Goal: Task Accomplishment & Management: Complete application form

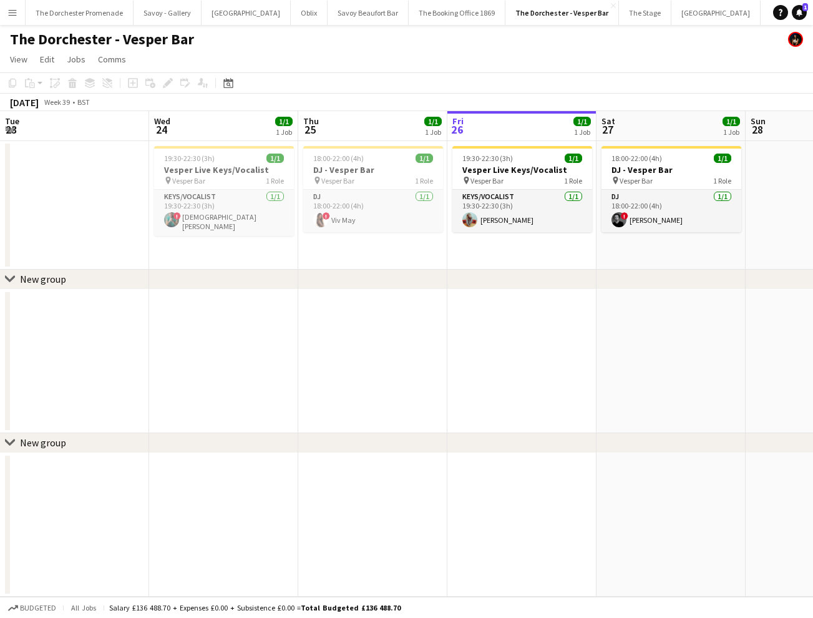
scroll to position [0, 298]
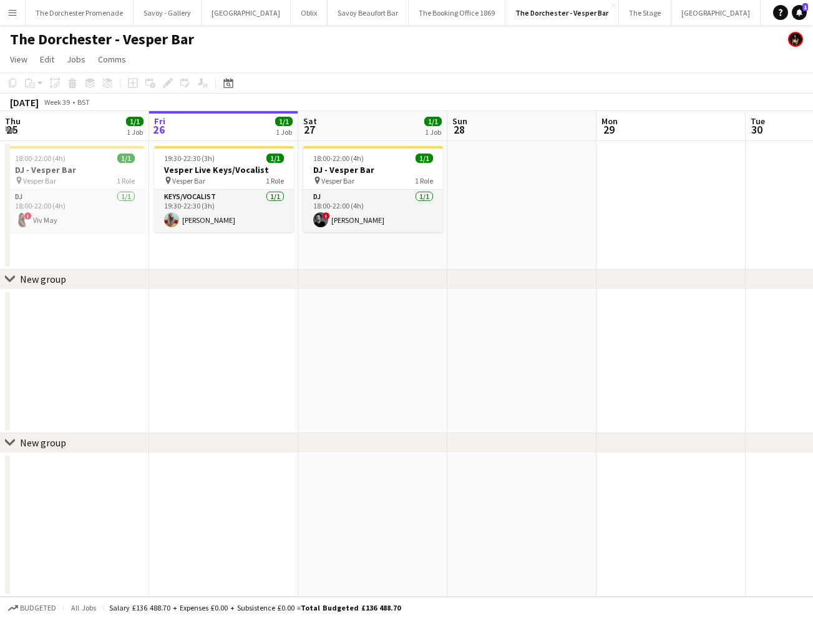
click at [14, 9] on app-icon "Menu" at bounding box center [12, 12] width 10 height 10
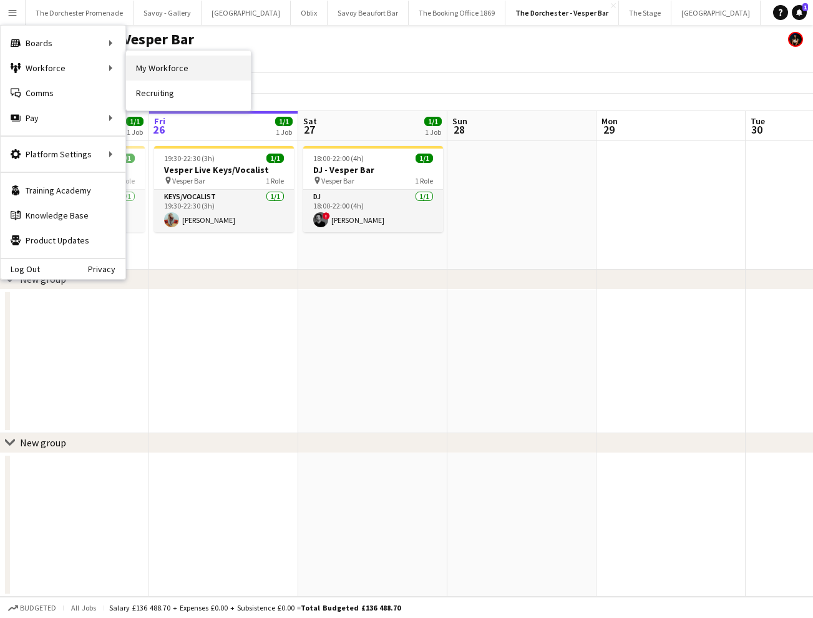
click at [189, 71] on link "My Workforce" at bounding box center [188, 68] width 125 height 25
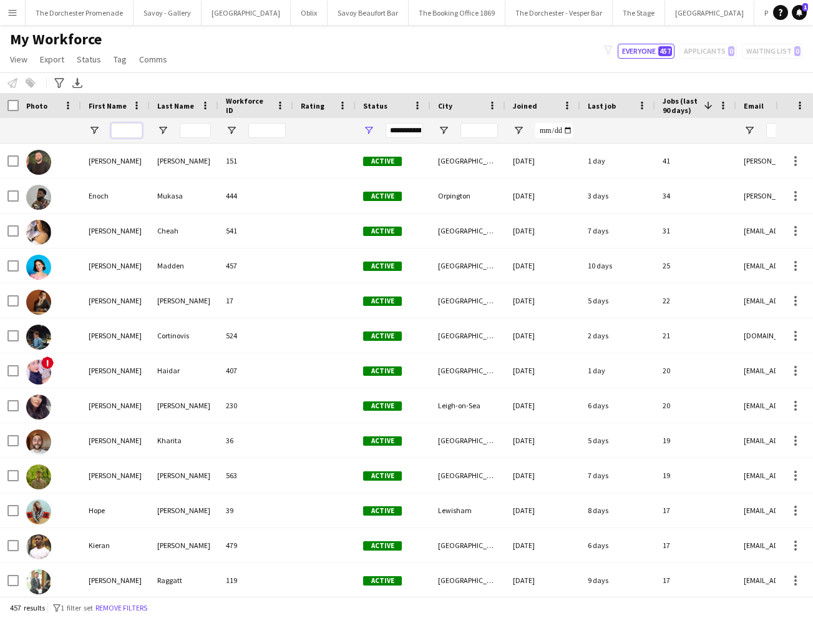
click at [135, 127] on input "First Name Filter Input" at bounding box center [126, 130] width 31 height 15
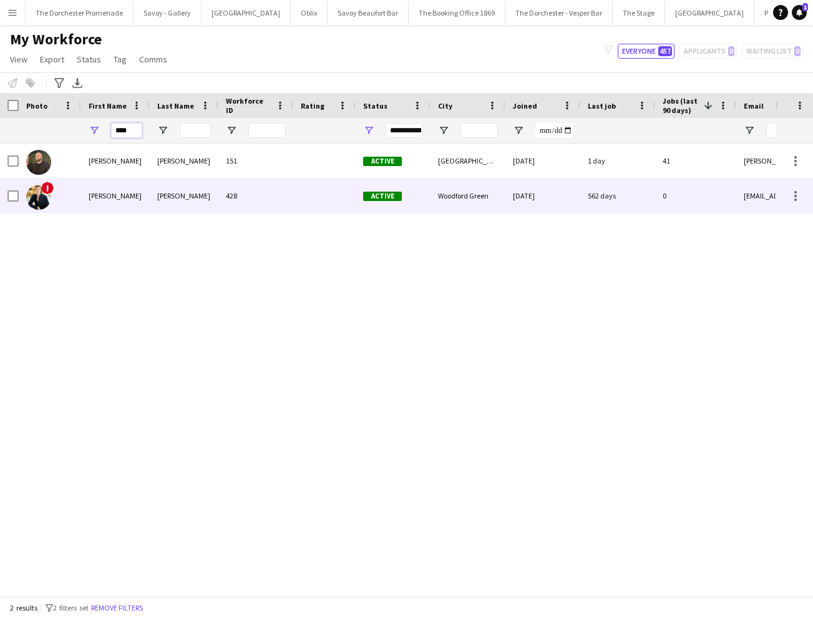
type input "****"
click at [292, 194] on div "428" at bounding box center [255, 196] width 75 height 34
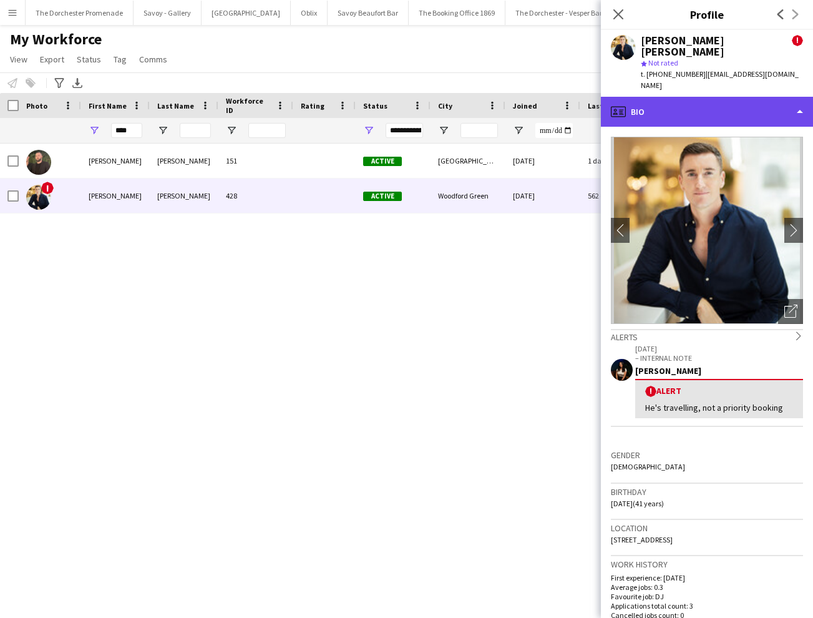
click at [676, 97] on div "profile Bio" at bounding box center [707, 112] width 212 height 30
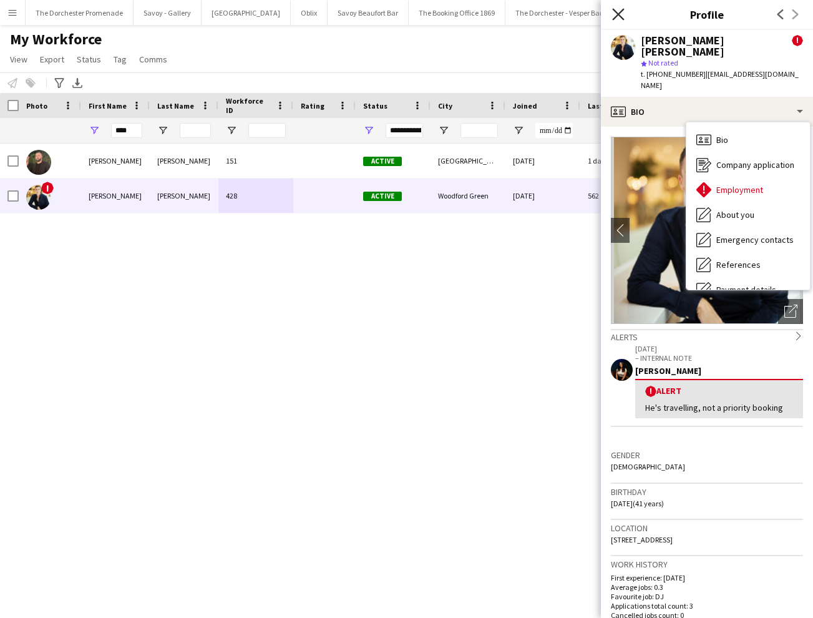
click at [615, 12] on icon "Close pop-in" at bounding box center [618, 14] width 12 height 12
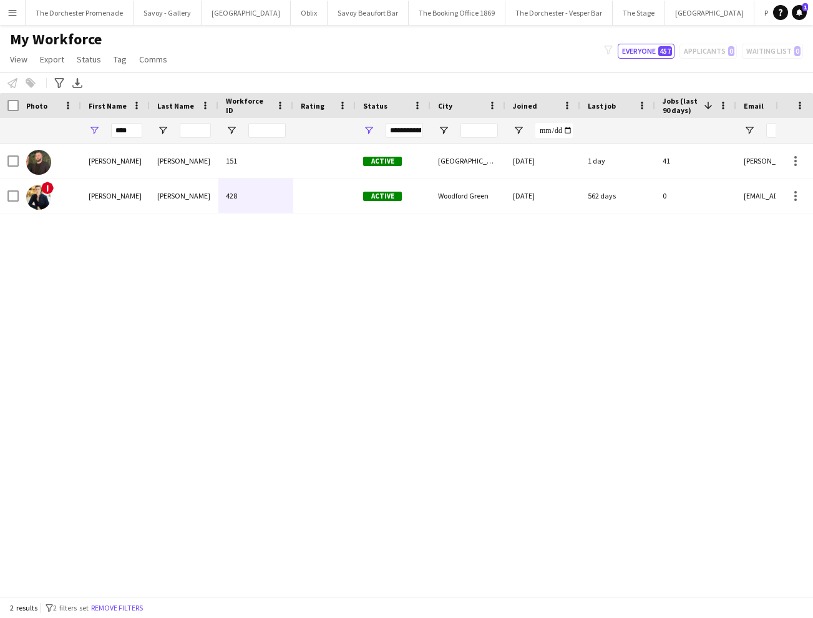
click at [17, 16] on button "Menu" at bounding box center [12, 12] width 25 height 25
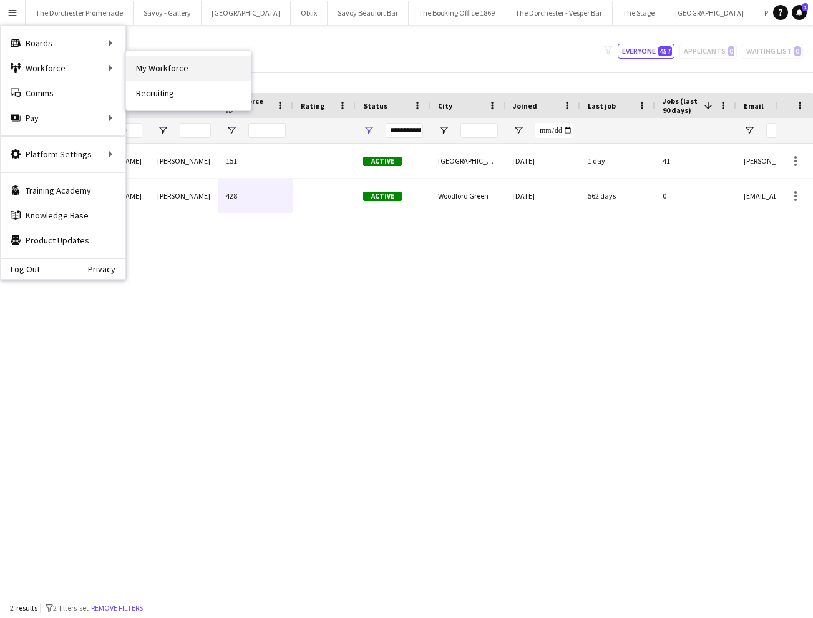
click at [147, 64] on link "My Workforce" at bounding box center [188, 68] width 125 height 25
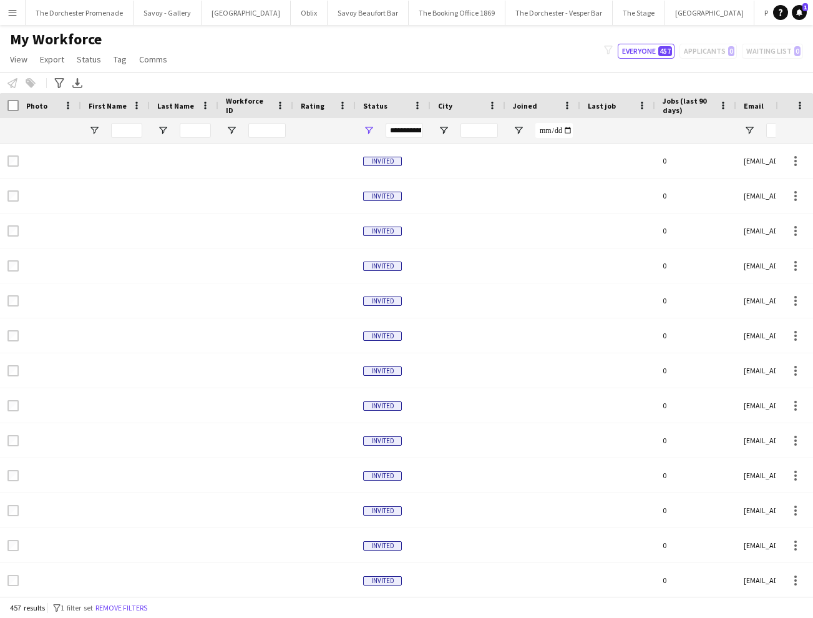
type input "****"
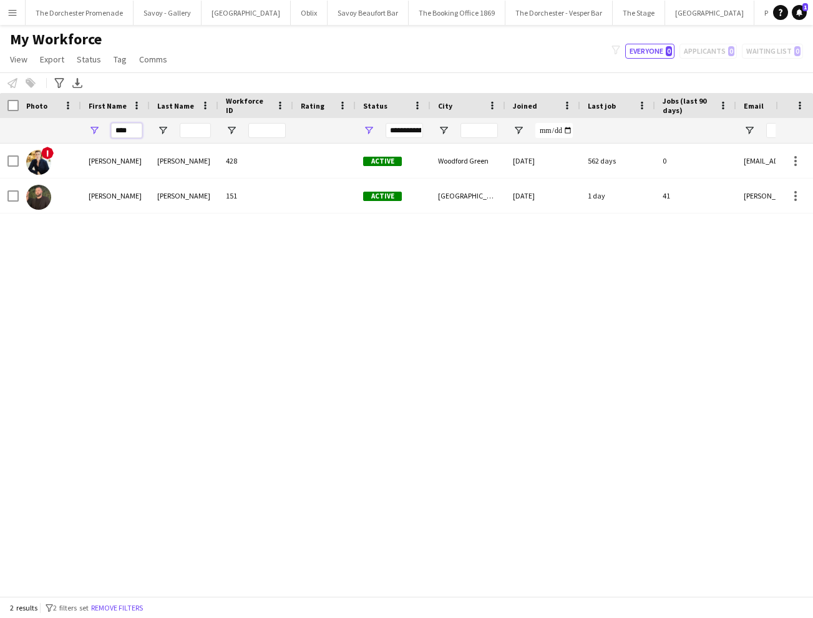
click at [127, 133] on input "****" at bounding box center [126, 130] width 31 height 15
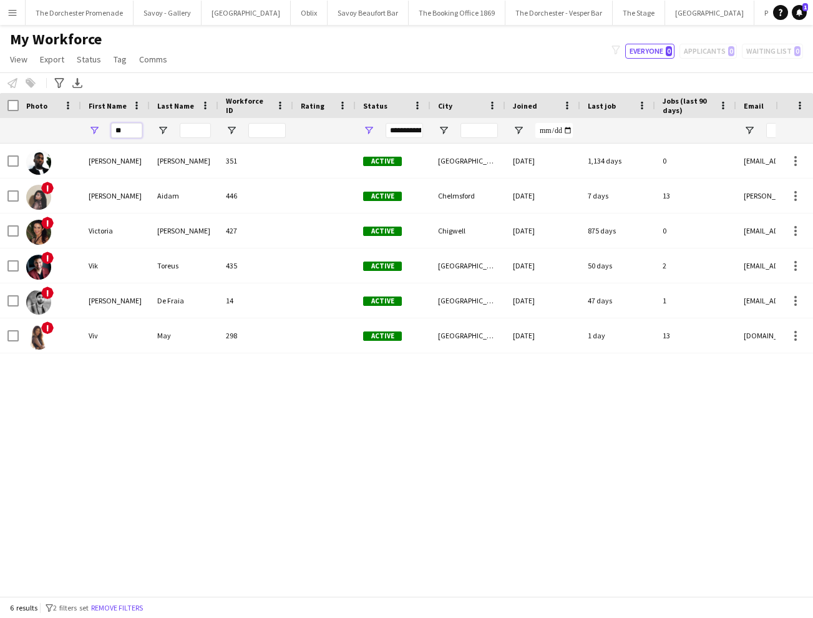
type input "*"
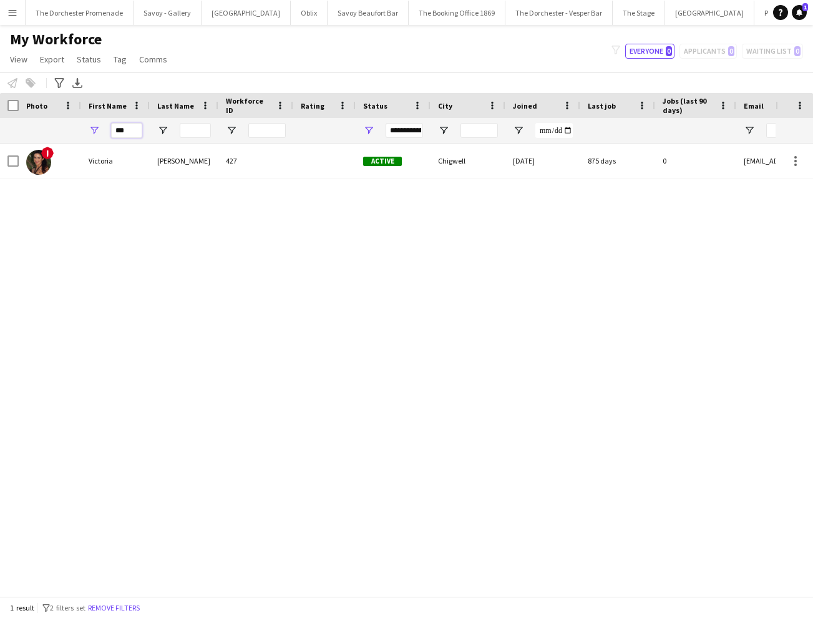
type input "***"
click at [193, 132] on input "Last Name Filter Input" at bounding box center [195, 130] width 31 height 15
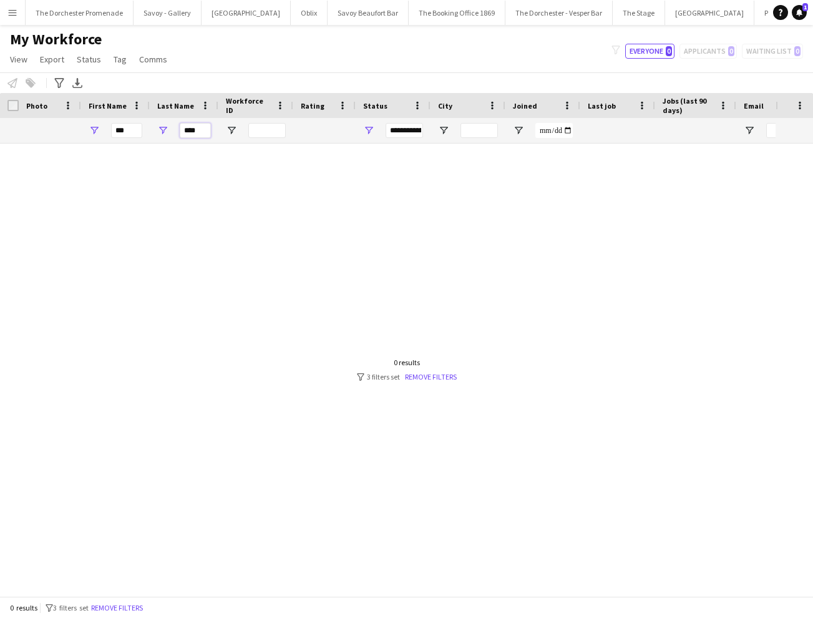
type input "****"
click at [129, 131] on input "***" at bounding box center [126, 130] width 31 height 15
drag, startPoint x: 129, startPoint y: 131, endPoint x: 124, endPoint y: 126, distance: 7.1
click at [127, 130] on input "***" at bounding box center [126, 130] width 31 height 15
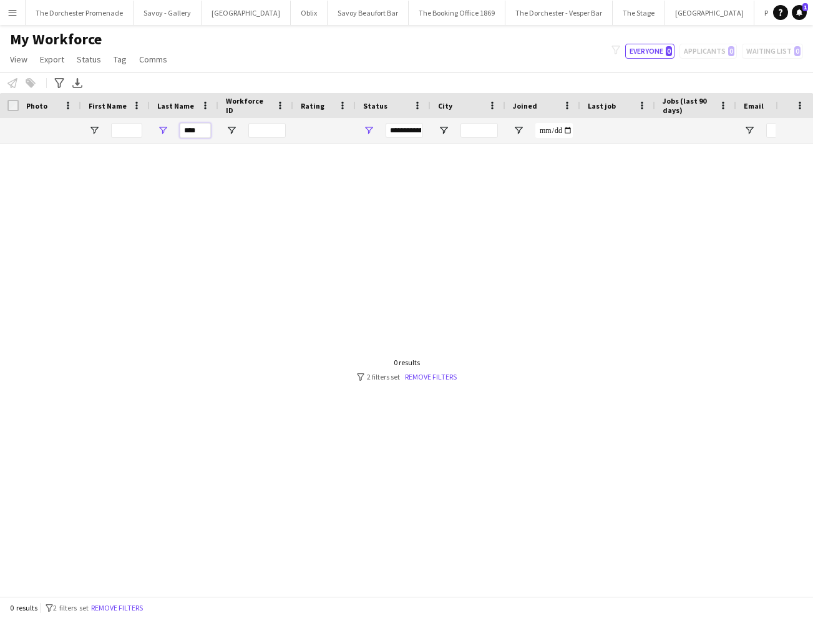
click at [200, 133] on input "****" at bounding box center [195, 130] width 31 height 15
type input "****"
click at [127, 132] on input "First Name Filter Input" at bounding box center [126, 130] width 31 height 15
type input "***"
click at [129, 134] on input "***" at bounding box center [126, 130] width 31 height 15
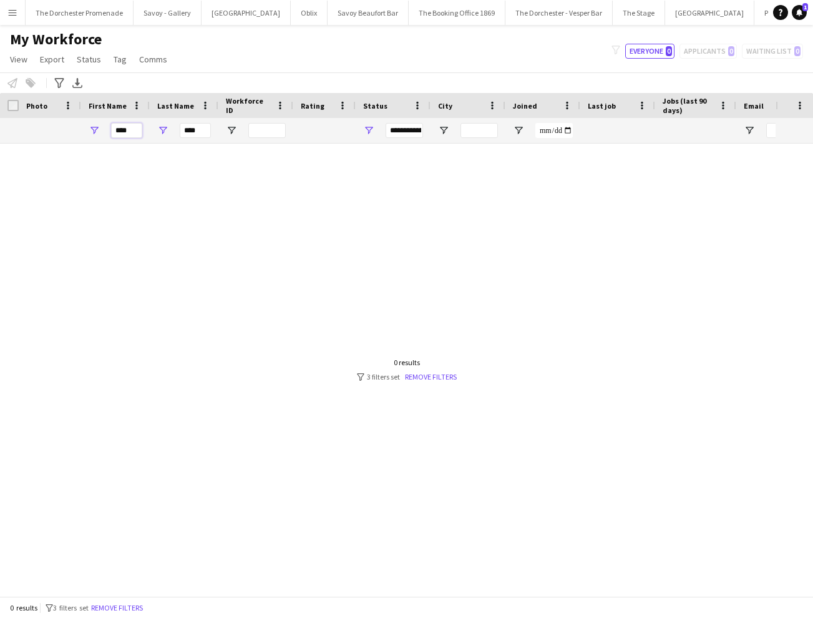
click at [129, 134] on input "***" at bounding box center [126, 130] width 31 height 15
click at [16, 15] on app-icon "Menu" at bounding box center [12, 12] width 10 height 10
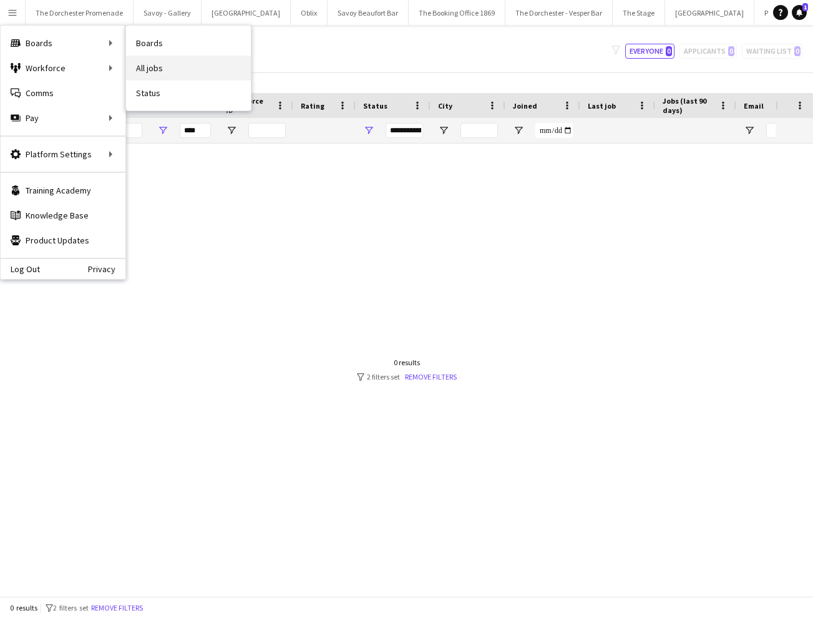
click at [172, 64] on link "All jobs" at bounding box center [188, 68] width 125 height 25
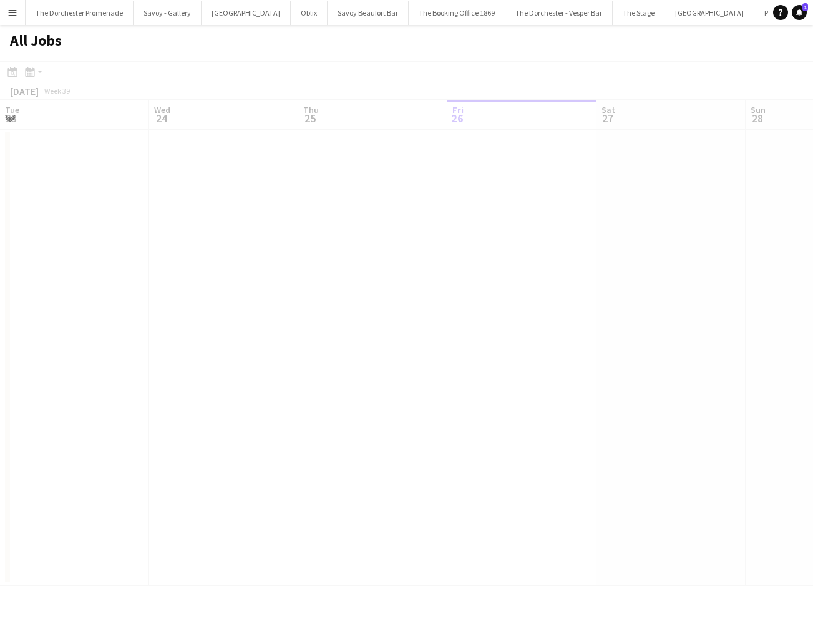
scroll to position [0, 298]
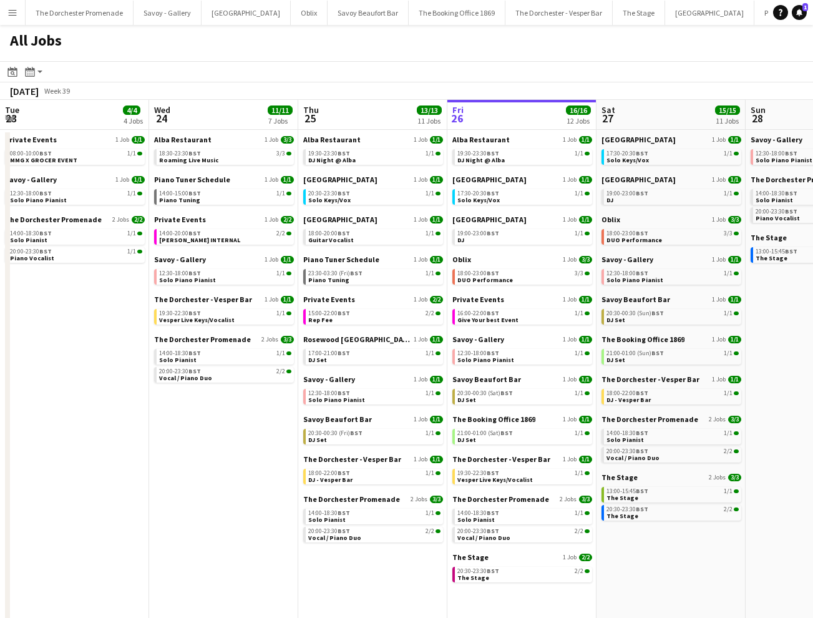
scroll to position [0, 298]
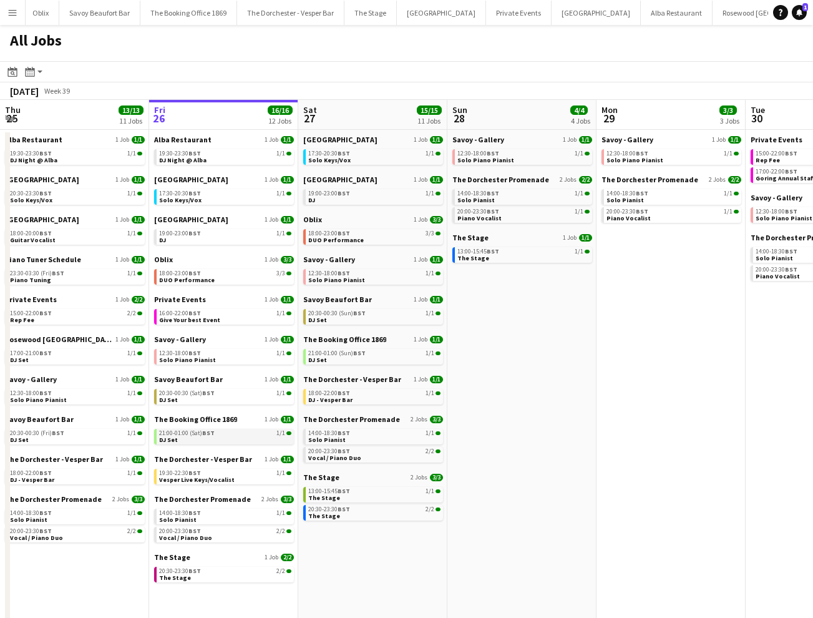
click at [222, 436] on div "21:00-01:00 (Sat) BST 1/1" at bounding box center [225, 433] width 132 height 6
click at [16, 11] on app-icon "Menu" at bounding box center [12, 12] width 10 height 10
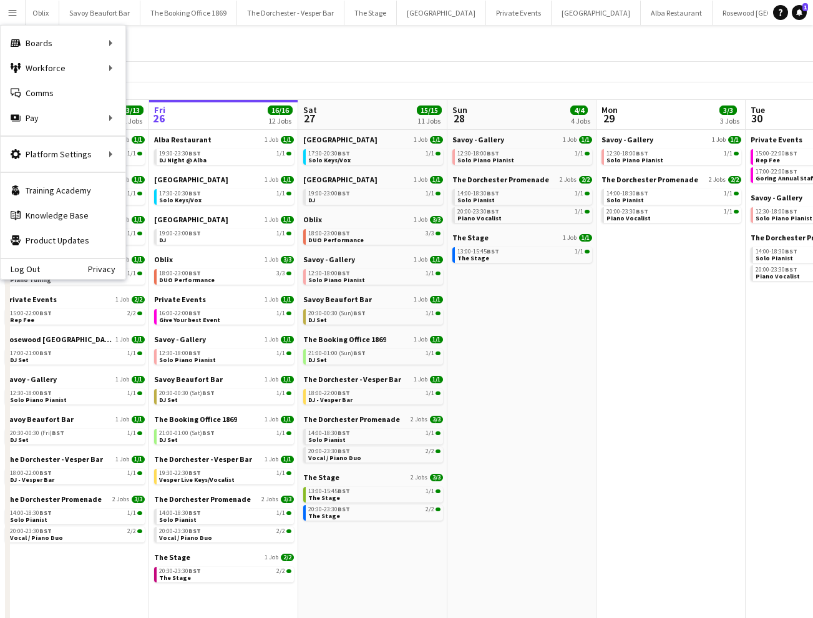
click at [301, 49] on div "All Jobs" at bounding box center [406, 43] width 813 height 36
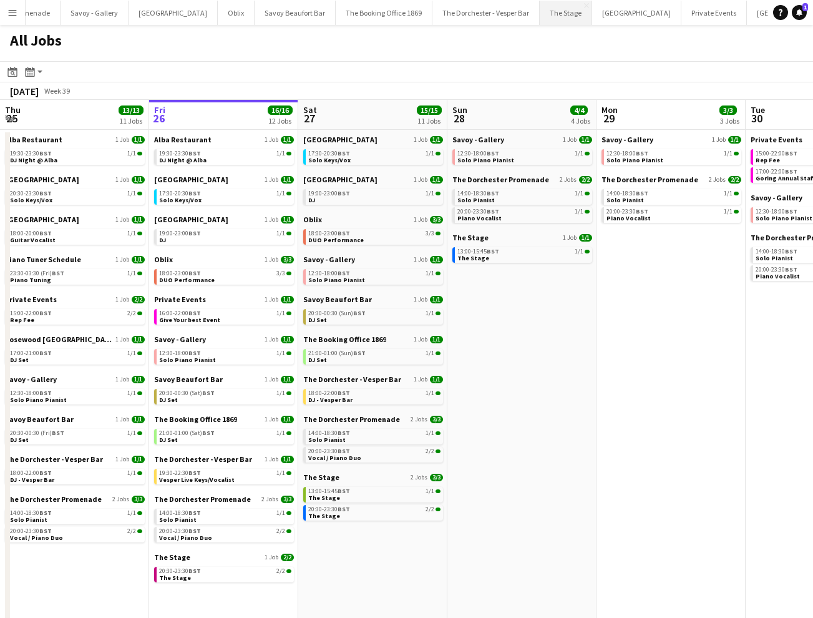
scroll to position [0, 0]
click at [17, 14] on button "Menu" at bounding box center [12, 12] width 25 height 25
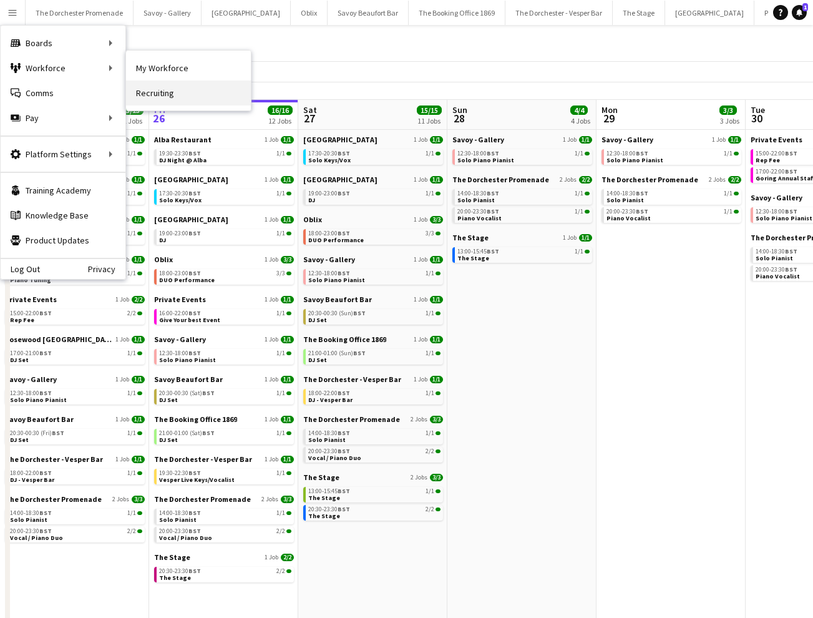
click at [180, 94] on link "Recruiting" at bounding box center [188, 93] width 125 height 25
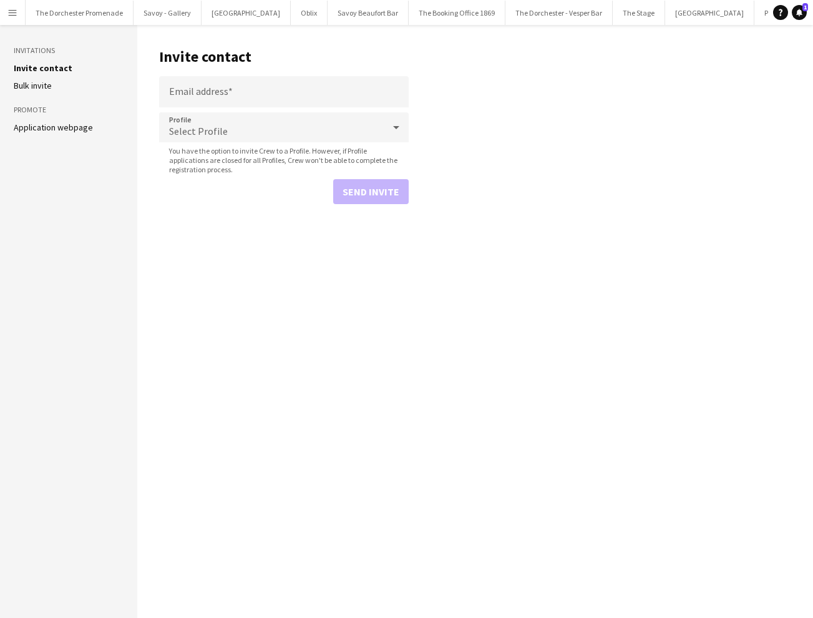
click at [15, 14] on app-icon "Menu" at bounding box center [12, 12] width 10 height 10
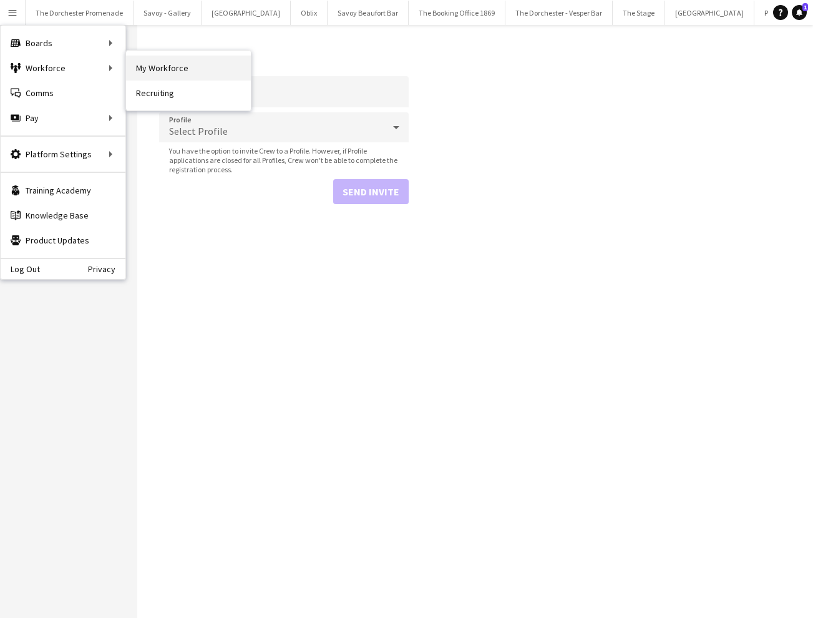
click at [189, 72] on link "My Workforce" at bounding box center [188, 68] width 125 height 25
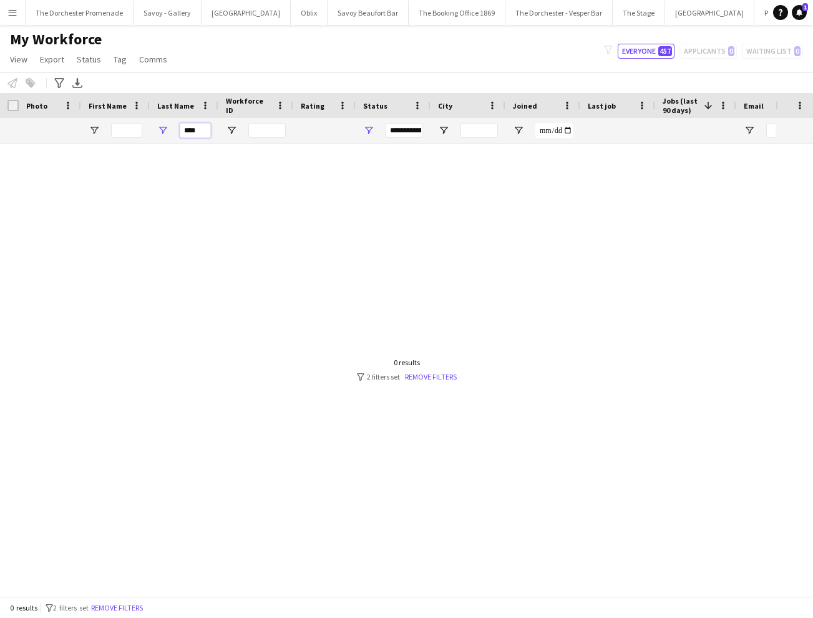
click at [202, 132] on input "****" at bounding box center [195, 130] width 31 height 15
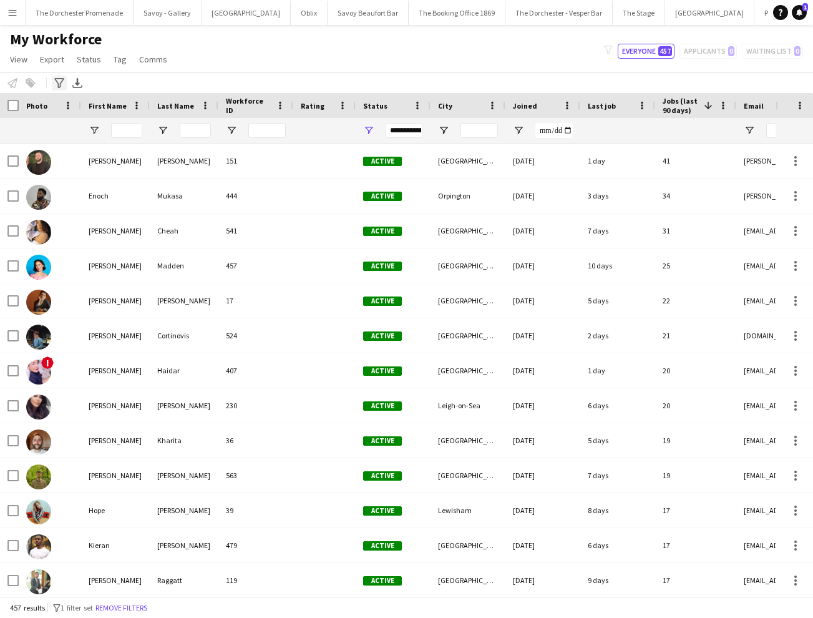
click at [56, 86] on icon "Advanced filters" at bounding box center [59, 83] width 10 height 10
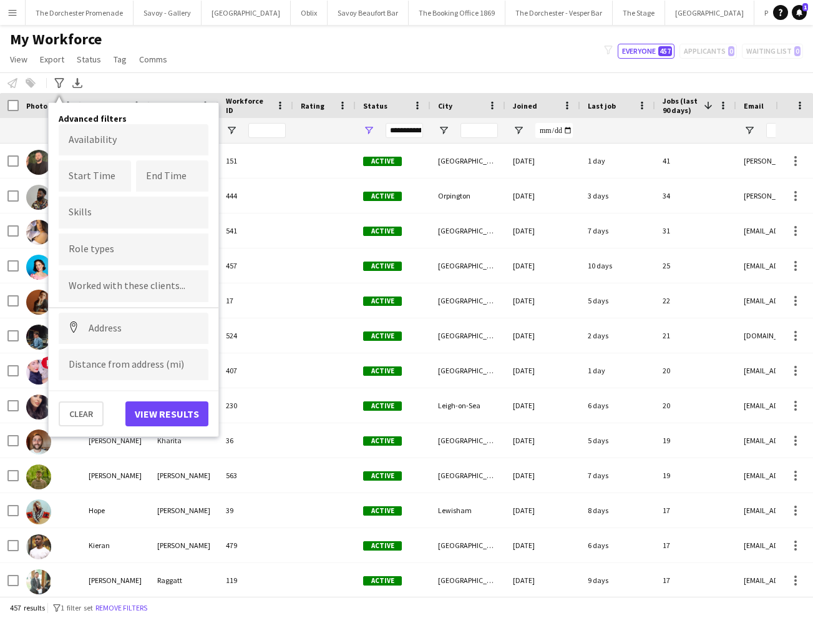
click at [115, 246] on form at bounding box center [134, 248] width 130 height 13
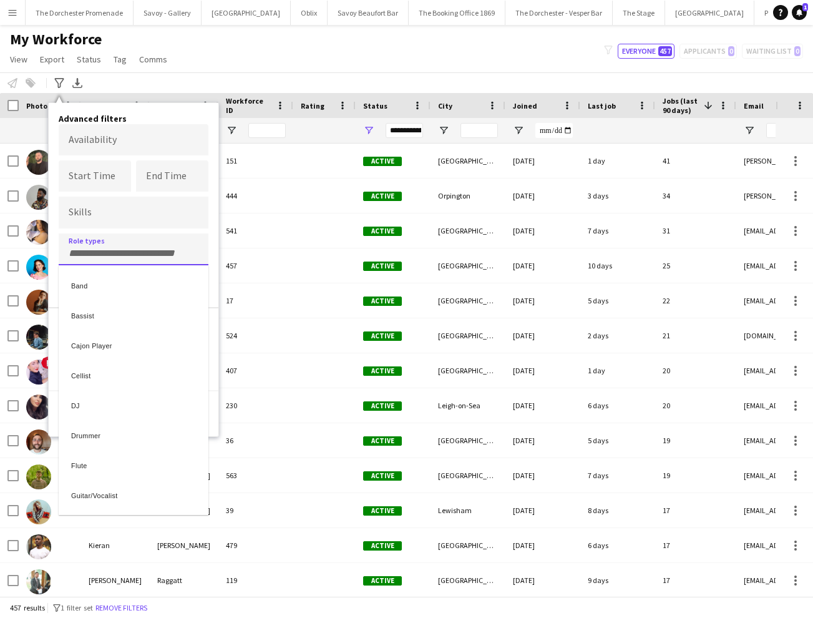
type input "*"
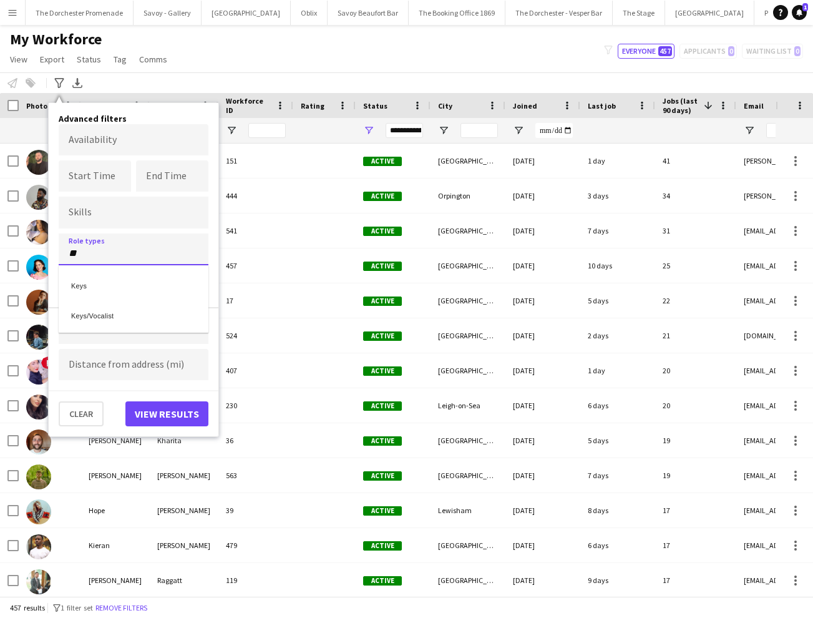
type input "**"
click at [105, 284] on div "Keys" at bounding box center [134, 284] width 150 height 30
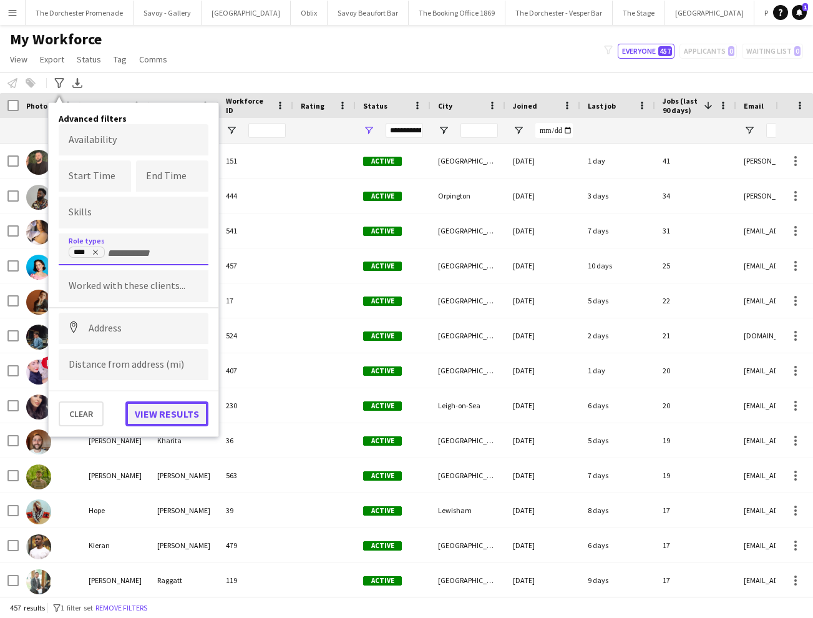
click at [170, 416] on button "View results" at bounding box center [166, 413] width 83 height 25
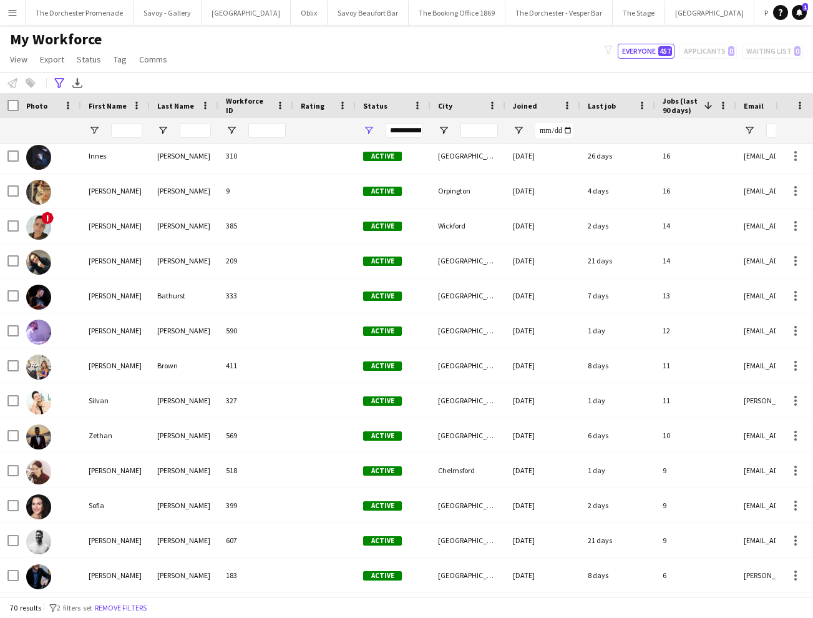
click at [21, 16] on button "Menu" at bounding box center [12, 12] width 25 height 25
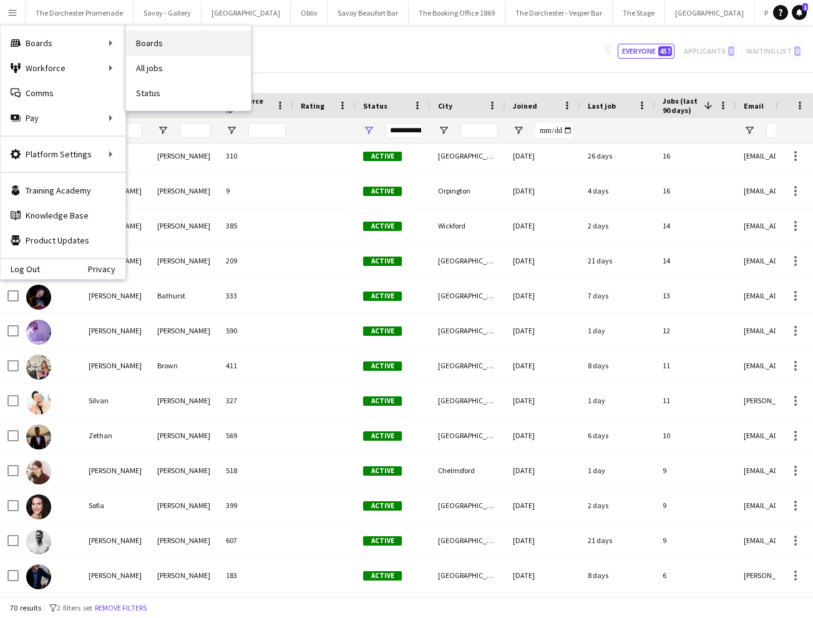
click at [165, 49] on link "Boards" at bounding box center [188, 43] width 125 height 25
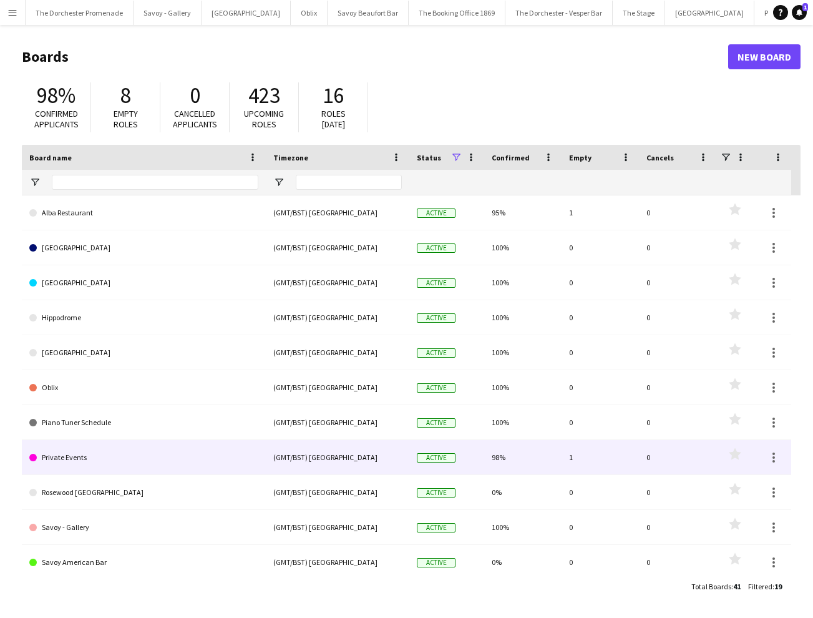
click at [168, 449] on link "Private Events" at bounding box center [143, 457] width 229 height 35
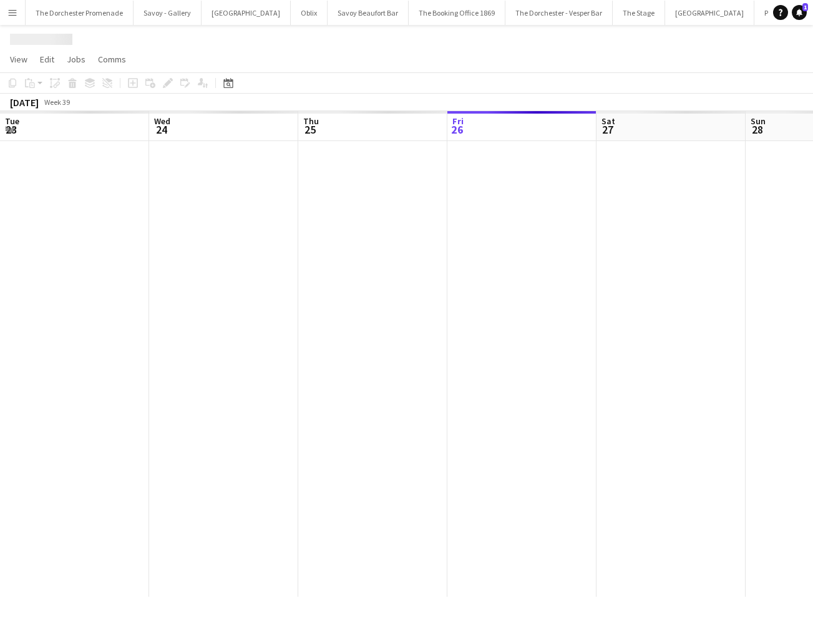
scroll to position [0, 298]
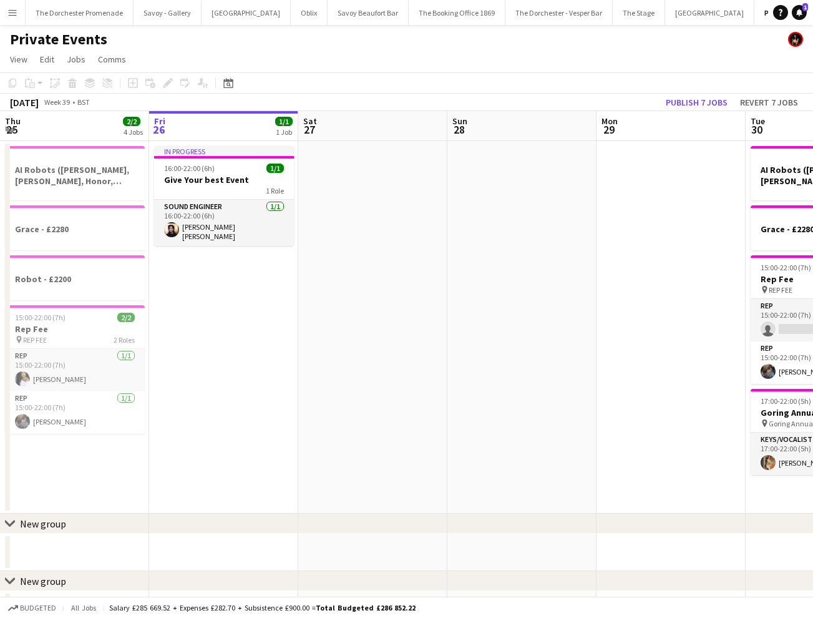
click at [340, 184] on app-date-cell at bounding box center [372, 327] width 149 height 373
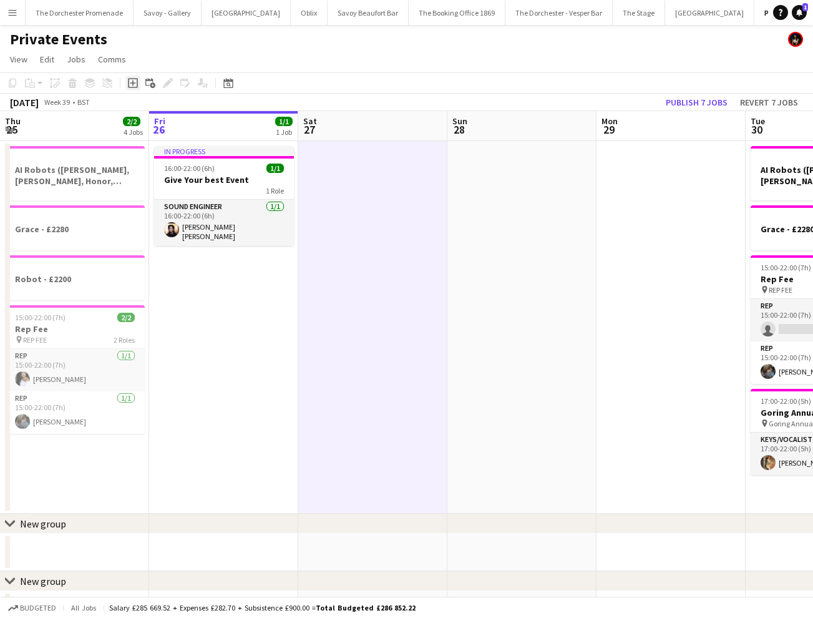
click at [131, 81] on icon "Add job" at bounding box center [133, 83] width 10 height 10
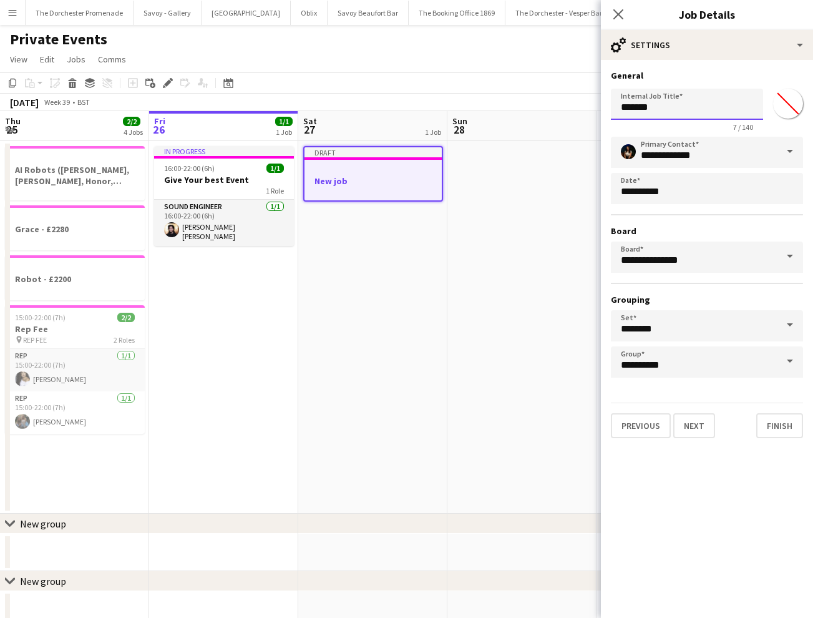
click at [661, 108] on input "*******" at bounding box center [687, 104] width 152 height 31
type input "**********"
click at [710, 433] on button "Next" at bounding box center [695, 425] width 42 height 25
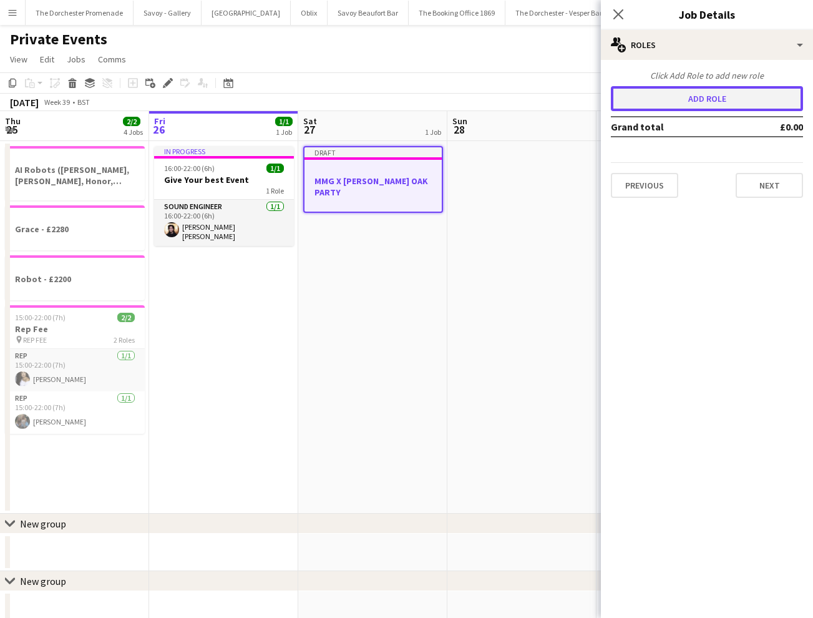
click at [732, 102] on button "Add role" at bounding box center [707, 98] width 192 height 25
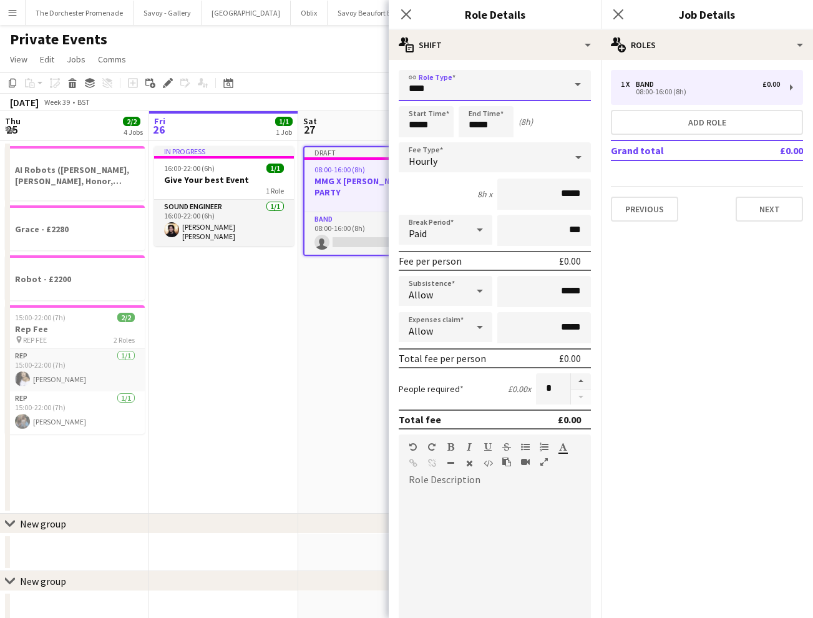
click at [467, 97] on input "****" at bounding box center [495, 85] width 192 height 31
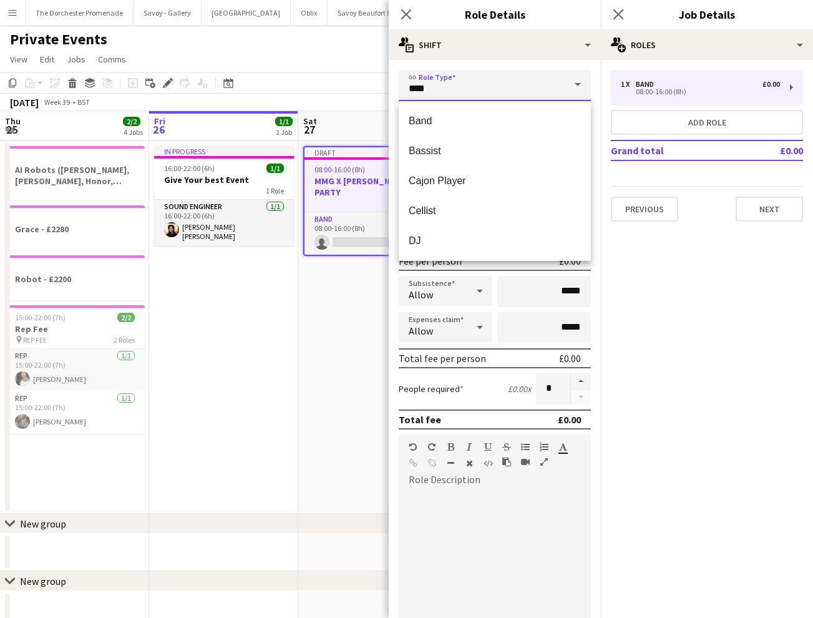
click at [467, 97] on input "****" at bounding box center [495, 85] width 192 height 31
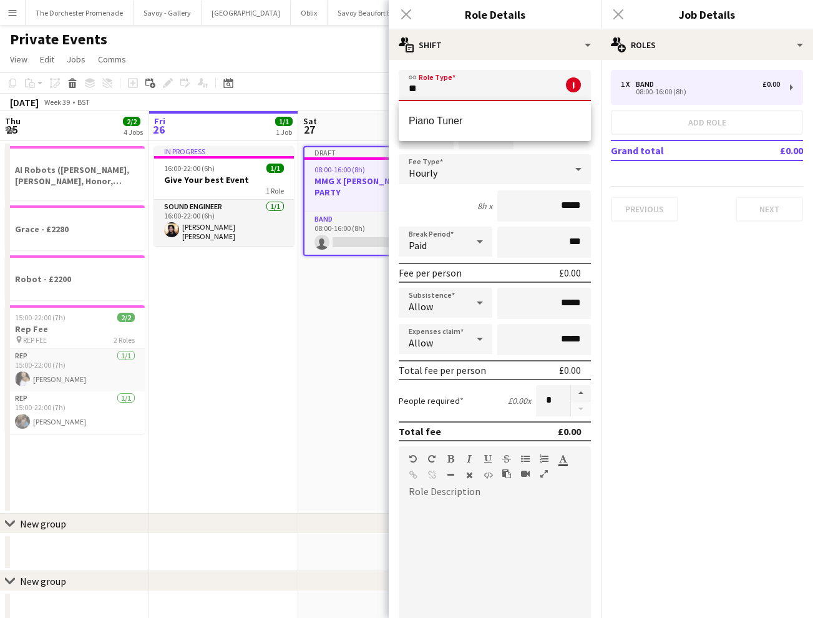
type input "*"
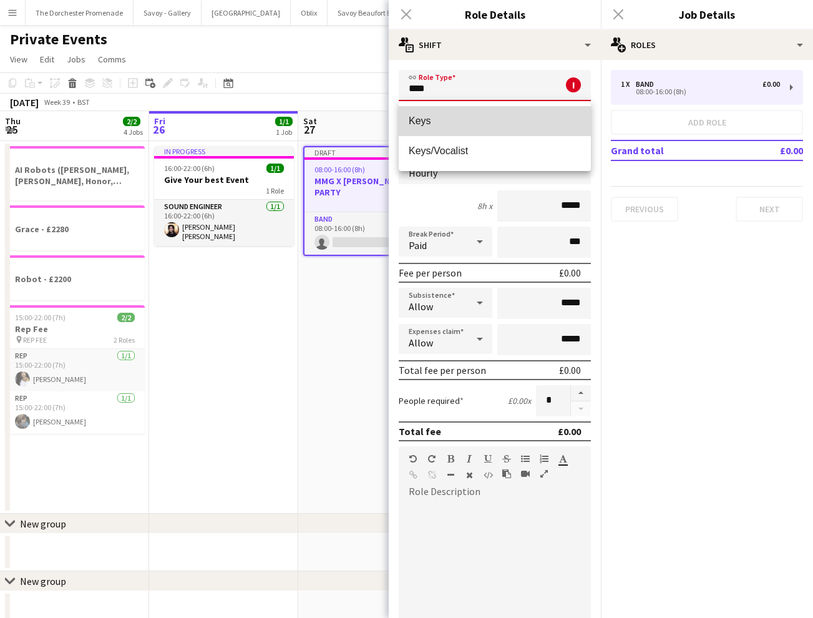
click at [478, 120] on span "Keys" at bounding box center [495, 121] width 172 height 12
type input "****"
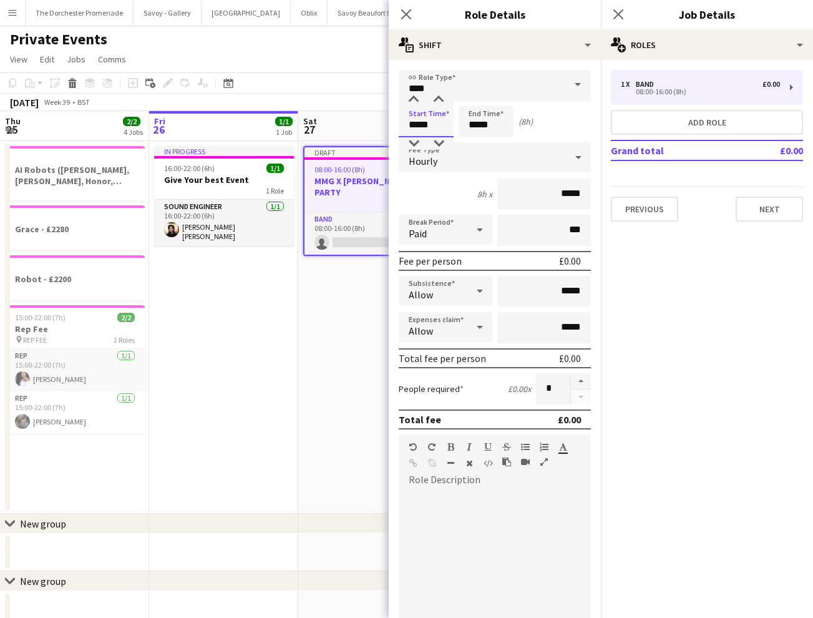
click at [433, 125] on input "*****" at bounding box center [426, 121] width 55 height 31
type input "*****"
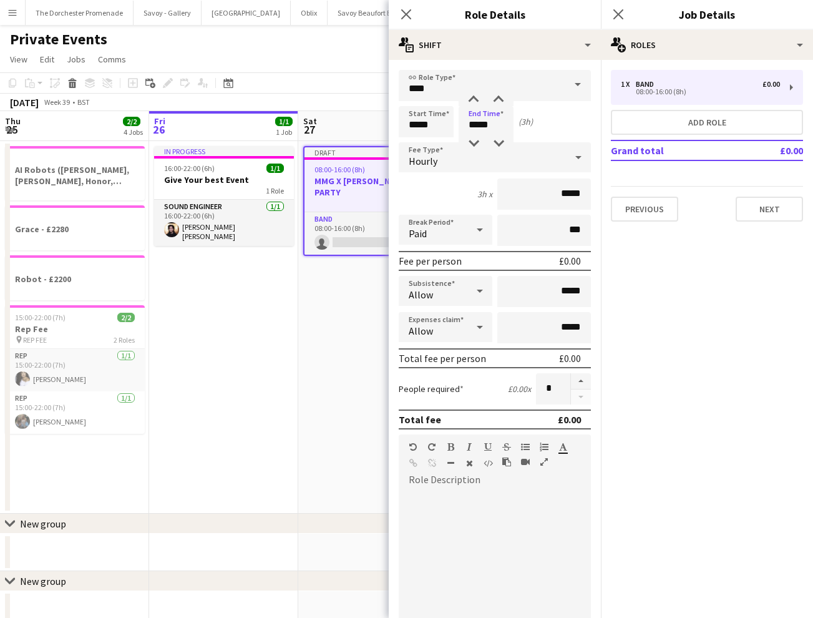
click at [554, 159] on div "Hourly" at bounding box center [482, 157] width 167 height 30
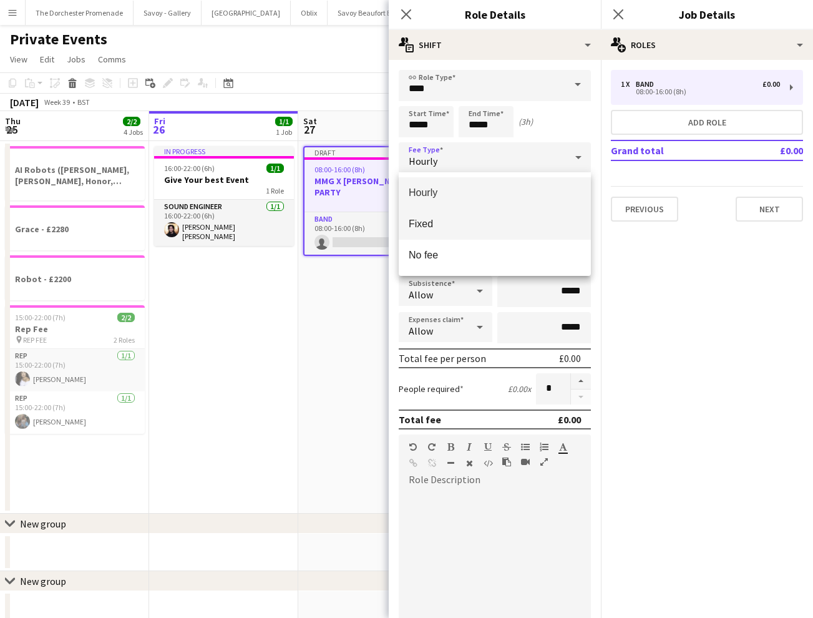
click at [537, 223] on span "Fixed" at bounding box center [495, 224] width 172 height 12
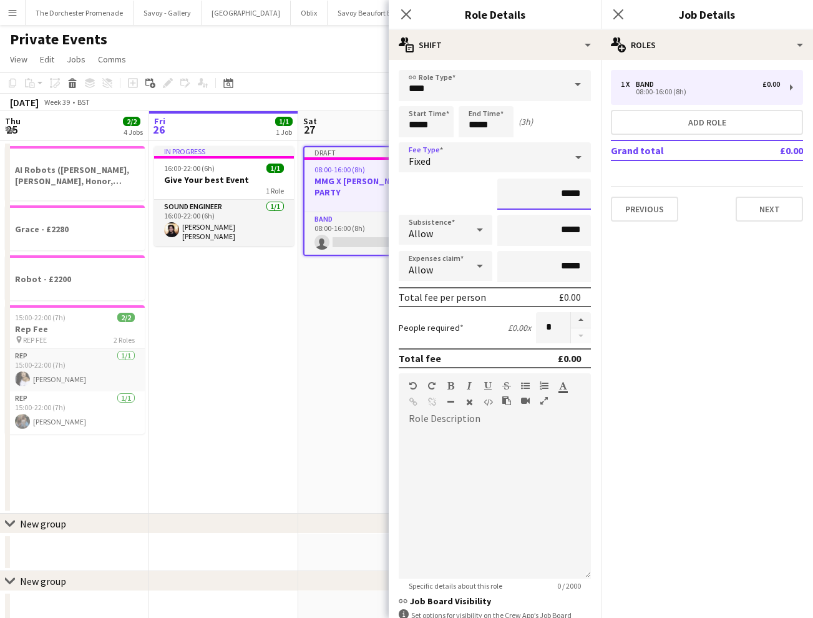
click at [577, 195] on input "*****" at bounding box center [544, 194] width 94 height 31
type input "****"
click at [768, 313] on mat-expansion-panel "pencil3 General details 1 x Band £0.00 08:00-16:00 (8h) Add role Grand total £0…" at bounding box center [707, 339] width 212 height 558
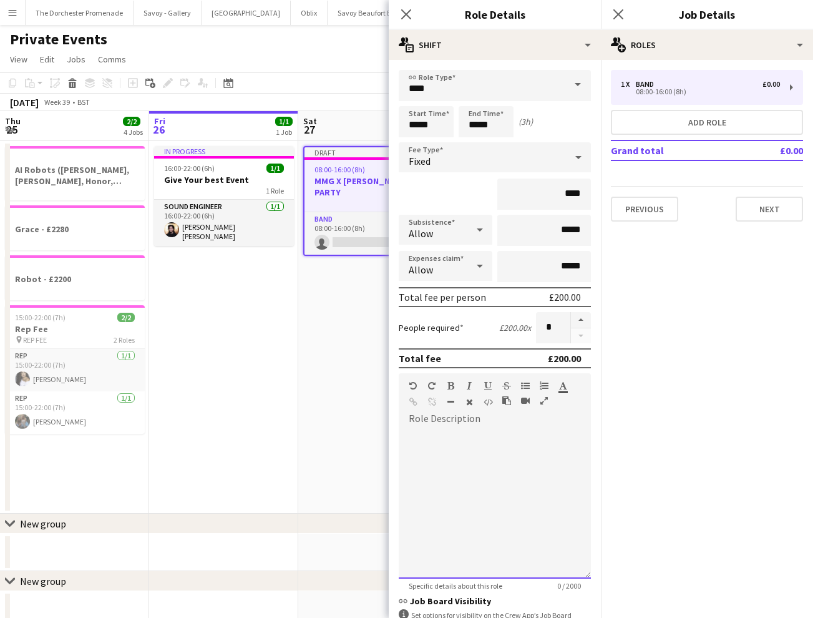
click at [524, 436] on div at bounding box center [495, 504] width 192 height 150
click at [764, 211] on button "Next" at bounding box center [769, 209] width 67 height 25
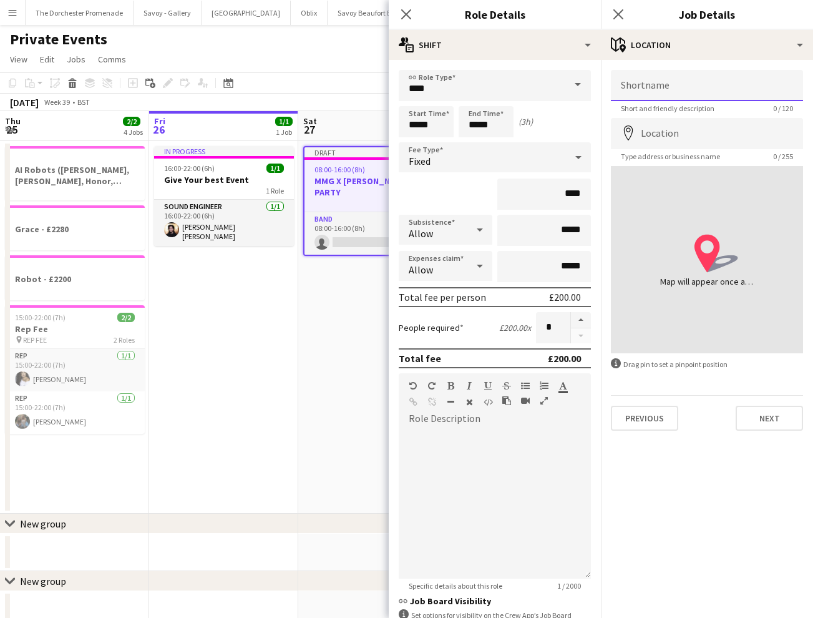
click at [649, 85] on input "Shortname" at bounding box center [707, 85] width 192 height 31
type input "**********"
click at [225, 277] on app-date-cell "In progress 16:00-22:00 (6h) 1/1 Give Your best Event 1 Role Sound Engineer [DA…" at bounding box center [223, 327] width 149 height 373
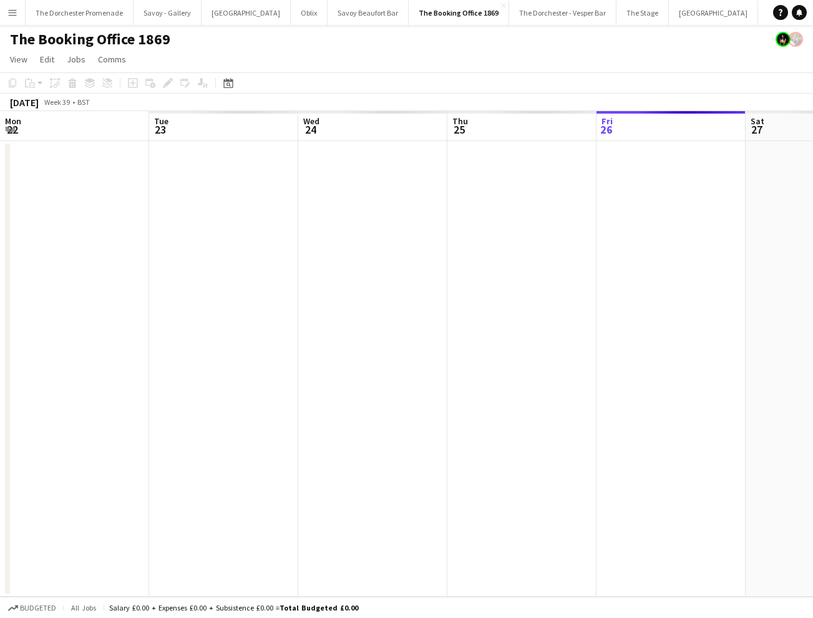
scroll to position [0, 429]
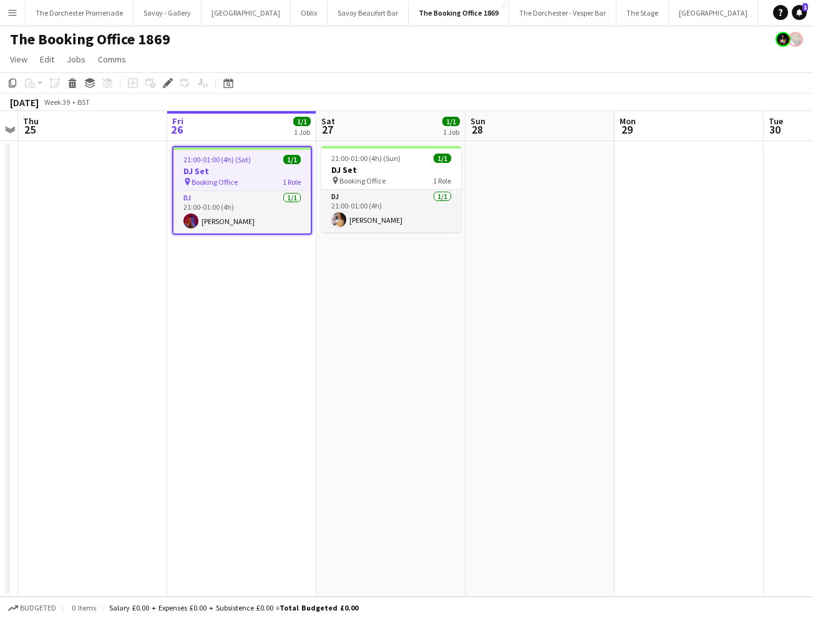
click at [252, 181] on div "pin Booking Office 1 Role" at bounding box center [242, 182] width 137 height 10
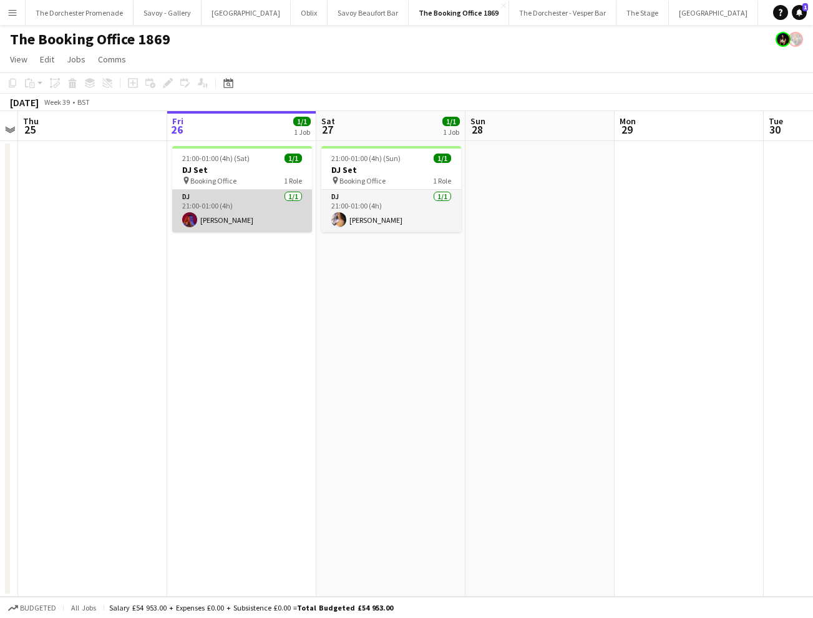
click at [240, 200] on app-card-role "DJ [DATE] 21:00-01:00 (4h) [PERSON_NAME]" at bounding box center [242, 211] width 140 height 42
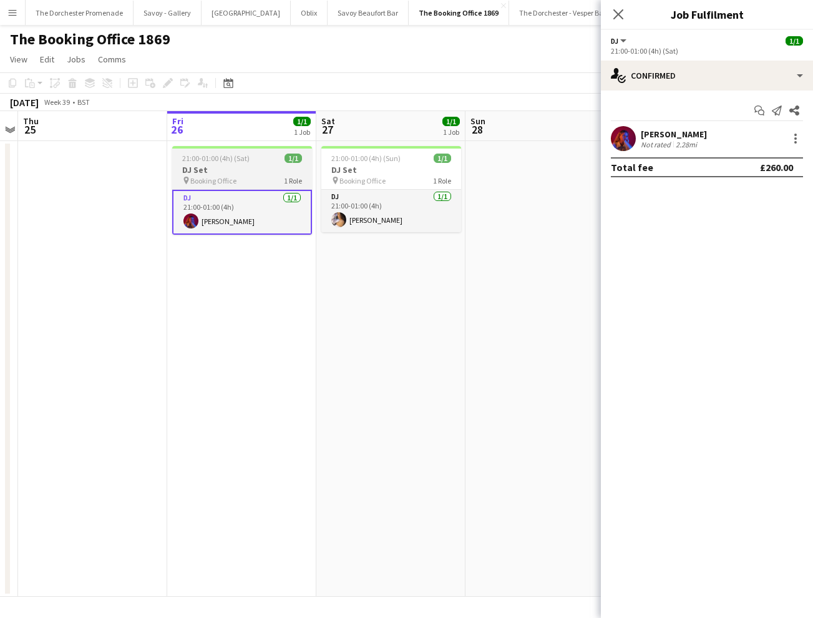
click at [248, 171] on h3 "DJ Set" at bounding box center [242, 169] width 140 height 11
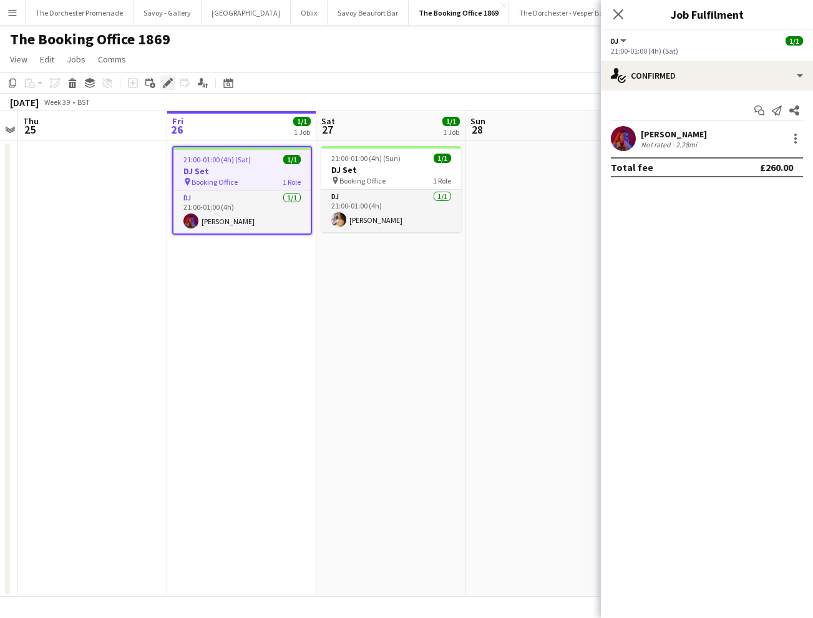
click at [165, 83] on icon at bounding box center [167, 83] width 7 height 7
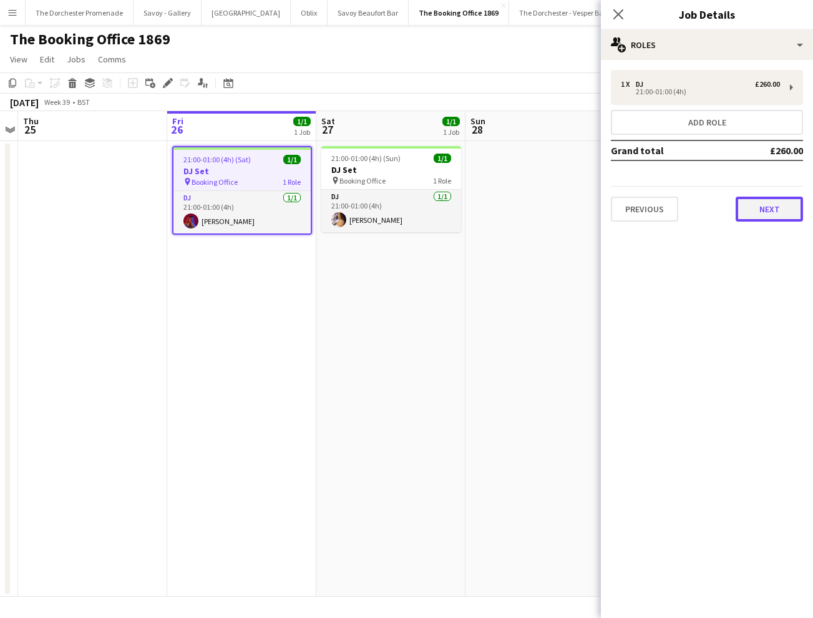
click at [768, 216] on button "Next" at bounding box center [769, 209] width 67 height 25
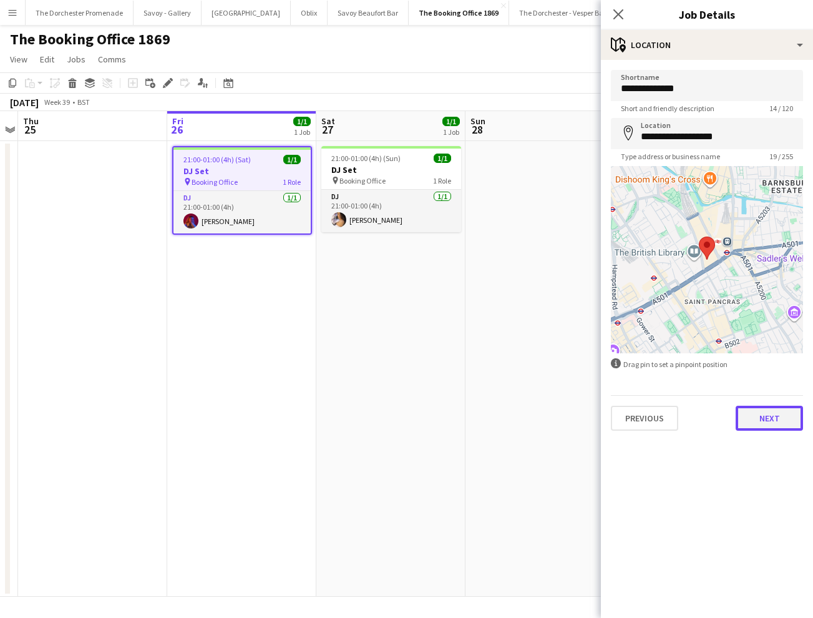
click at [768, 411] on button "Next" at bounding box center [769, 418] width 67 height 25
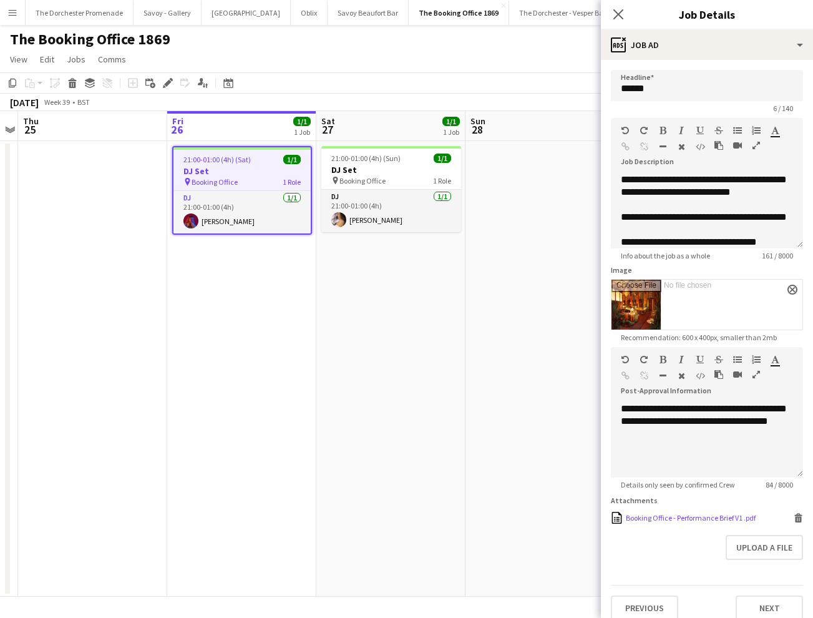
click at [715, 513] on div "Booking Office - Performance Brief V1 .pdf" at bounding box center [691, 517] width 130 height 9
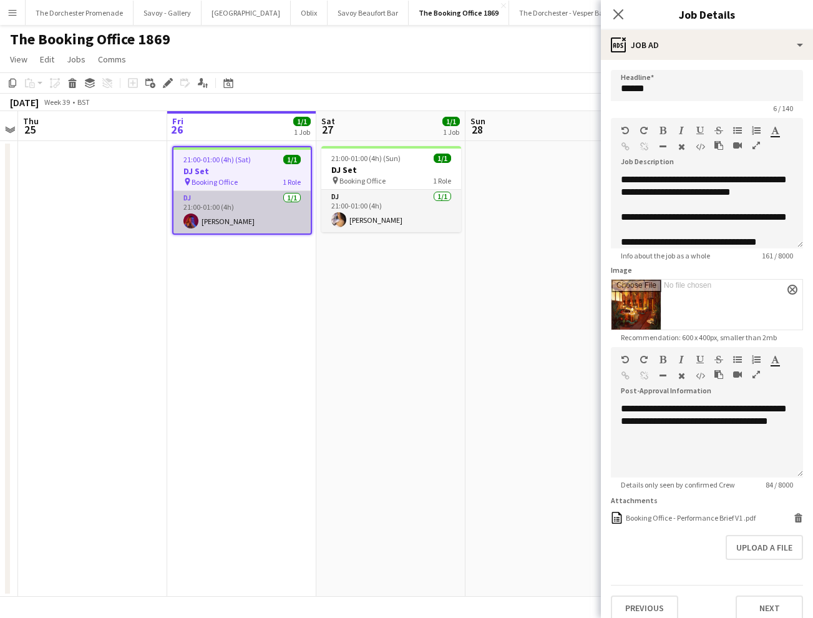
click at [215, 220] on app-card-role "DJ 1/1 21:00-01:00 (4h) Jade Blakemore" at bounding box center [242, 212] width 137 height 42
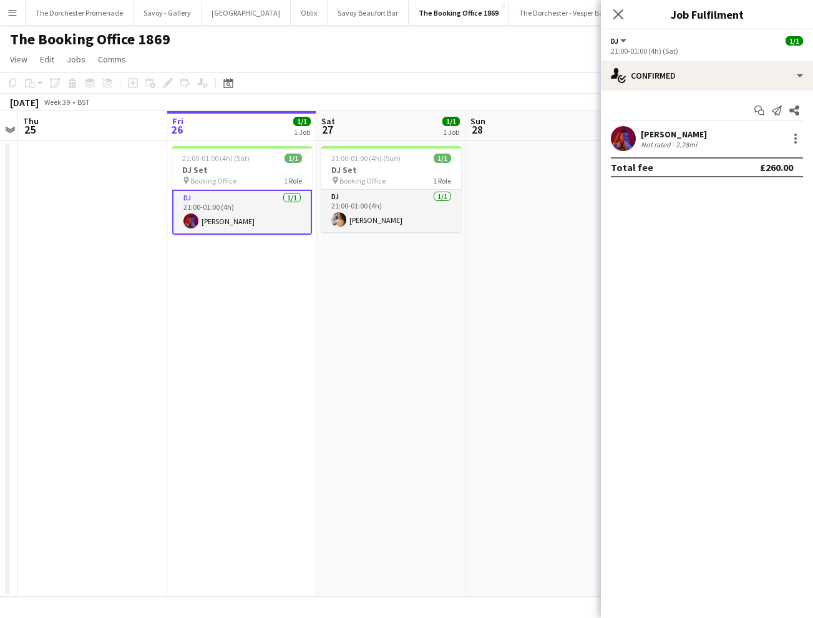
click at [485, 335] on app-date-cell at bounding box center [540, 369] width 149 height 456
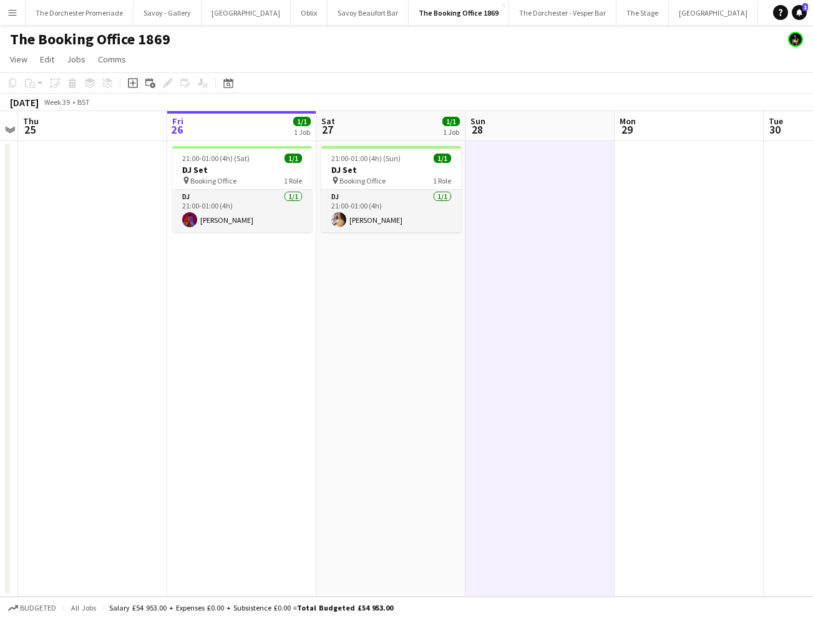
click at [19, 10] on button "Menu" at bounding box center [12, 12] width 25 height 25
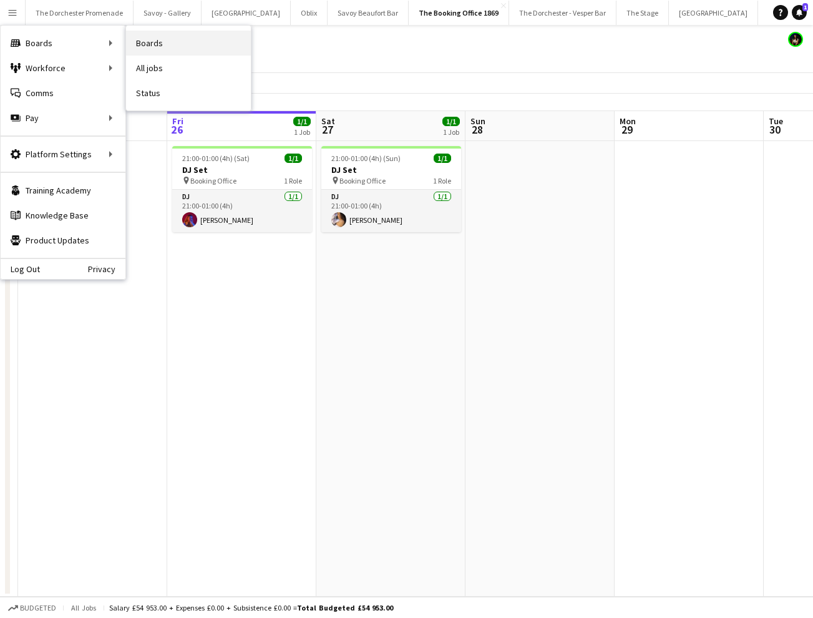
click at [195, 41] on link "Boards" at bounding box center [188, 43] width 125 height 25
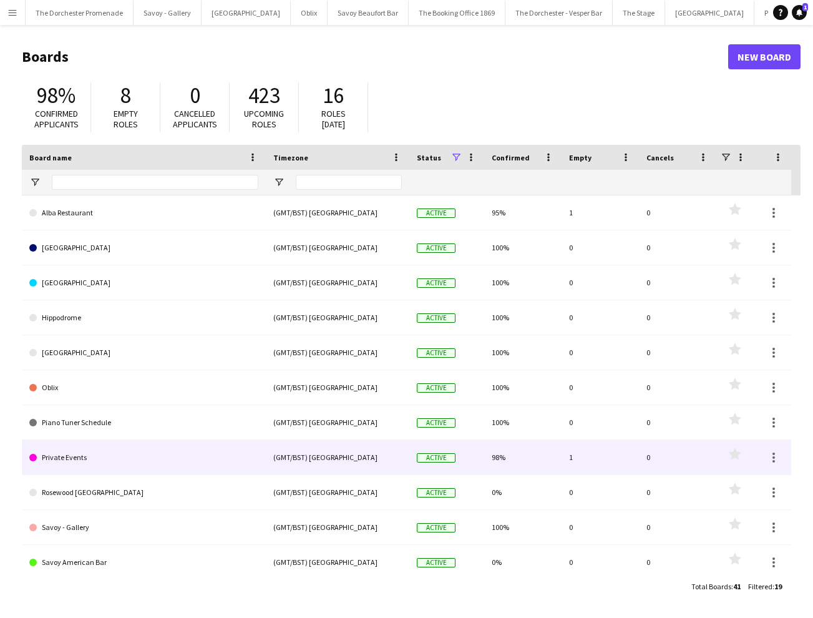
click at [106, 453] on link "Private Events" at bounding box center [143, 457] width 229 height 35
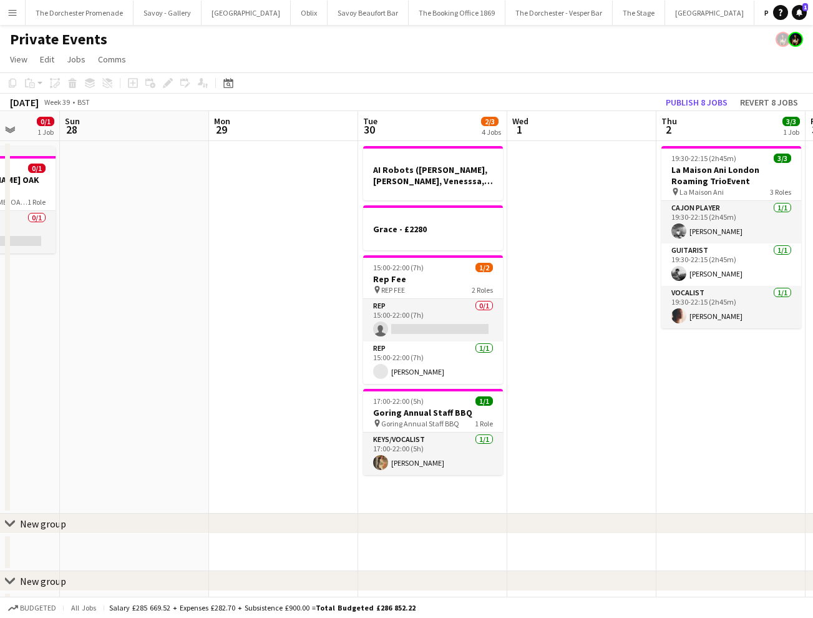
scroll to position [0, 546]
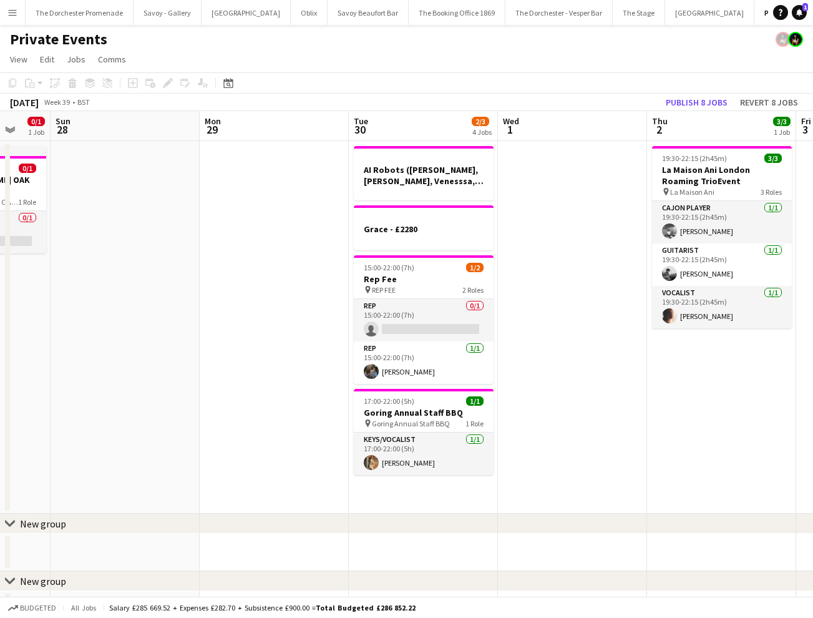
click at [593, 169] on app-date-cell at bounding box center [572, 327] width 149 height 373
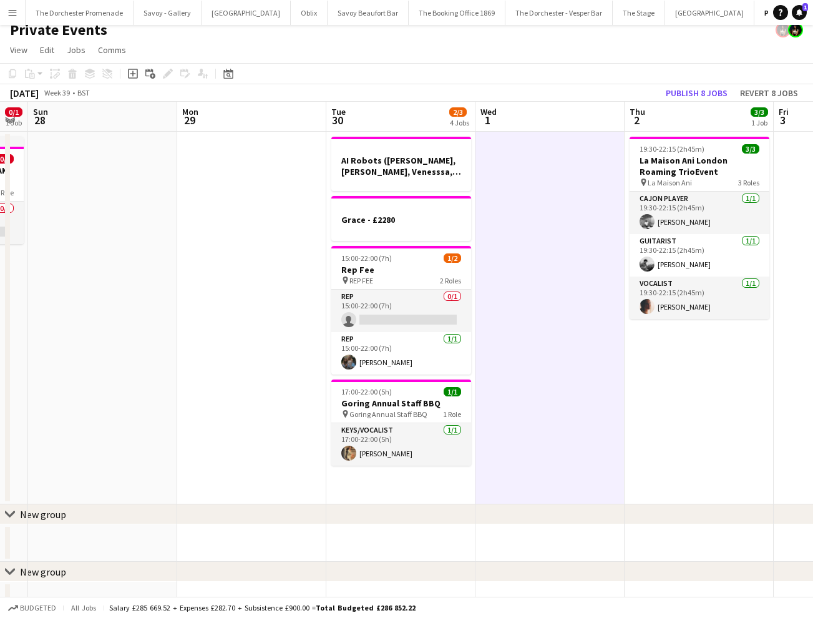
scroll to position [0, 573]
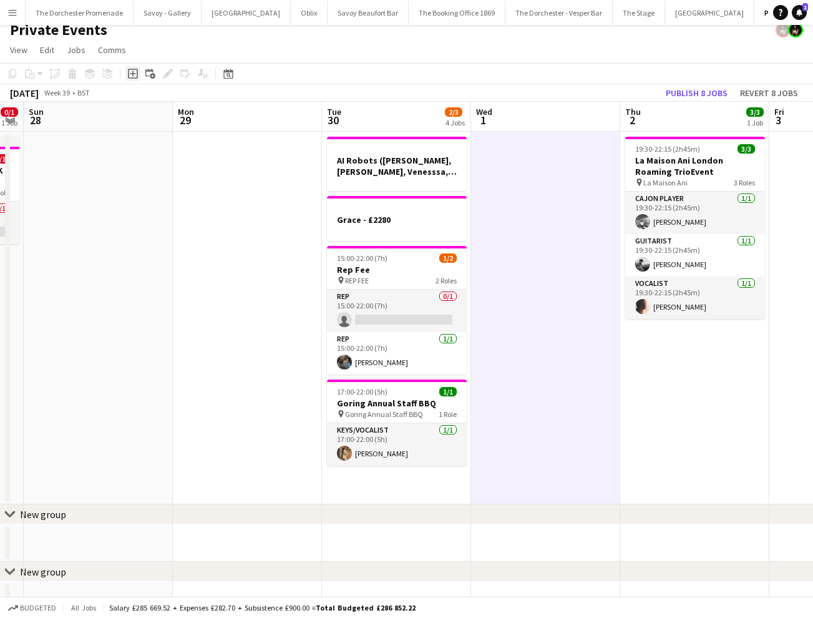
click at [132, 77] on icon "Add job" at bounding box center [133, 74] width 10 height 10
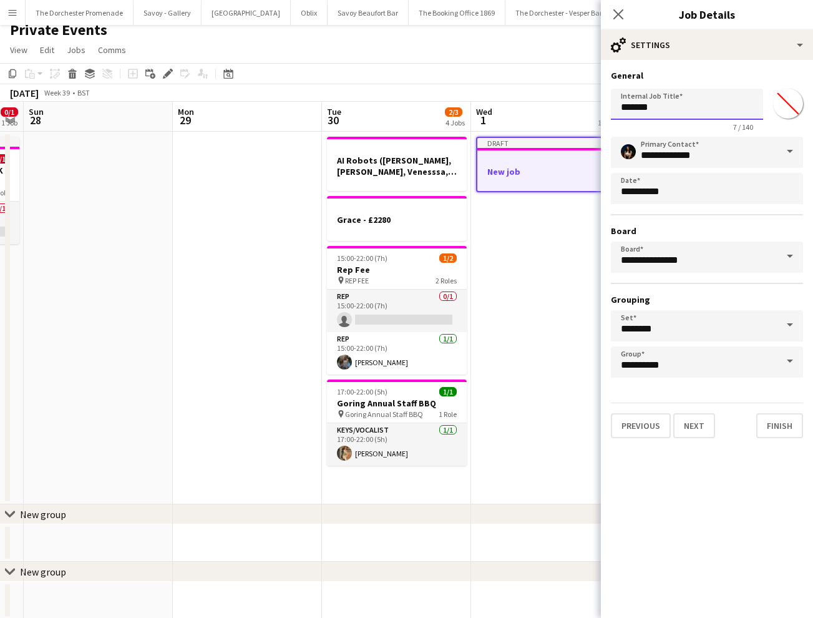
click at [687, 111] on input "*******" at bounding box center [687, 104] width 152 height 31
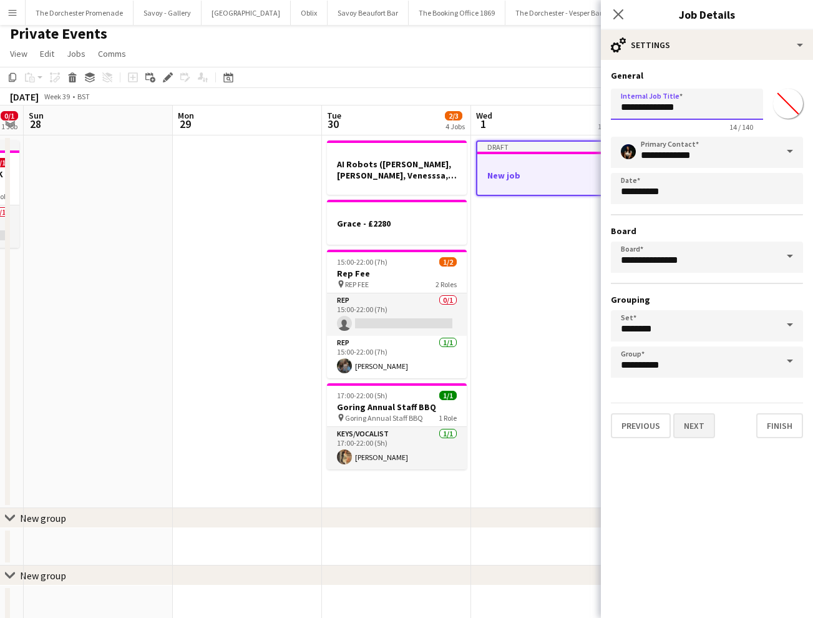
type input "**********"
click at [693, 421] on button "Next" at bounding box center [695, 425] width 42 height 25
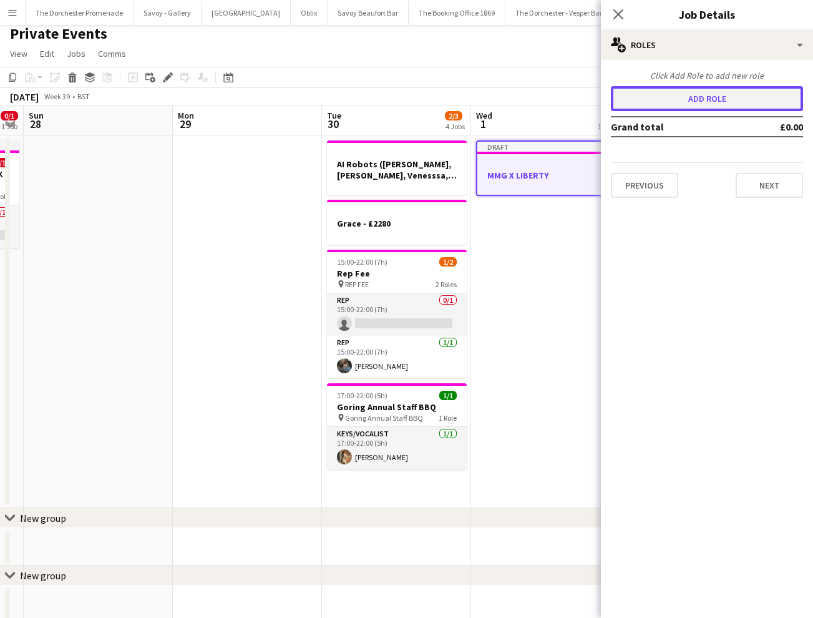
click at [703, 98] on button "Add role" at bounding box center [707, 98] width 192 height 25
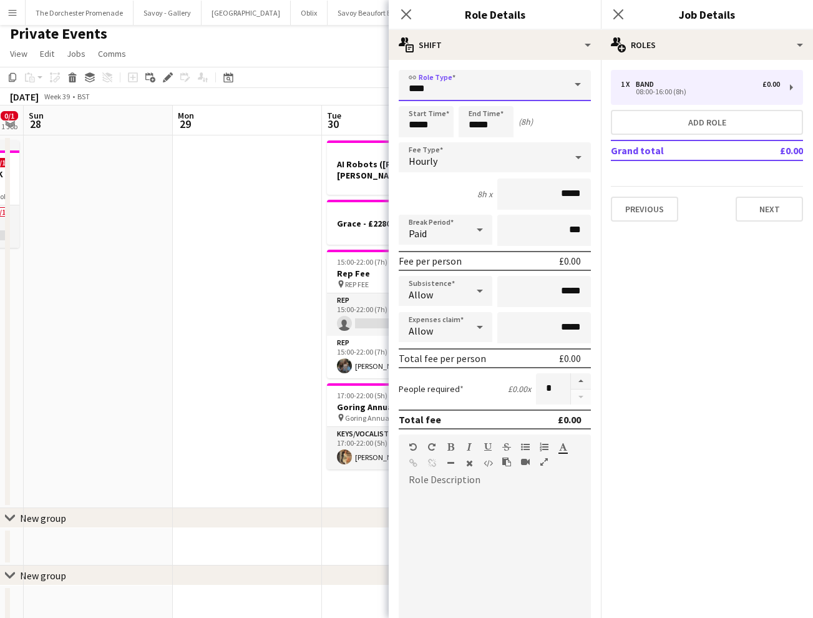
click at [477, 90] on input "****" at bounding box center [495, 85] width 192 height 31
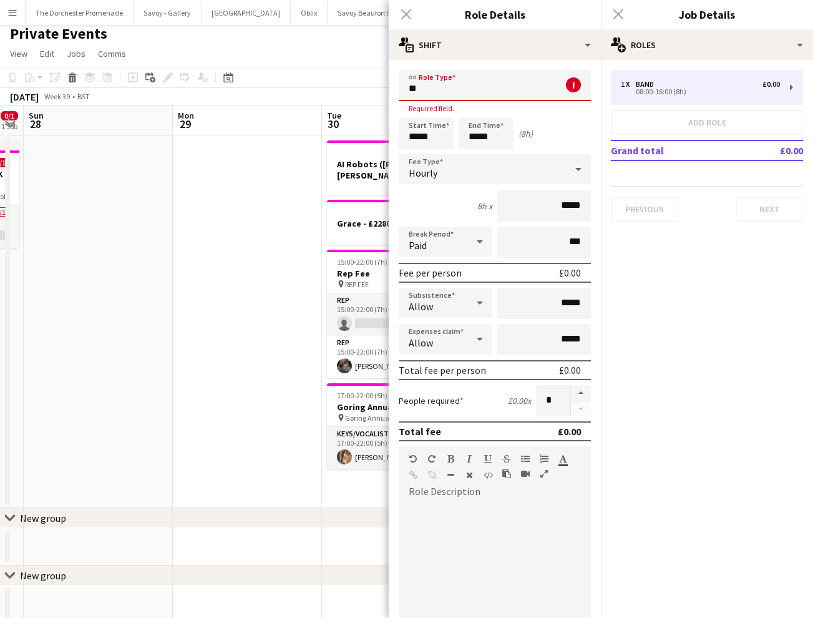
type input "*"
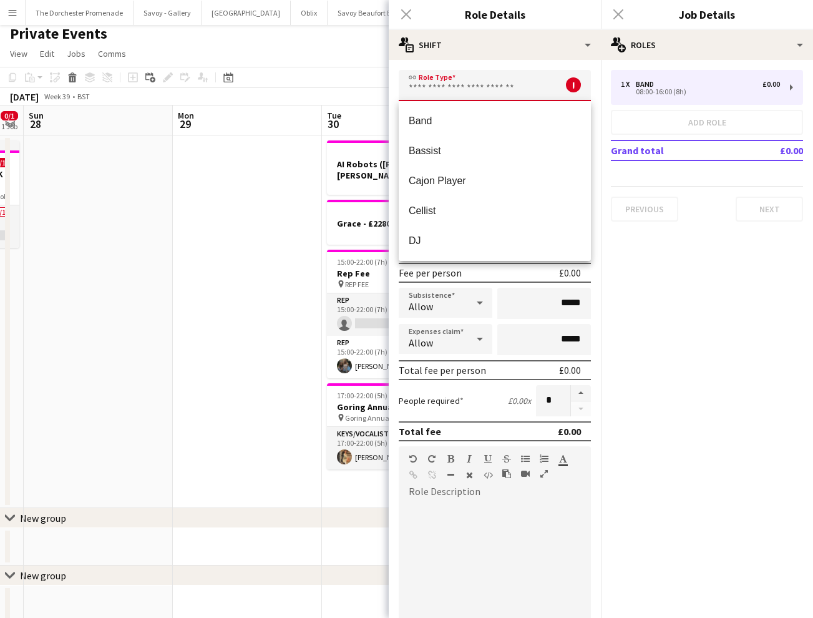
click at [602, 114] on div "1 x Band £0.00 08:00-16:00 (8h) Add role Grand total £0.00 Previous Next" at bounding box center [707, 146] width 212 height 152
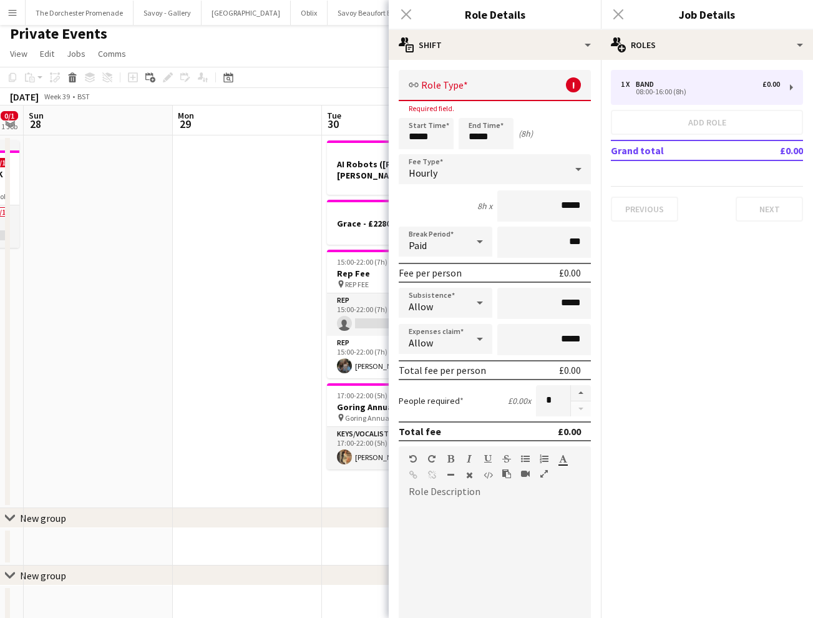
click at [414, 89] on input "text" at bounding box center [495, 85] width 192 height 31
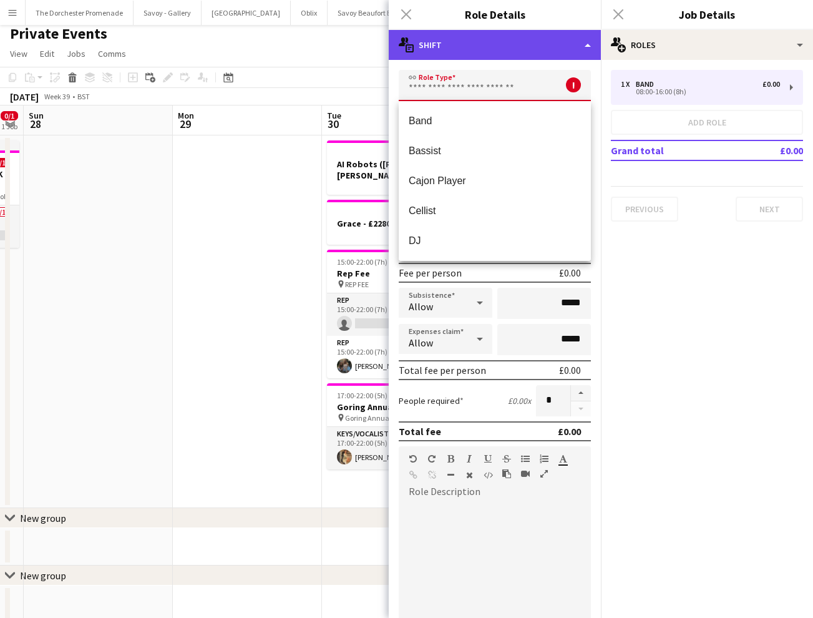
click at [438, 57] on div "multiple-actions-text Shift" at bounding box center [495, 45] width 212 height 30
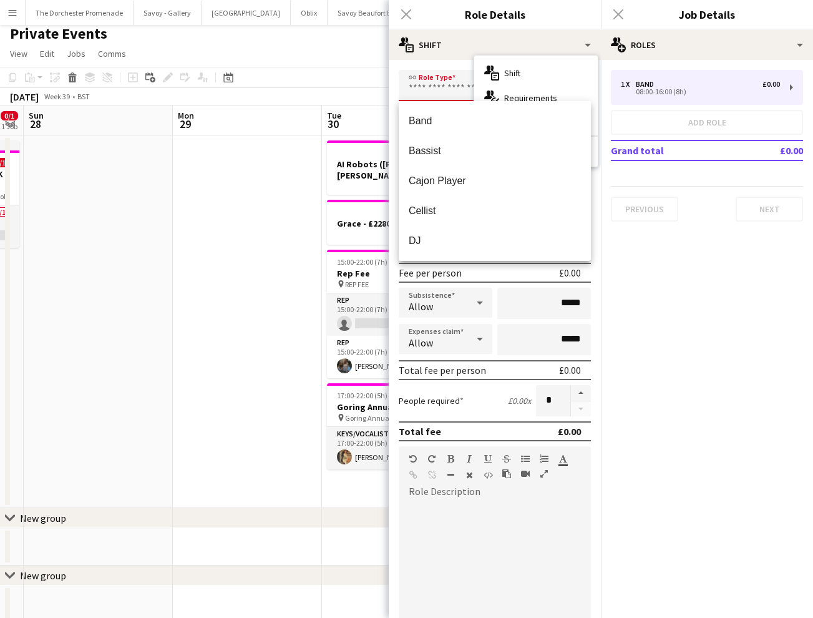
click at [426, 90] on input "text" at bounding box center [495, 85] width 192 height 31
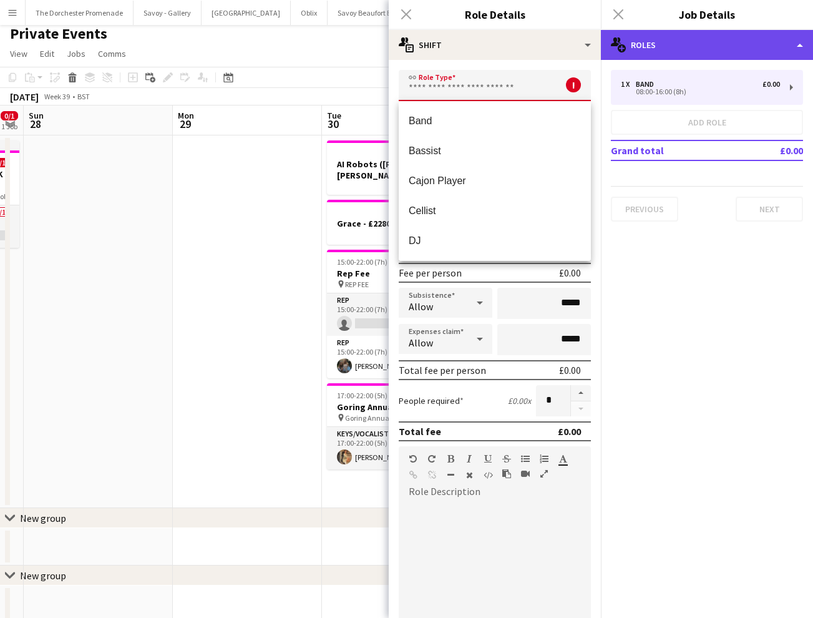
click at [686, 36] on div "multiple-users-add Roles" at bounding box center [707, 45] width 212 height 30
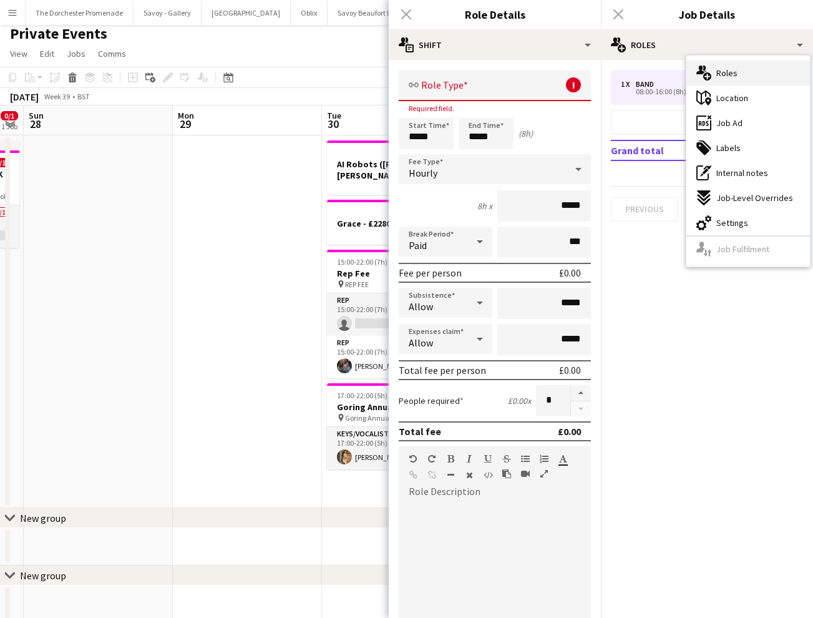
click at [740, 69] on div "multiple-users-add Roles" at bounding box center [749, 73] width 124 height 25
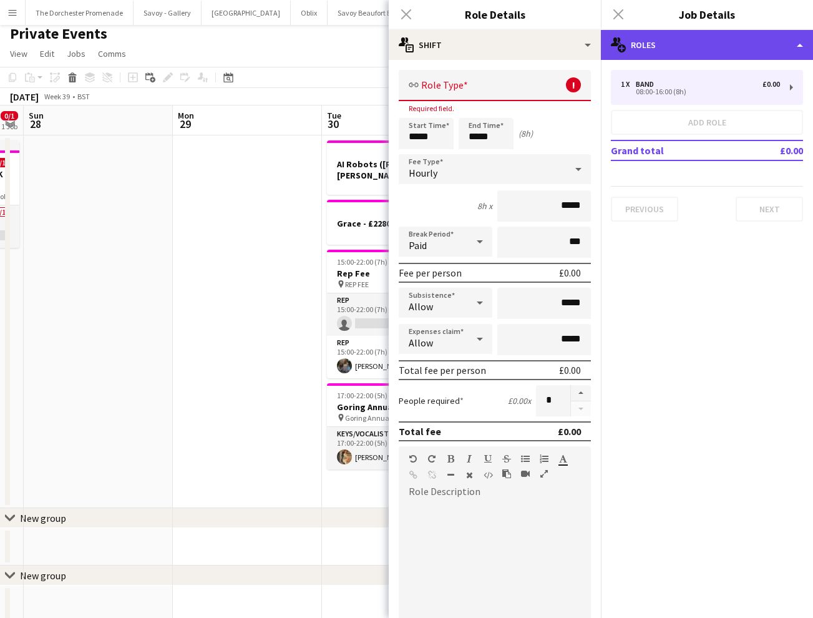
click at [742, 51] on div "multiple-users-add Roles" at bounding box center [707, 45] width 212 height 30
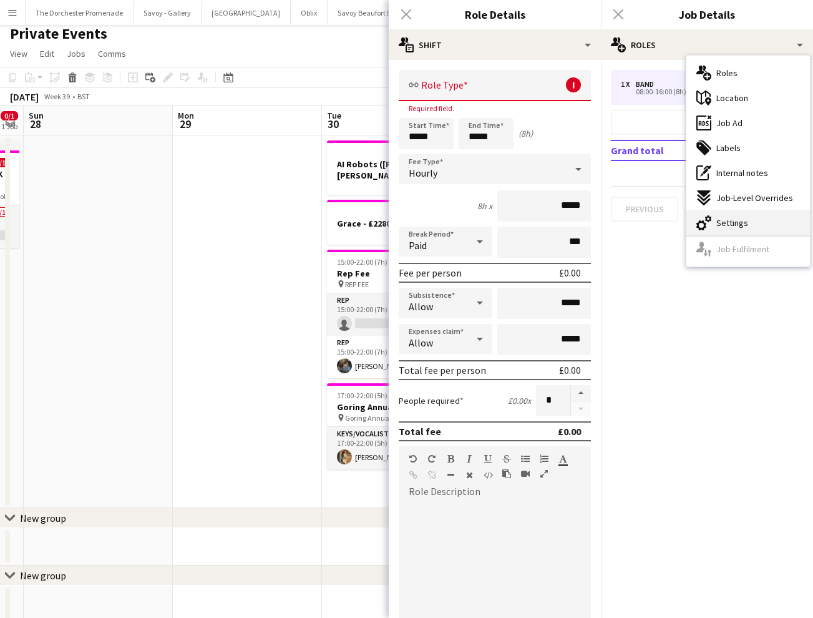
click at [772, 226] on div "cog-double-3 Settings" at bounding box center [749, 222] width 124 height 25
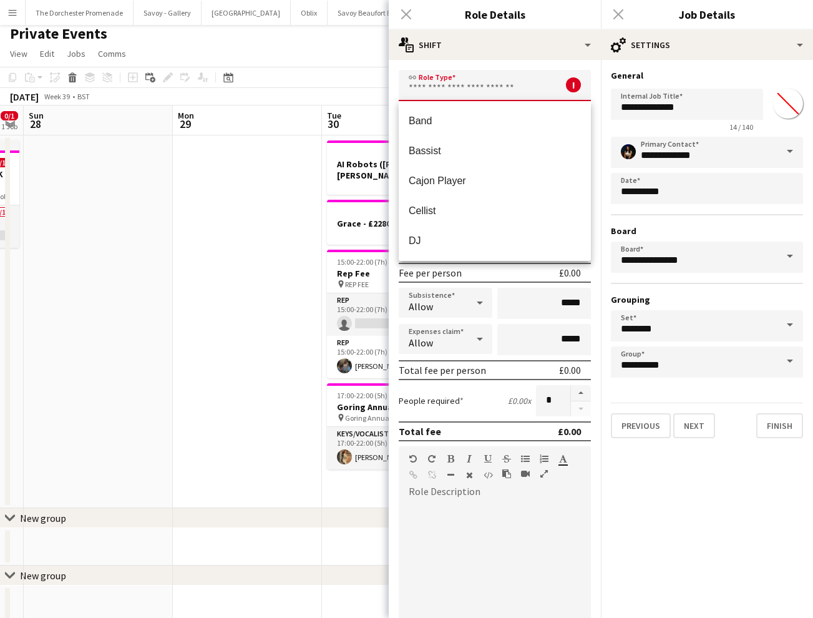
click at [468, 86] on input "text" at bounding box center [495, 85] width 192 height 31
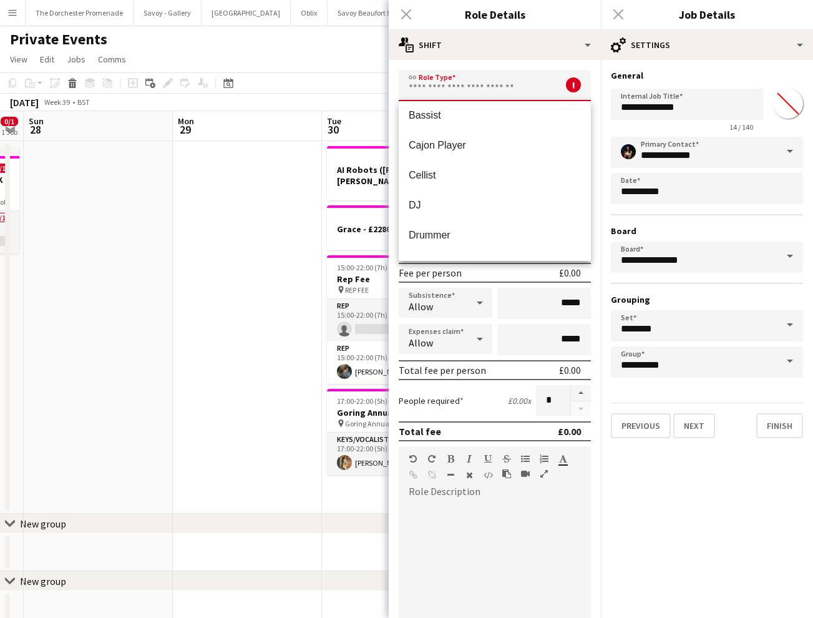
scroll to position [0, 0]
click at [541, 19] on h3 "Role Details" at bounding box center [495, 14] width 212 height 16
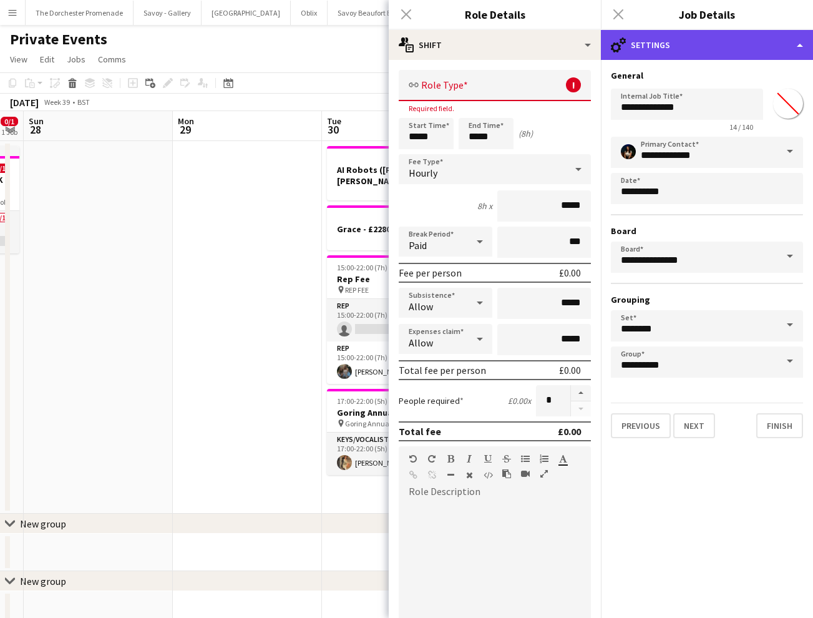
click at [657, 37] on div "cog-double-3 Settings" at bounding box center [707, 45] width 212 height 30
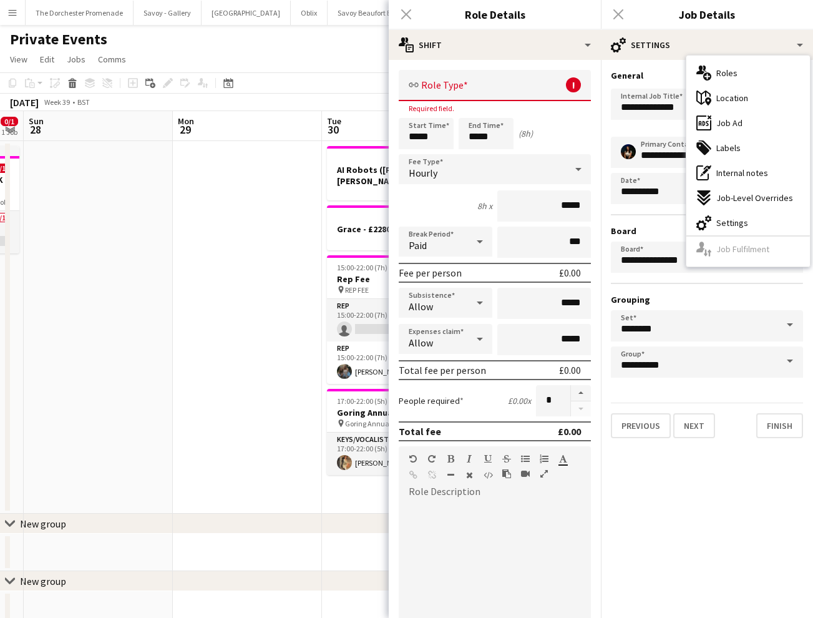
click at [401, 11] on div "Close pop-in" at bounding box center [406, 14] width 35 height 29
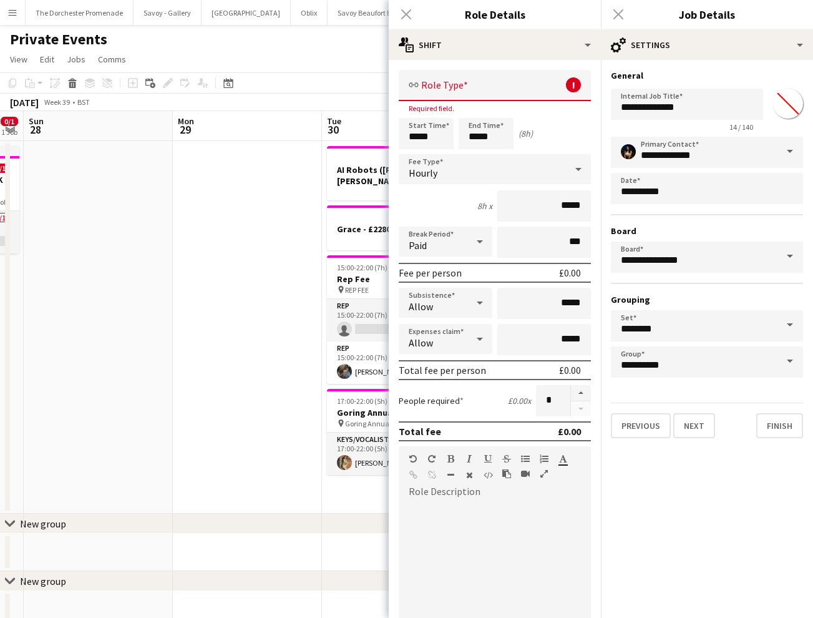
click at [409, 11] on div "Close pop-in" at bounding box center [406, 14] width 35 height 29
click at [608, 7] on div "Close pop-in" at bounding box center [618, 14] width 35 height 29
drag, startPoint x: 623, startPoint y: 11, endPoint x: 687, endPoint y: 112, distance: 119.5
click at [623, 11] on div "Close pop-in" at bounding box center [618, 14] width 35 height 29
click at [699, 421] on button "Next" at bounding box center [695, 425] width 42 height 25
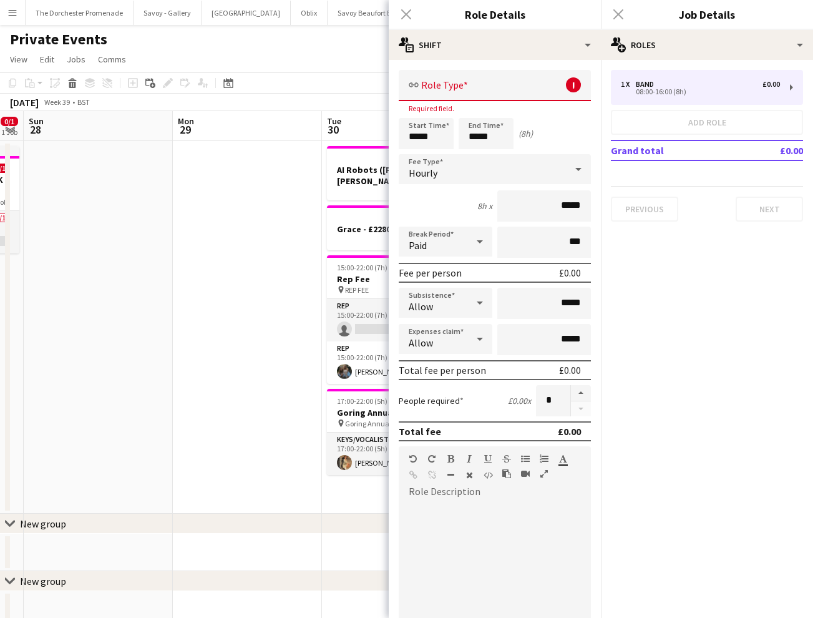
click at [408, 15] on div "Close pop-in" at bounding box center [406, 14] width 35 height 29
click at [761, 195] on div "Previous Next" at bounding box center [707, 204] width 192 height 36
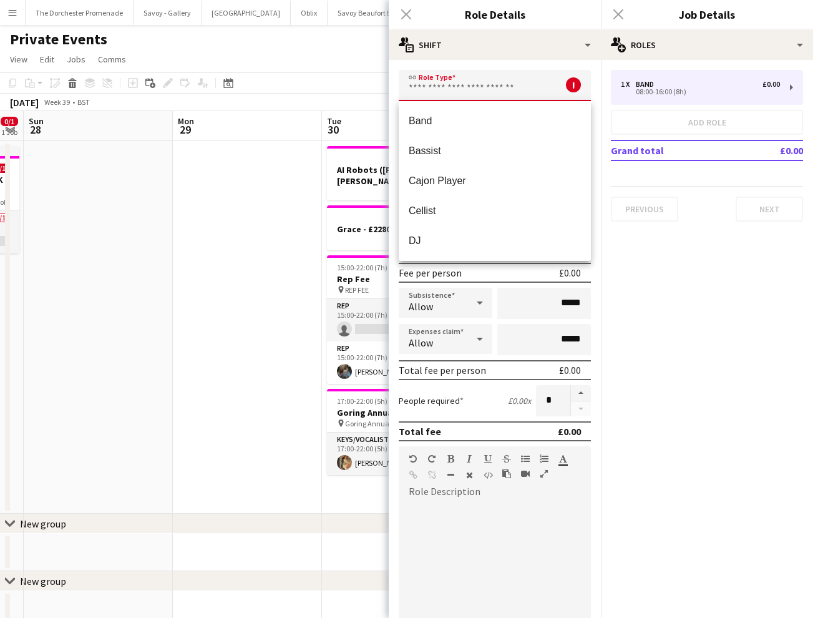
click at [428, 85] on input "text" at bounding box center [495, 85] width 192 height 31
click at [460, 120] on span "Band" at bounding box center [495, 121] width 172 height 12
type input "****"
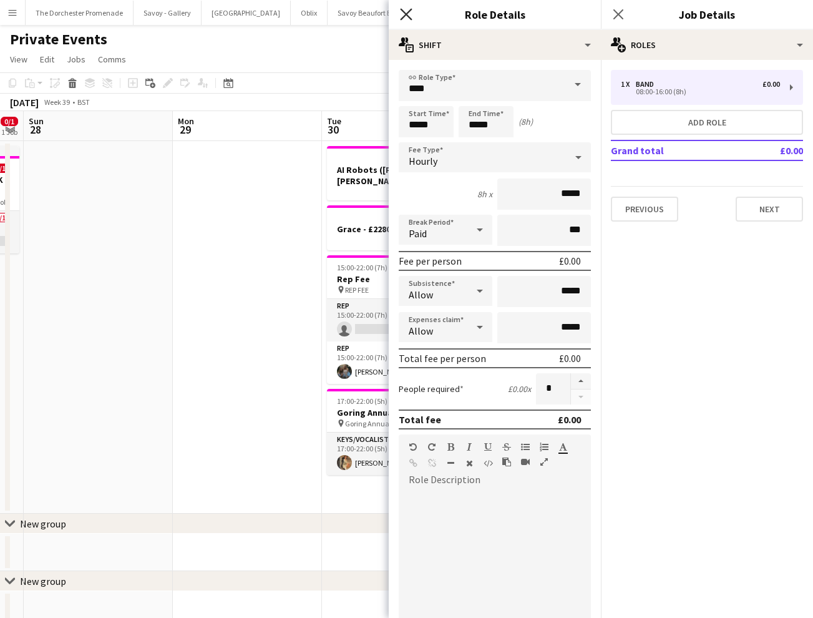
click at [408, 13] on icon "Close pop-in" at bounding box center [406, 14] width 12 height 12
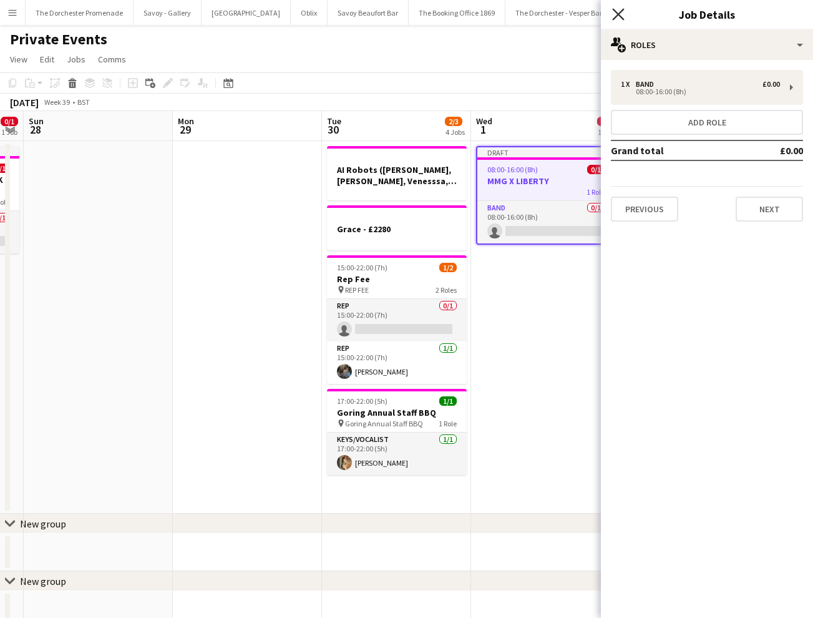
click at [622, 17] on icon "Close pop-in" at bounding box center [618, 14] width 12 height 12
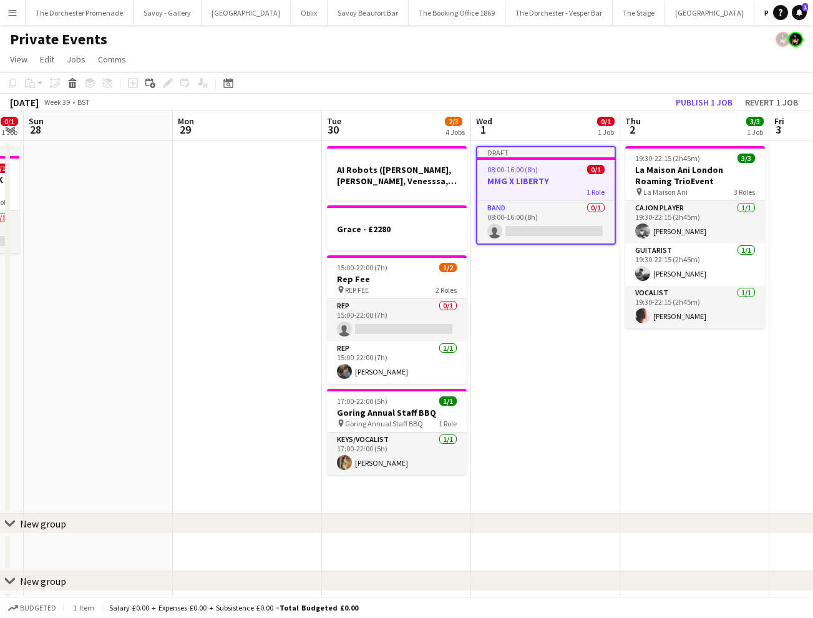
click at [562, 187] on div "1 Role" at bounding box center [546, 192] width 137 height 10
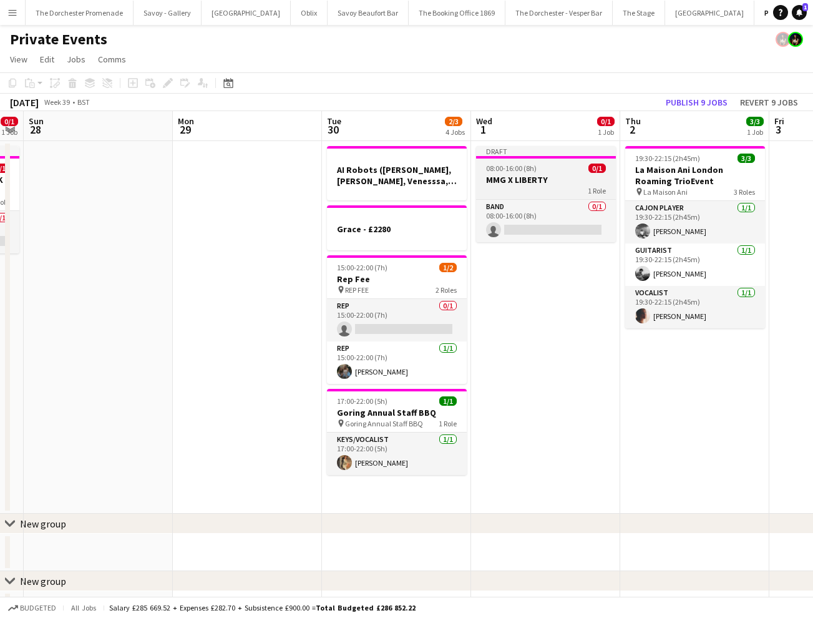
click at [562, 186] on div "1 Role" at bounding box center [546, 190] width 140 height 10
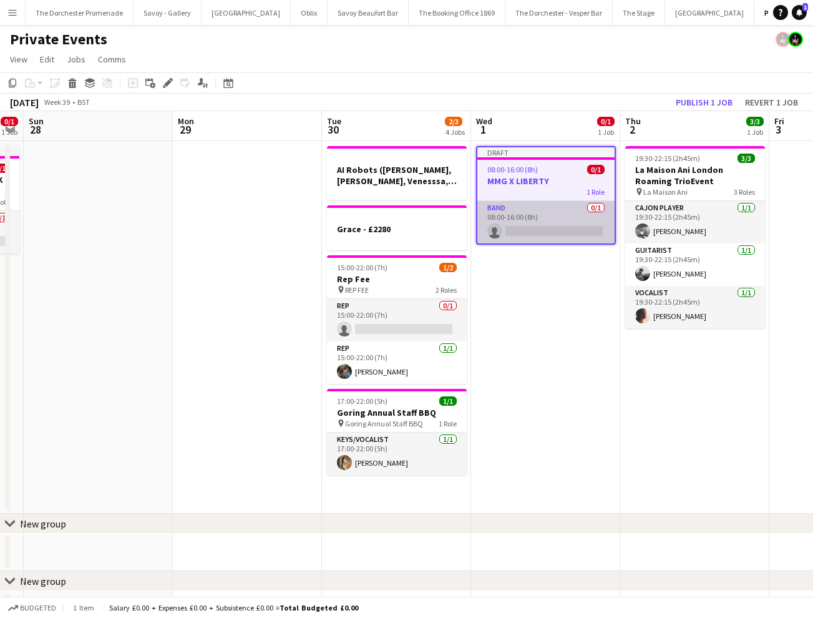
click at [538, 207] on app-card-role "Band 0/1 08:00-16:00 (8h) single-neutral-actions" at bounding box center [546, 222] width 137 height 42
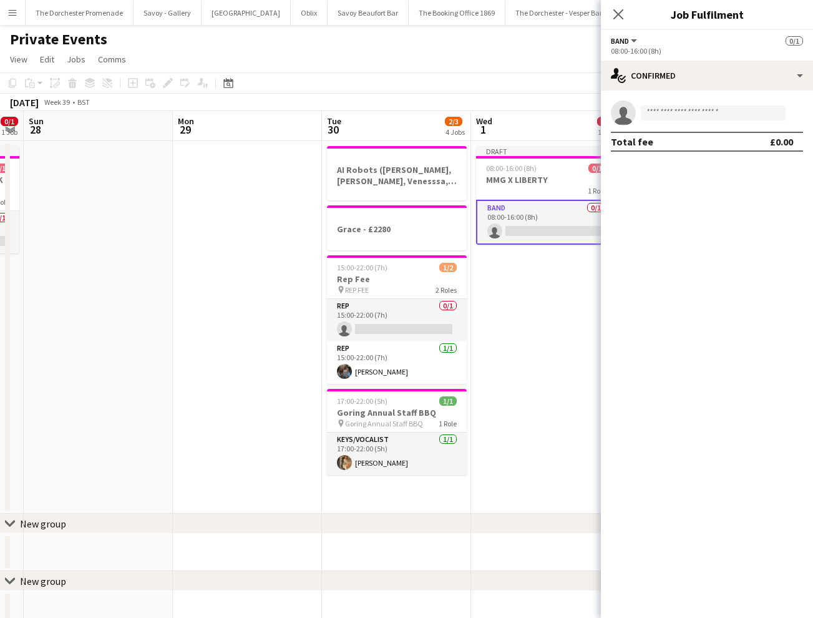
drag, startPoint x: 543, startPoint y: 257, endPoint x: 542, endPoint y: 251, distance: 6.4
click at [543, 255] on app-date-cell "Draft 08:00-16:00 (8h) 0/1 MMG X LIBERTY 1 Role Band 0/1 08:00-16:00 (8h) singl…" at bounding box center [545, 327] width 149 height 373
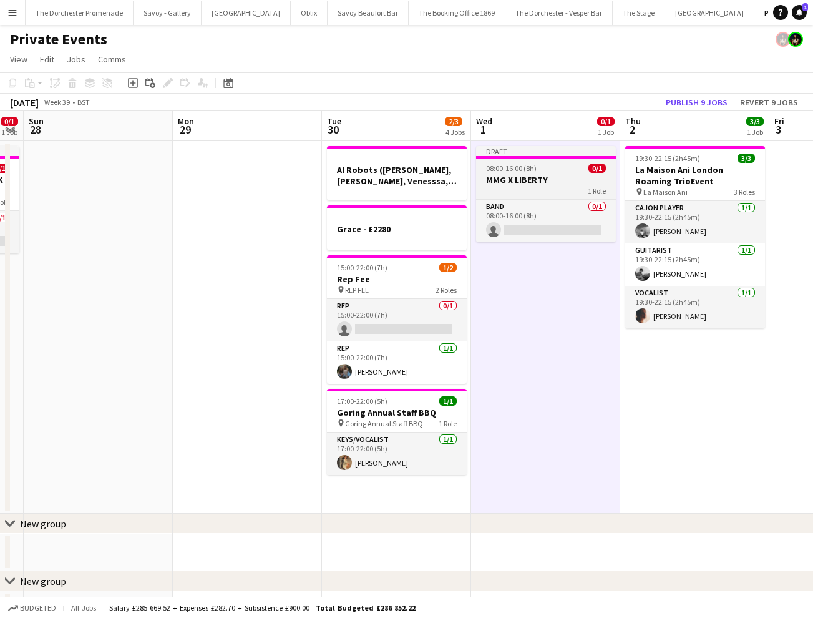
click at [548, 172] on div "08:00-16:00 (8h) 0/1" at bounding box center [546, 168] width 140 height 9
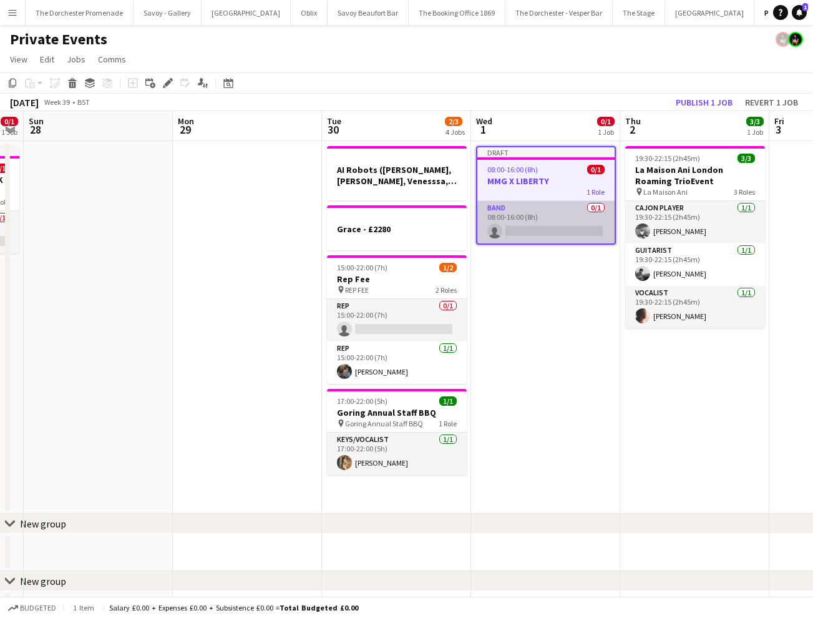
click at [554, 208] on app-card-role "Band 0/1 08:00-16:00 (8h) single-neutral-actions" at bounding box center [546, 222] width 137 height 42
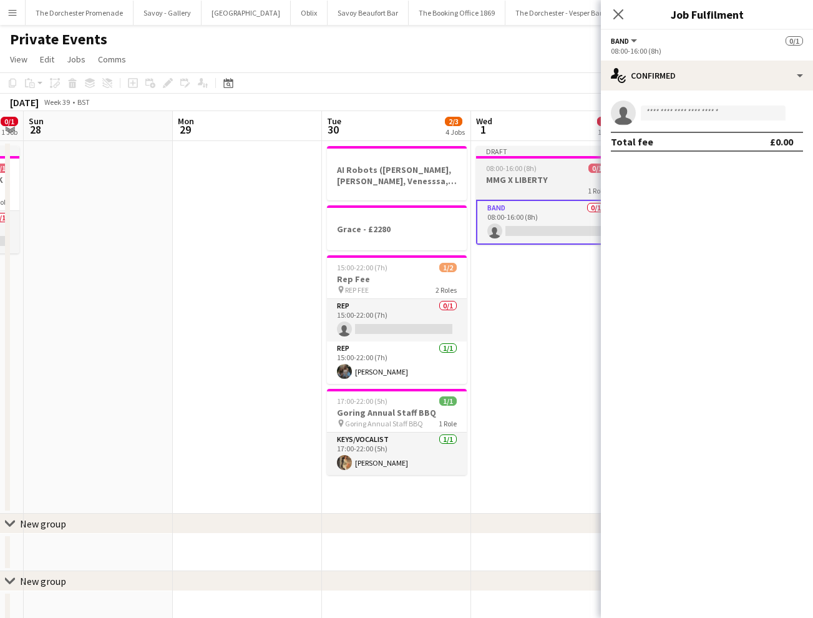
click at [483, 175] on h3 "MMG X LIBERTY" at bounding box center [546, 179] width 140 height 11
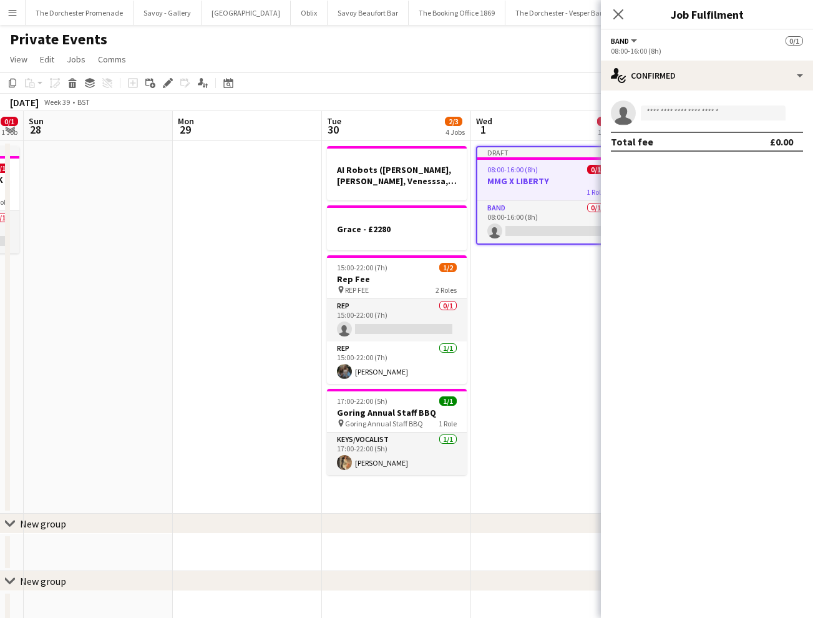
scroll to position [0, 571]
click at [169, 82] on icon at bounding box center [167, 83] width 7 height 7
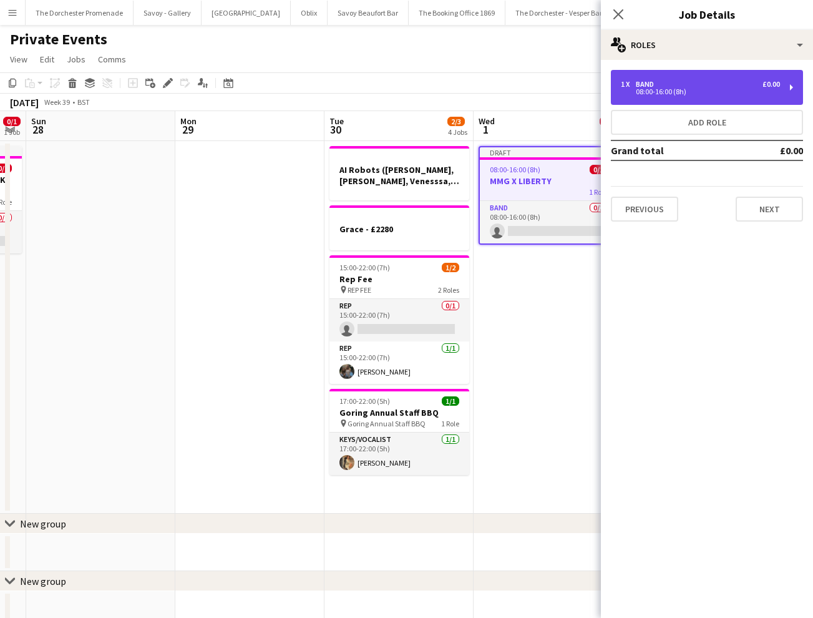
click at [693, 83] on div "1 x Band £0.00" at bounding box center [700, 84] width 159 height 9
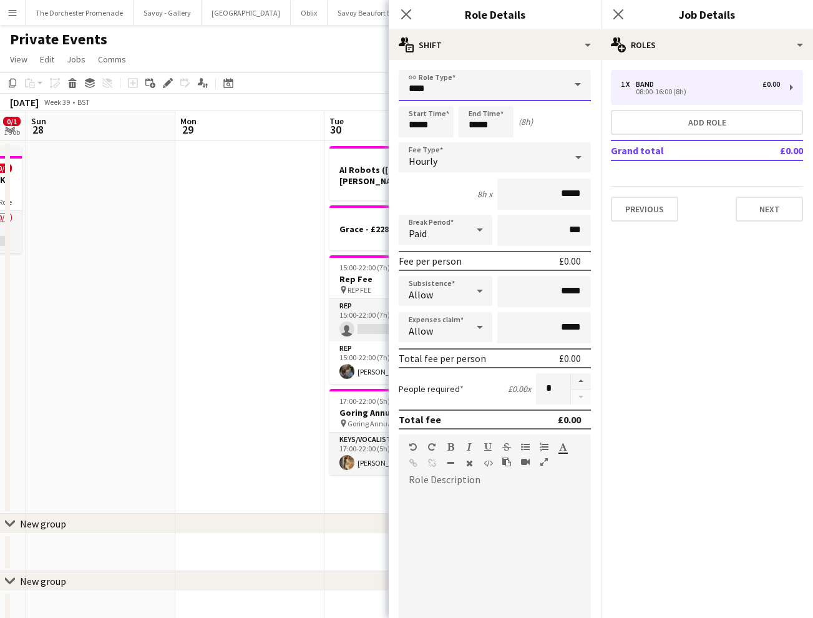
click at [499, 87] on input "****" at bounding box center [495, 85] width 192 height 31
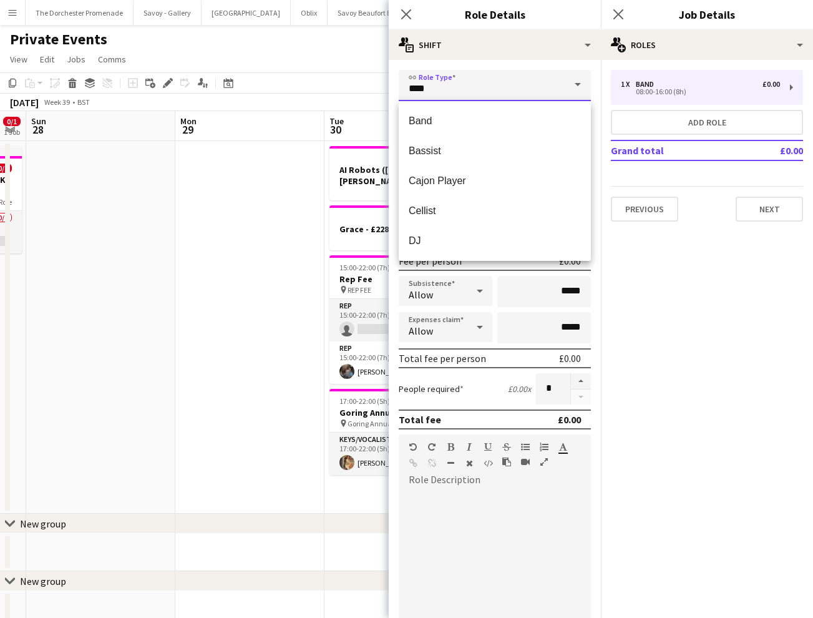
click at [499, 87] on input "****" at bounding box center [495, 85] width 192 height 31
click at [501, 87] on input "****" at bounding box center [495, 85] width 192 height 31
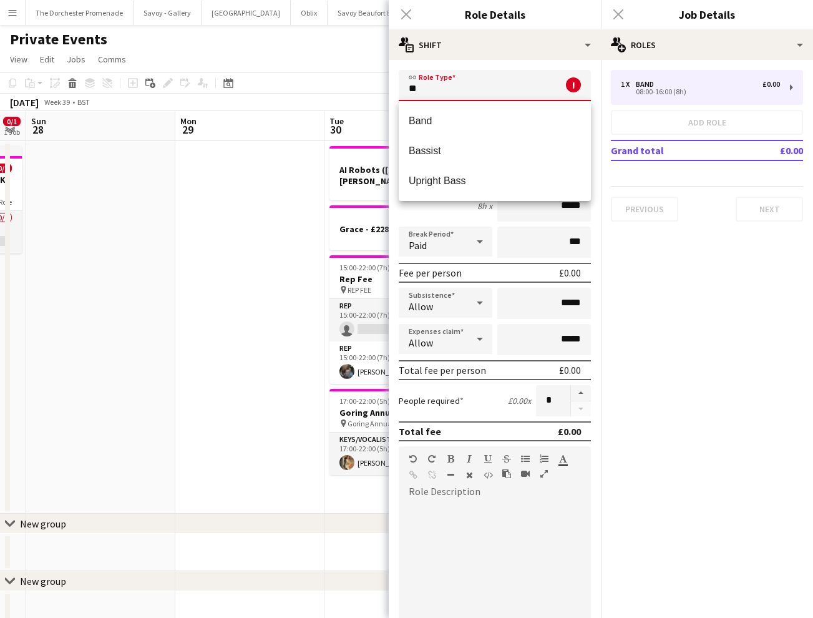
type input "*"
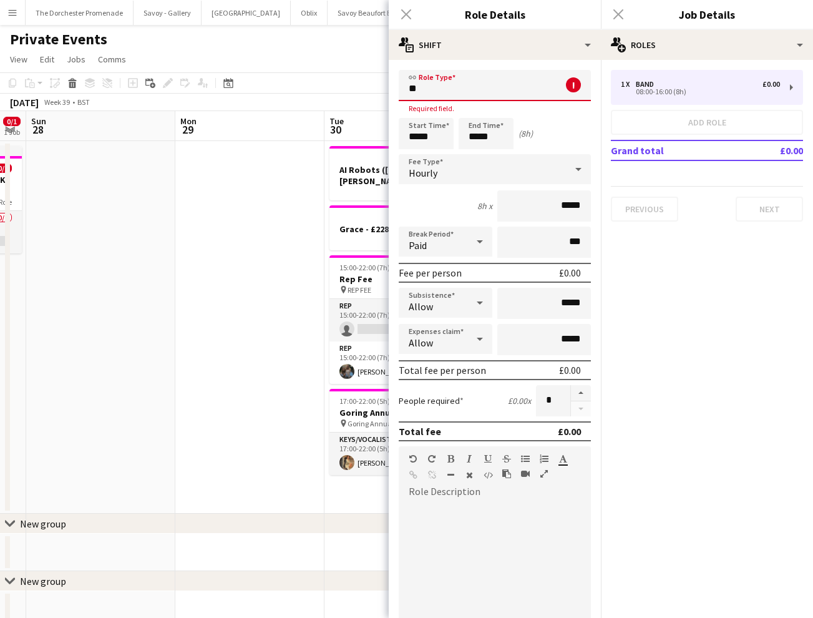
type input "*"
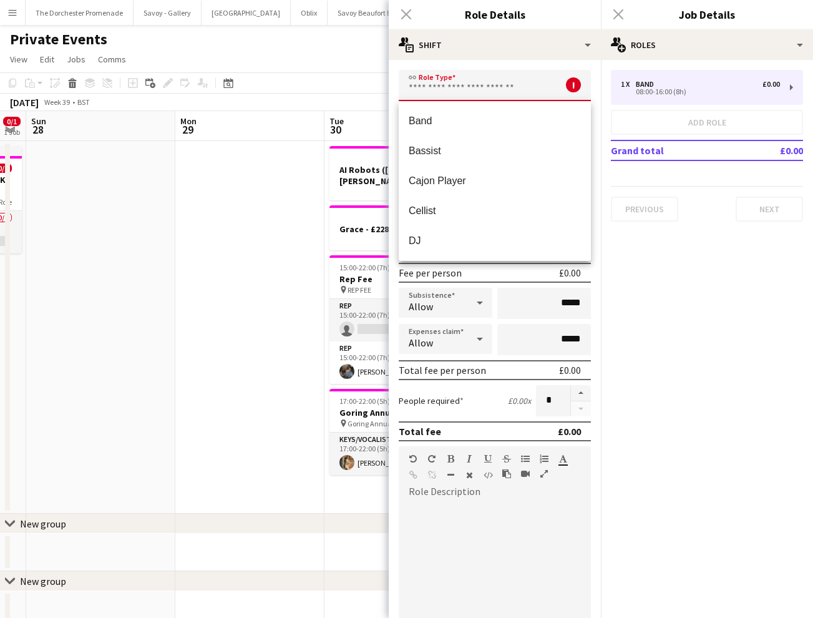
click at [404, 20] on div "Close pop-in" at bounding box center [406, 14] width 35 height 29
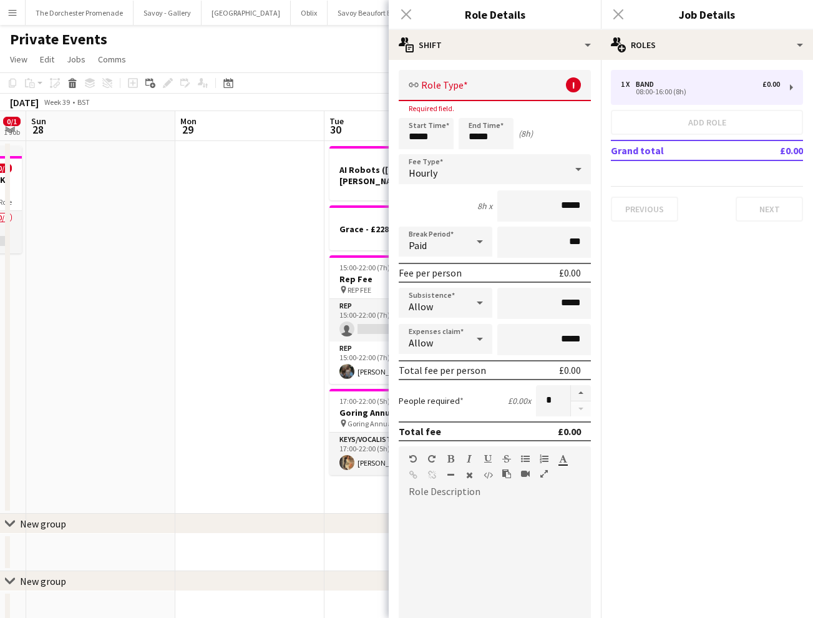
click at [363, 50] on app-page-menu "View Day view expanded Day view collapsed Month view Date picker Jump to today …" at bounding box center [406, 61] width 813 height 24
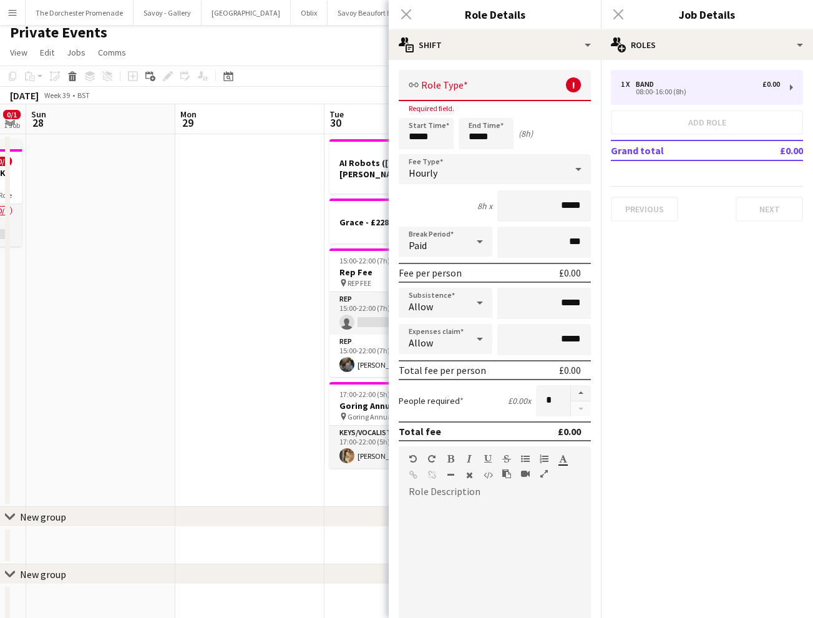
click at [618, 11] on div "Close pop-in" at bounding box center [618, 14] width 35 height 29
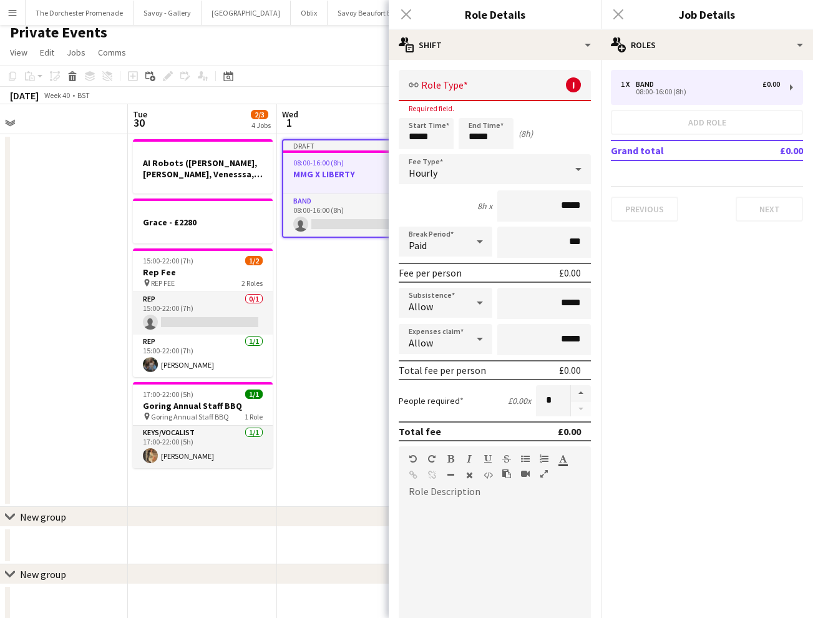
scroll to position [0, 471]
click at [331, 279] on app-date-cell "Draft 08:00-16:00 (8h) 0/1 MMG X LIBERTY 1 Role Band 0/1 08:00-16:00 (8h) singl…" at bounding box center [349, 320] width 149 height 373
click at [408, 19] on div "Close pop-in" at bounding box center [406, 14] width 35 height 29
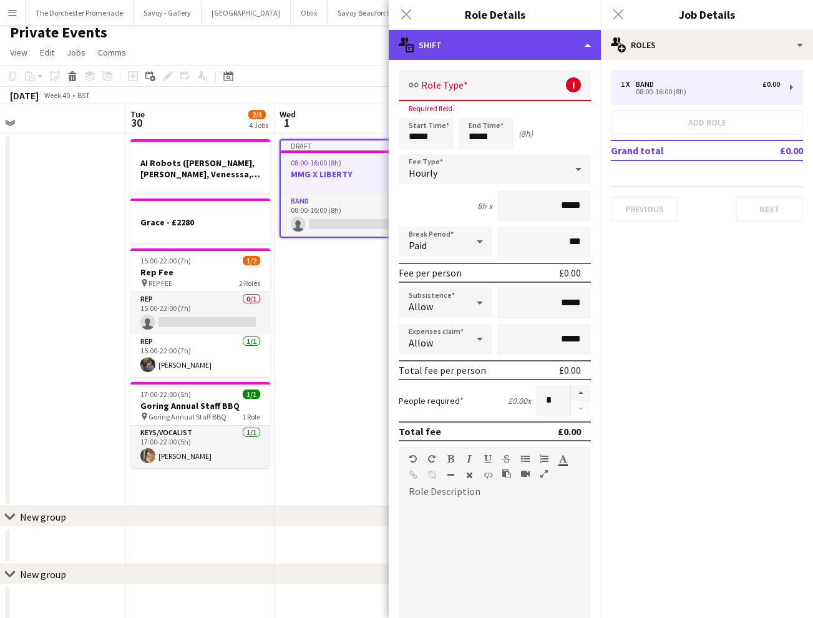
click at [444, 42] on div "multiple-actions-text Shift" at bounding box center [495, 45] width 212 height 30
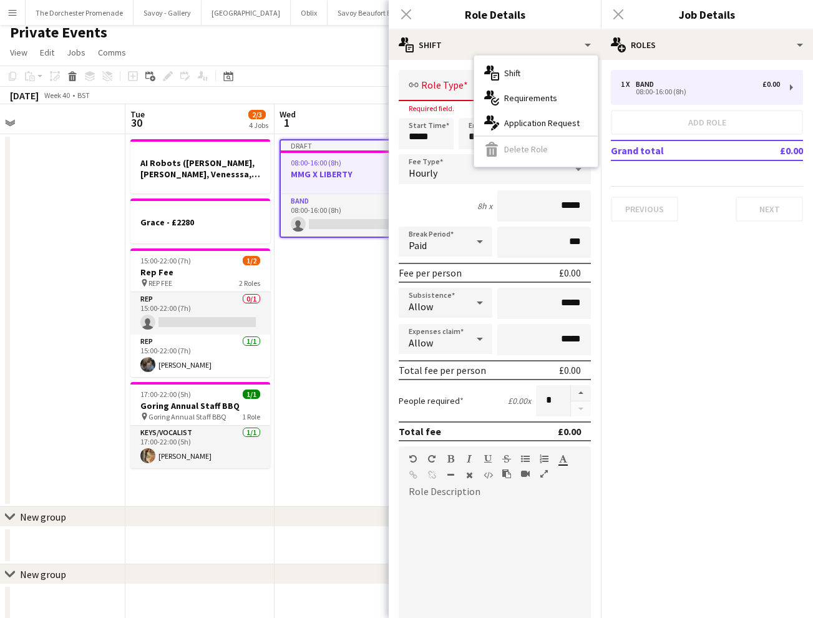
click at [448, 81] on input "text" at bounding box center [495, 85] width 192 height 31
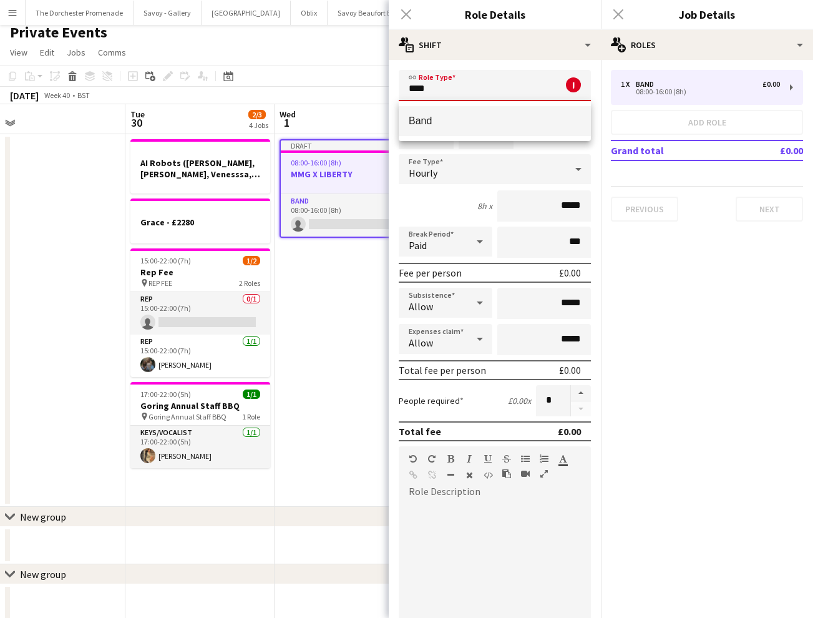
click at [456, 120] on span "Band" at bounding box center [495, 121] width 172 height 12
type input "****"
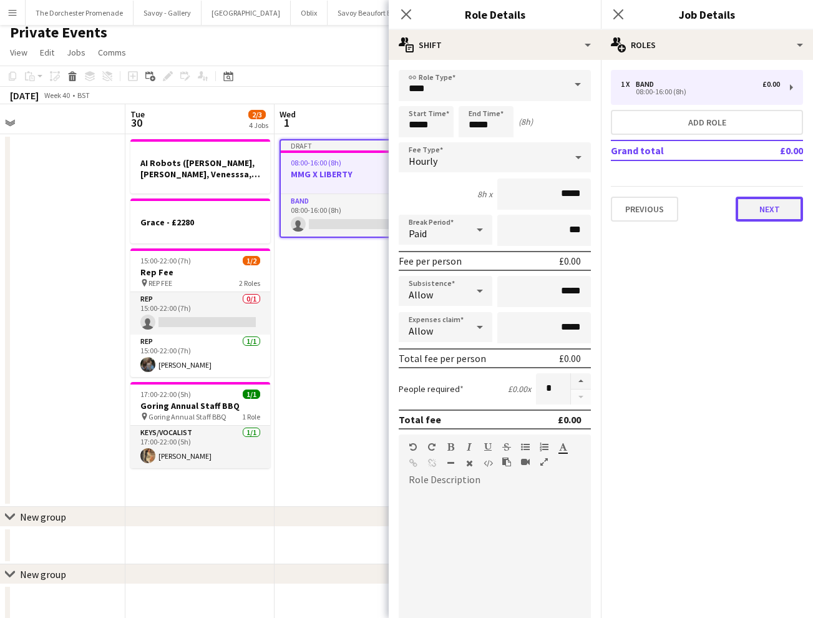
click at [769, 201] on button "Next" at bounding box center [769, 209] width 67 height 25
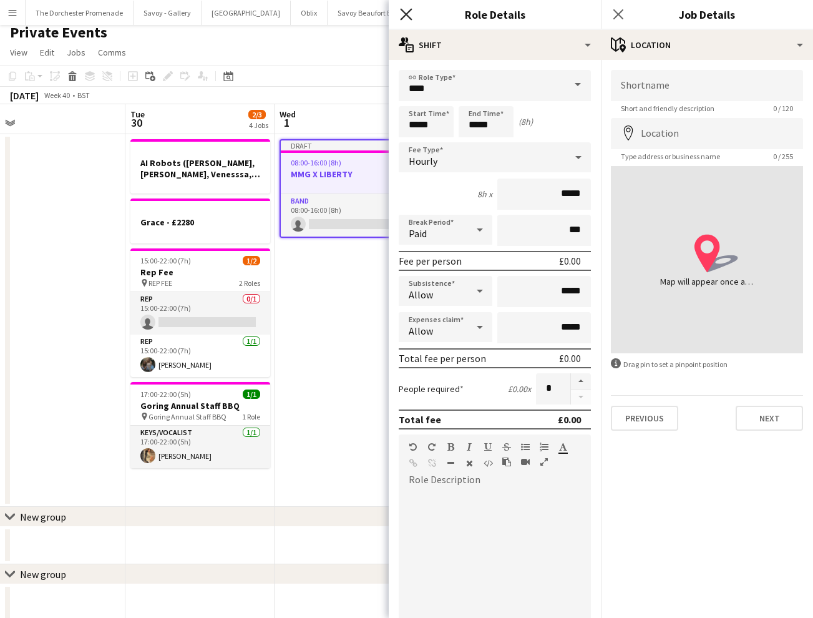
click at [406, 15] on icon at bounding box center [406, 14] width 12 height 12
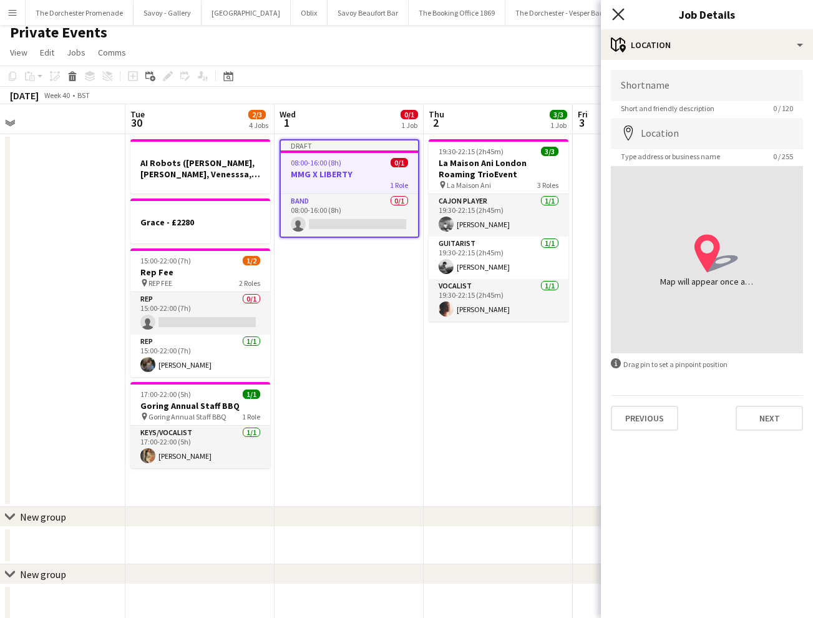
click at [619, 13] on icon at bounding box center [618, 14] width 12 height 12
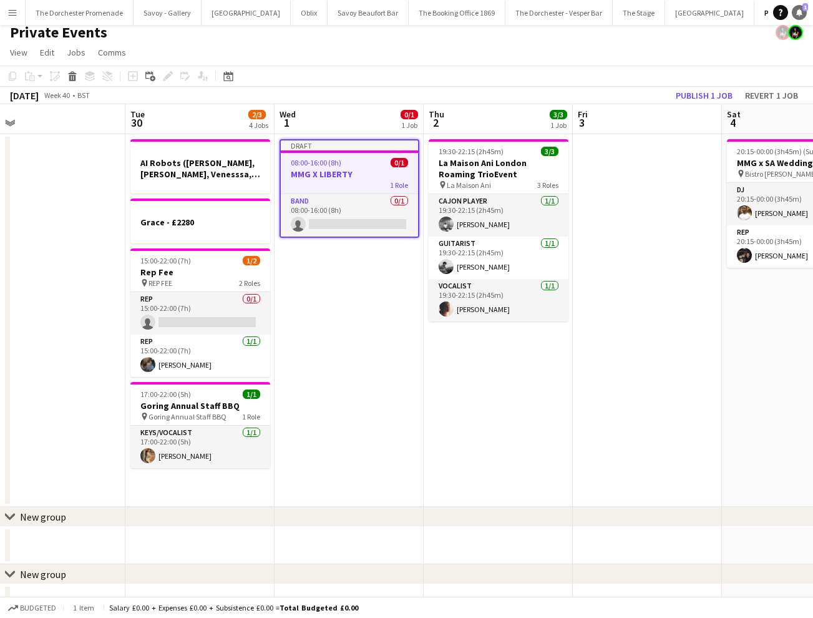
click at [792, 9] on link "Notifications 1" at bounding box center [799, 12] width 15 height 15
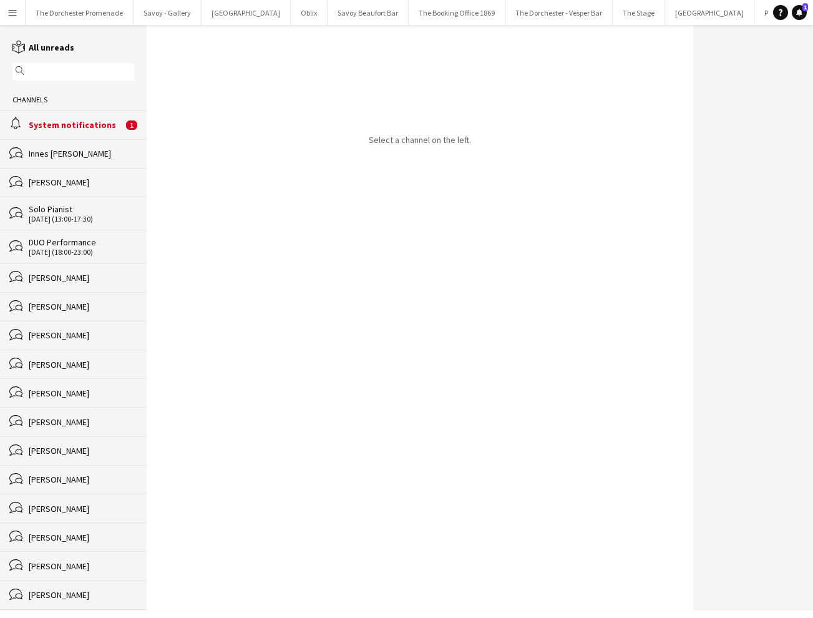
click at [12, 12] on app-icon "Menu" at bounding box center [12, 12] width 10 height 10
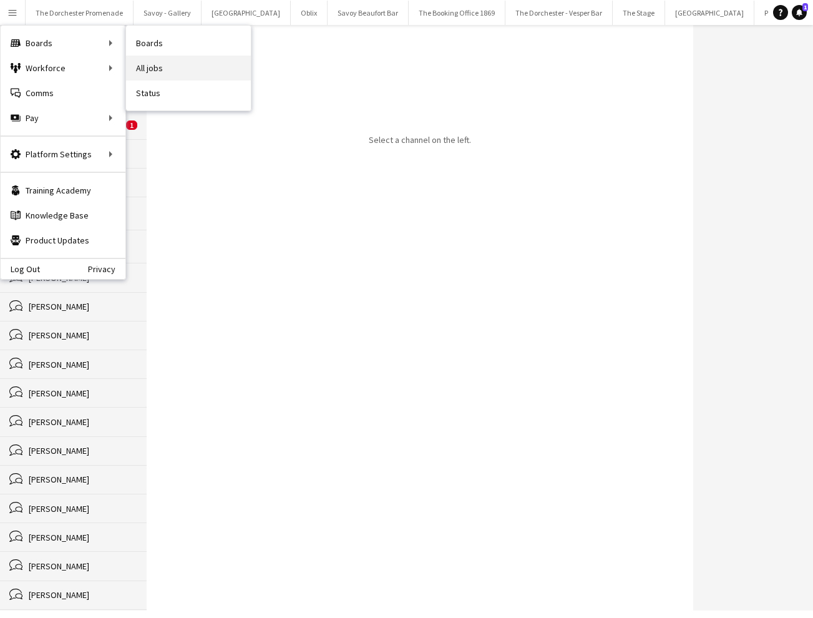
click at [158, 71] on link "All jobs" at bounding box center [188, 68] width 125 height 25
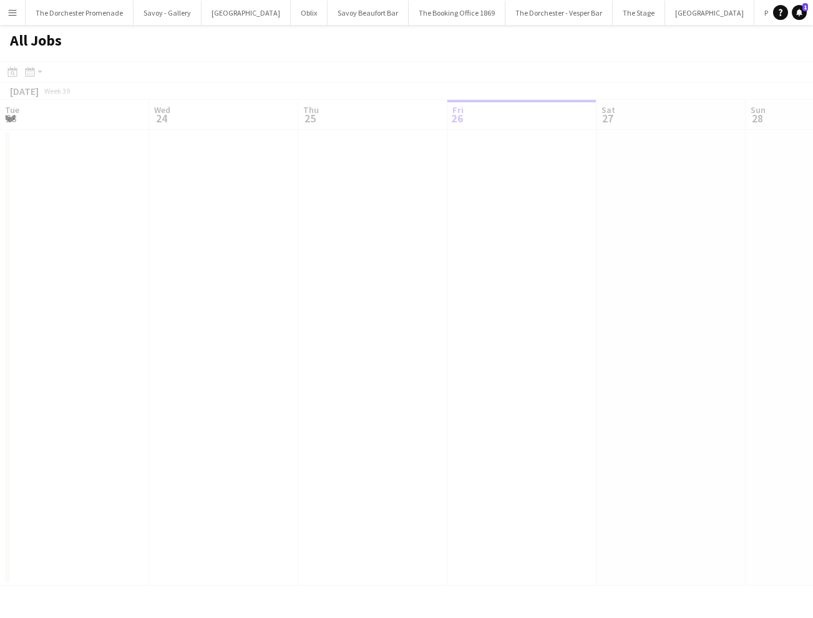
scroll to position [0, 298]
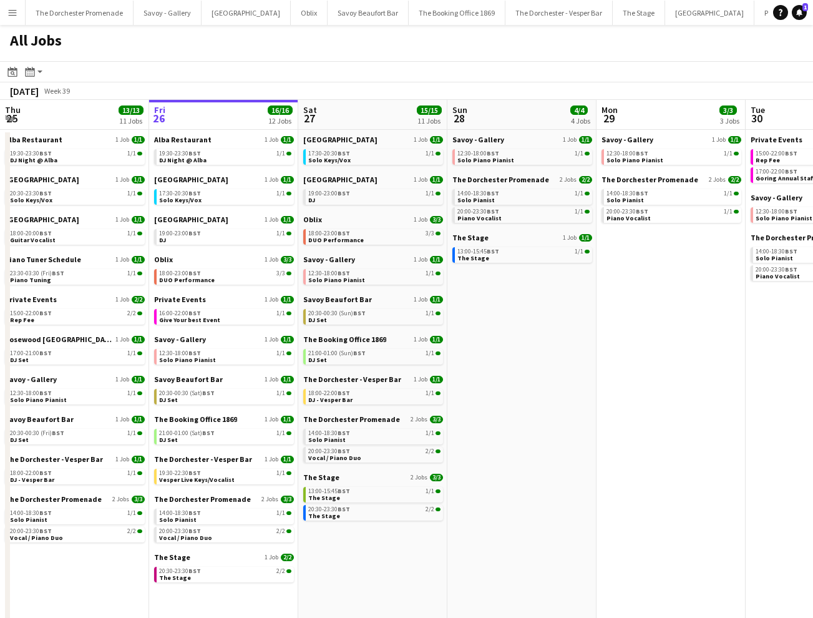
click at [13, 26] on h1 "All Jobs" at bounding box center [36, 43] width 72 height 36
click at [23, 11] on button "Menu" at bounding box center [12, 12] width 25 height 25
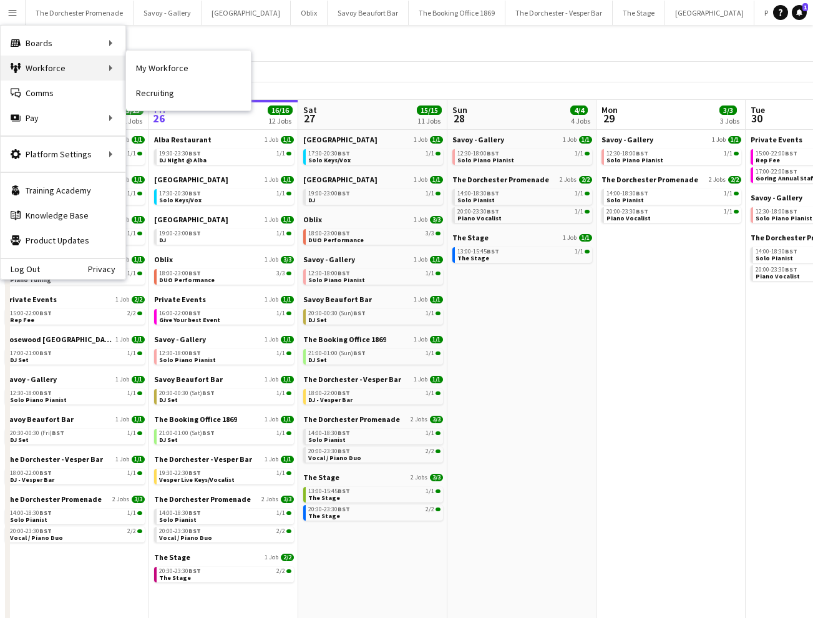
click at [68, 65] on div "Workforce Workforce" at bounding box center [63, 68] width 125 height 25
click at [72, 65] on div "Workforce Workforce" at bounding box center [63, 68] width 125 height 25
click at [130, 73] on link "My Workforce" at bounding box center [188, 68] width 125 height 25
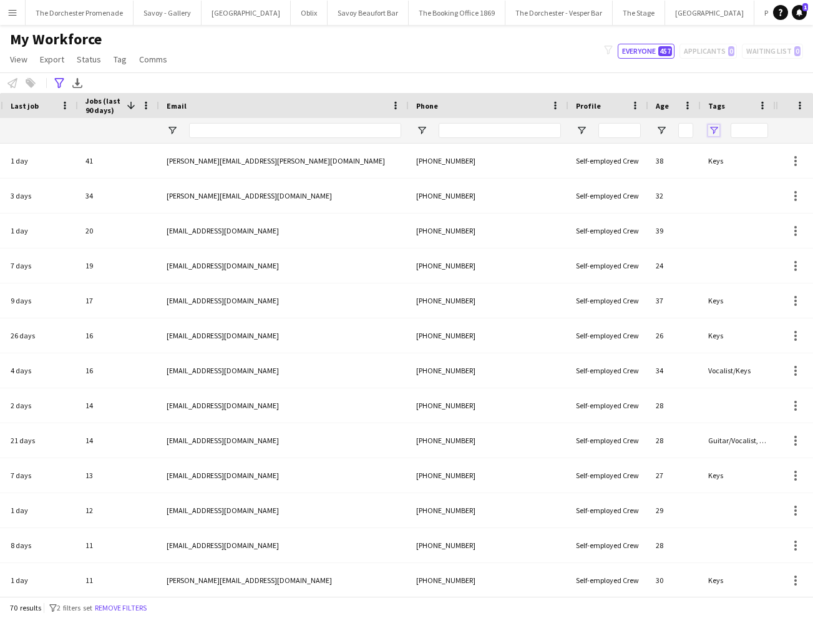
click at [715, 135] on span "Open Filter Menu" at bounding box center [713, 130] width 11 height 11
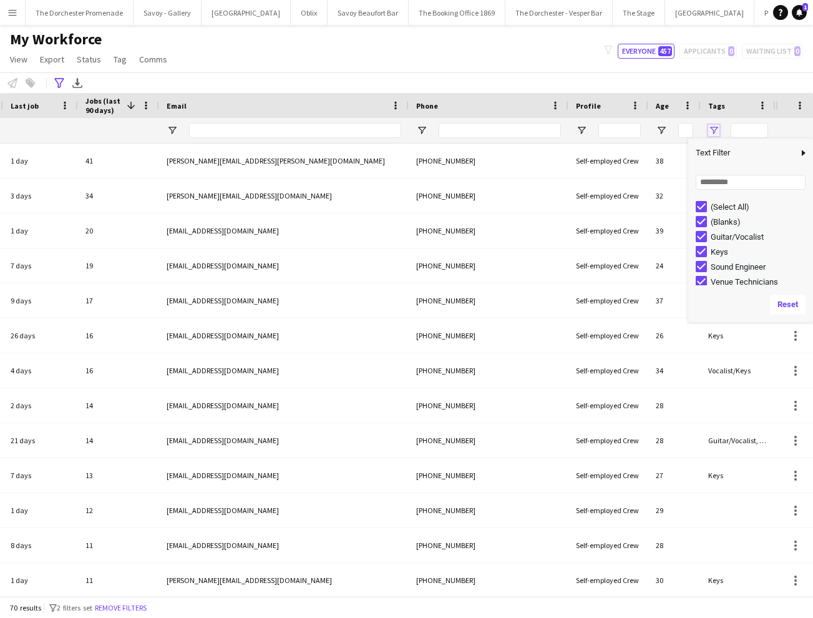
click at [717, 131] on span "Open Filter Menu" at bounding box center [713, 130] width 11 height 11
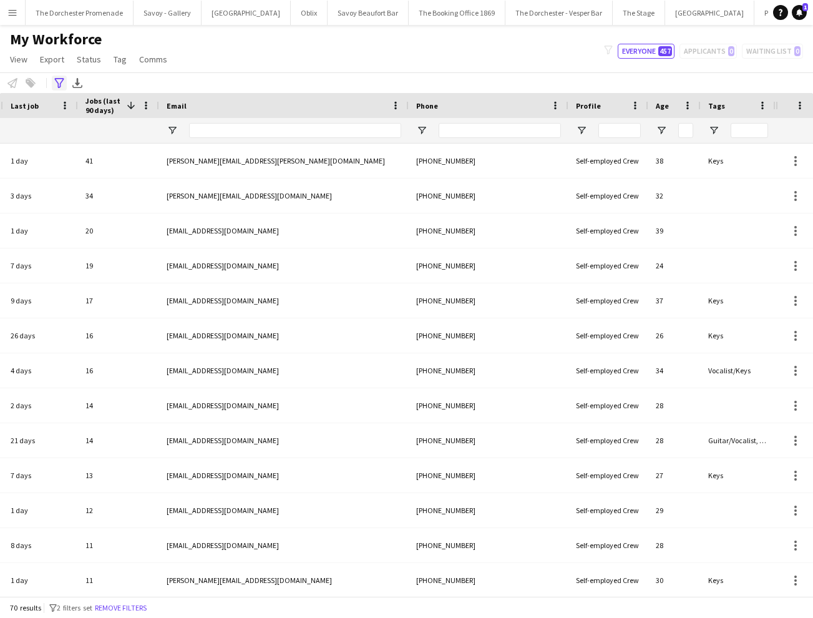
click at [59, 79] on icon at bounding box center [58, 83] width 9 height 10
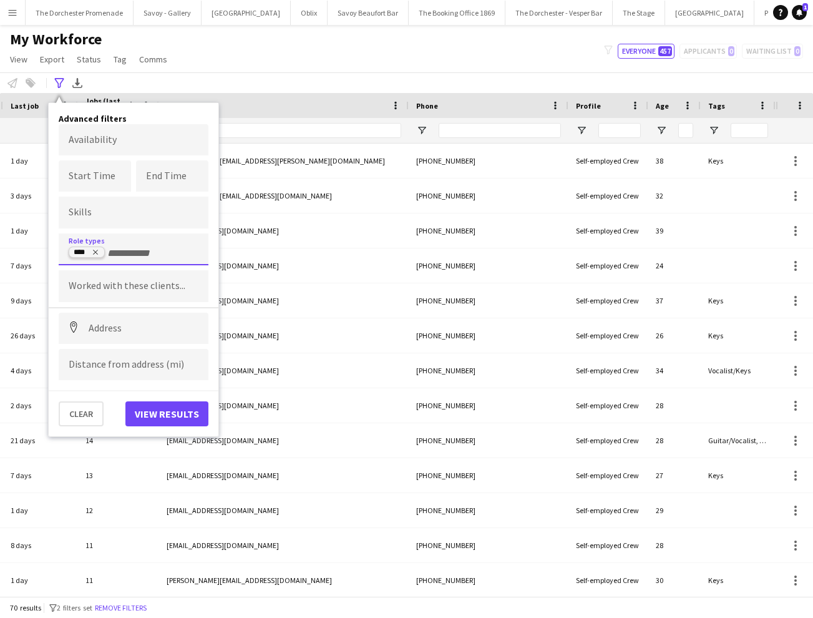
click at [97, 250] on icon "Remove tag" at bounding box center [95, 251] width 7 height 7
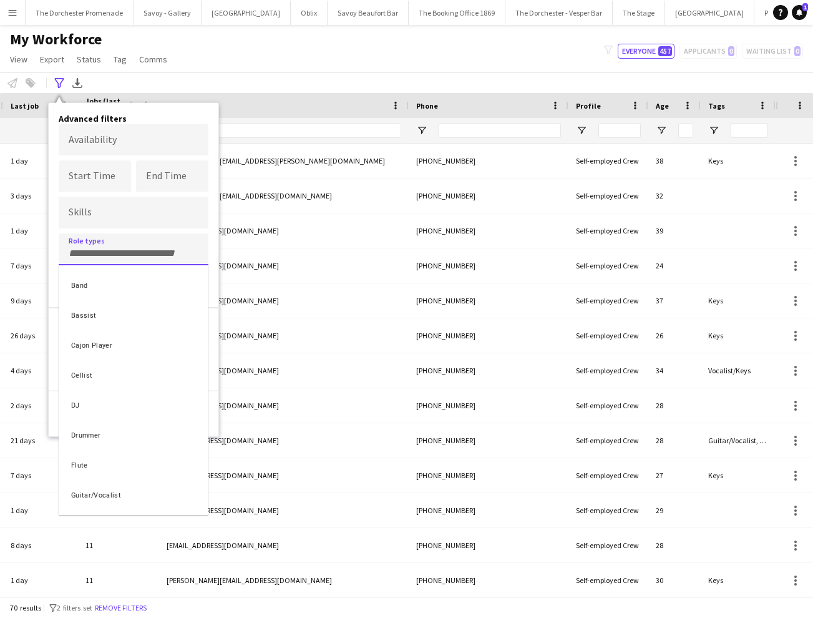
click at [194, 66] on div at bounding box center [406, 309] width 813 height 618
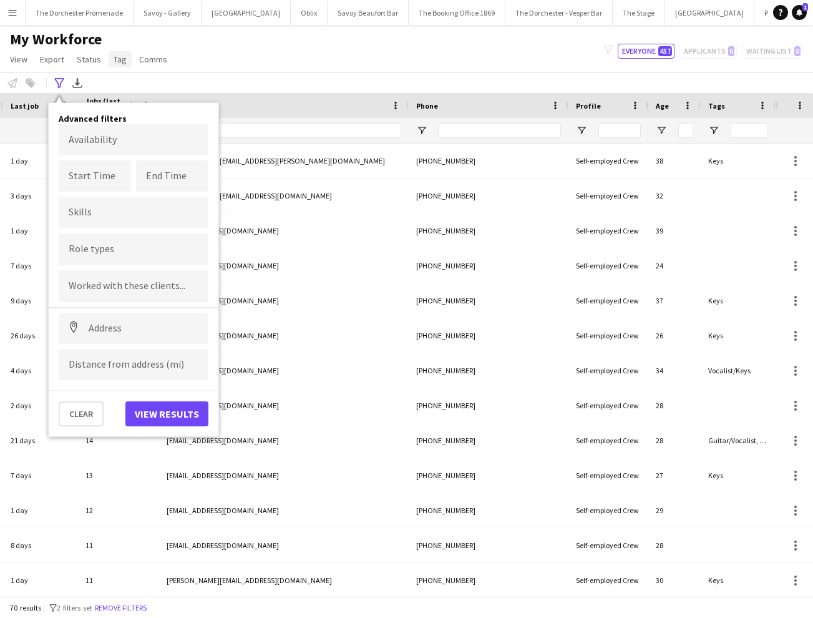
click at [117, 61] on span "Tag" at bounding box center [120, 59] width 13 height 11
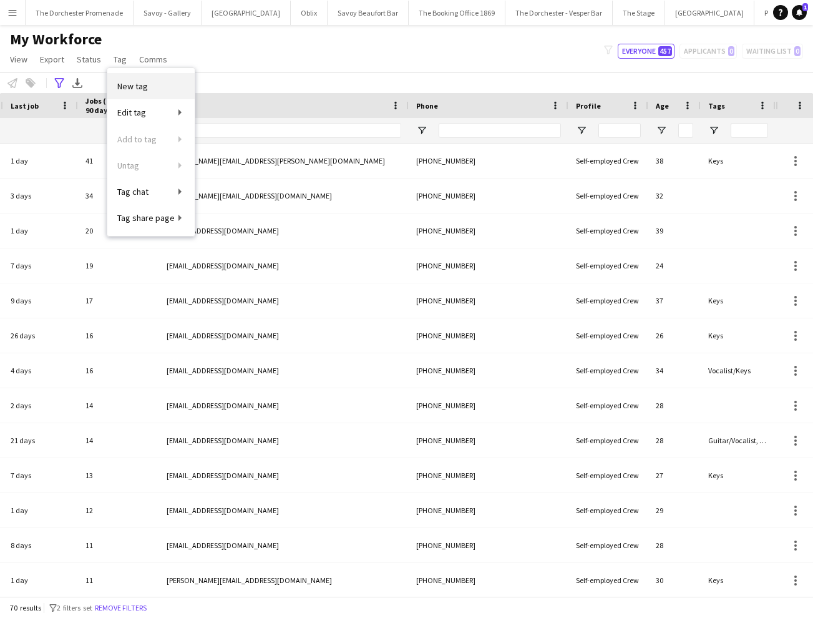
click at [149, 92] on link "New tag" at bounding box center [150, 86] width 87 height 26
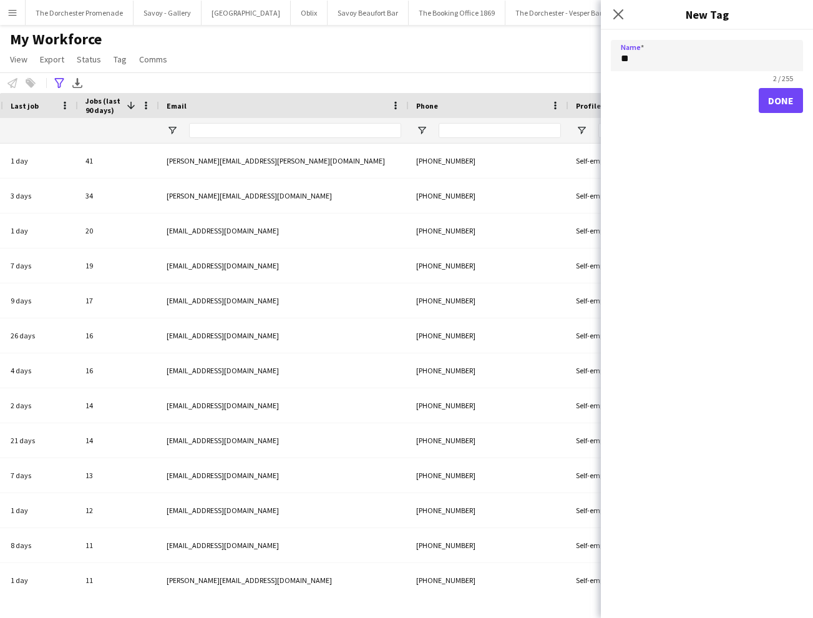
type input "*"
type input "****"
click at [779, 103] on button "Done" at bounding box center [781, 100] width 44 height 25
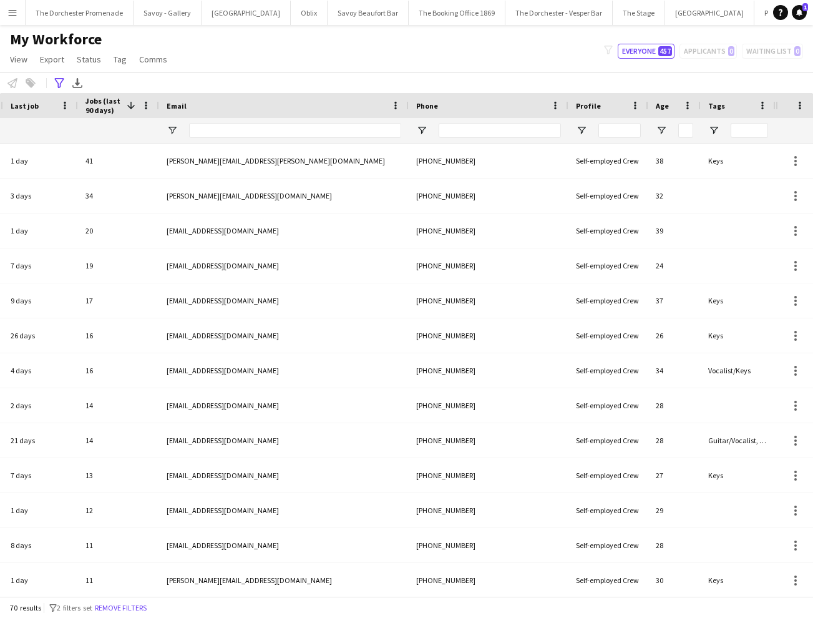
click at [15, 12] on app-icon "Menu" at bounding box center [12, 12] width 10 height 10
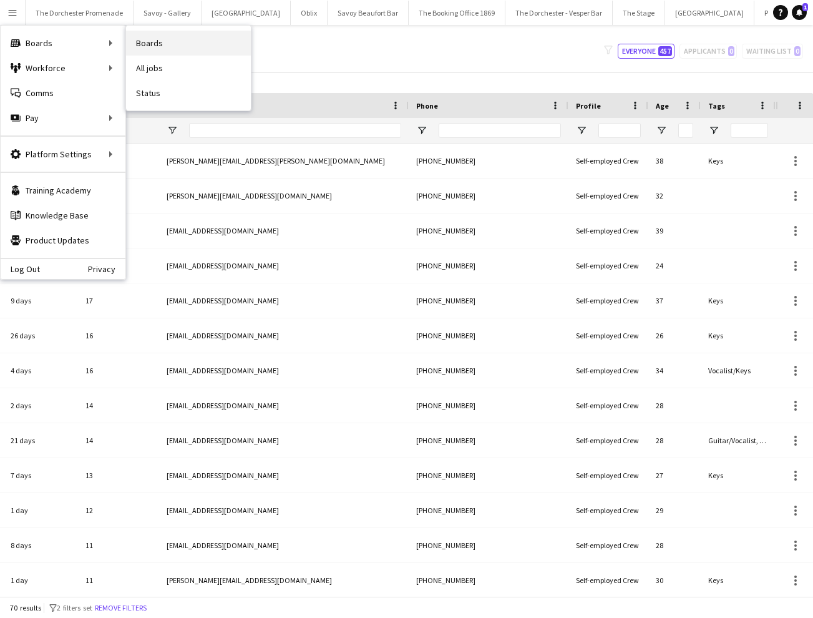
click at [167, 47] on link "Boards" at bounding box center [188, 43] width 125 height 25
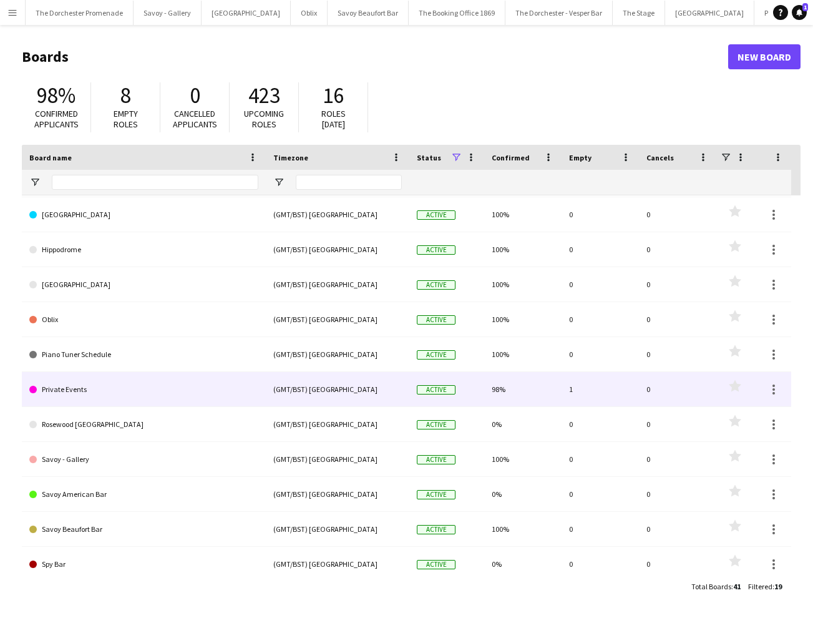
click at [156, 377] on link "Private Events" at bounding box center [143, 389] width 229 height 35
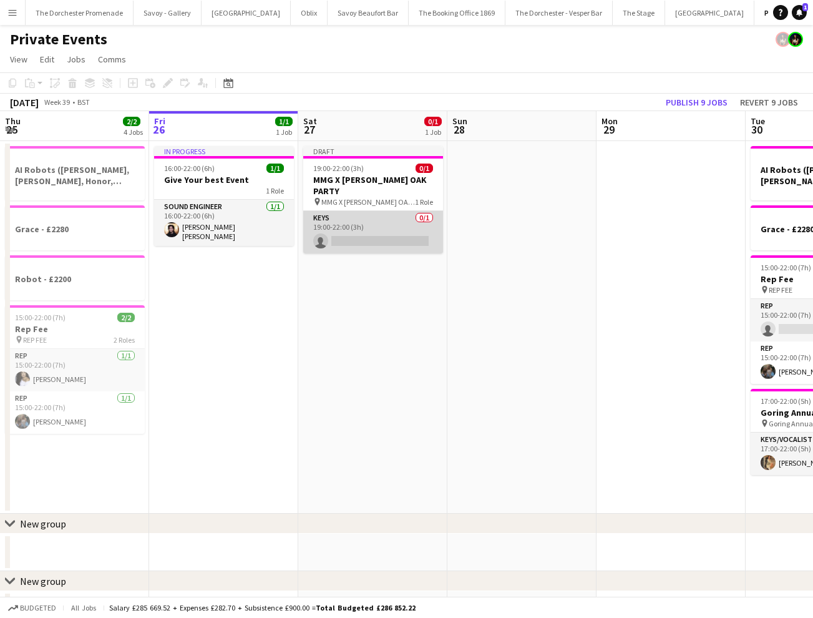
click at [371, 217] on app-card-role "Keys 0/1 19:00-22:00 (3h) single-neutral-actions" at bounding box center [373, 232] width 140 height 42
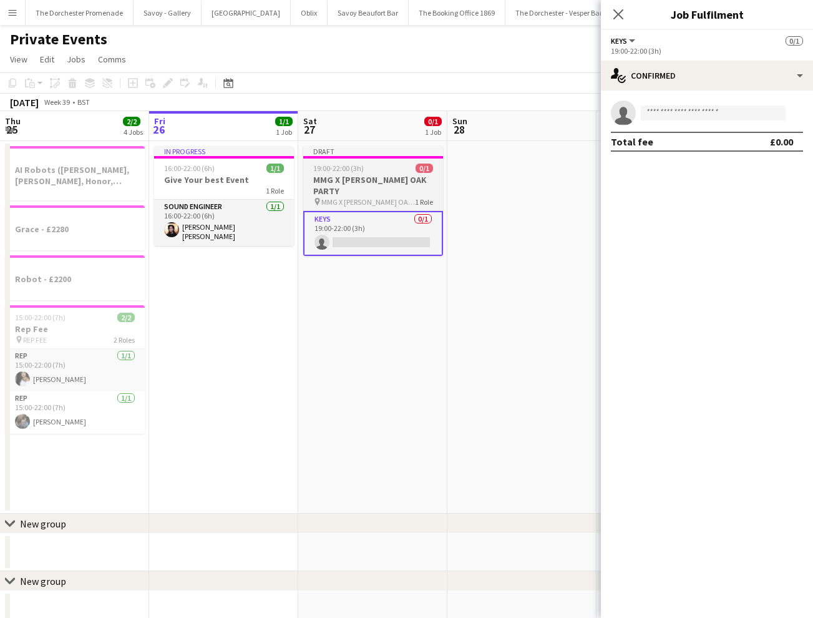
click at [330, 147] on div "Draft" at bounding box center [373, 151] width 140 height 10
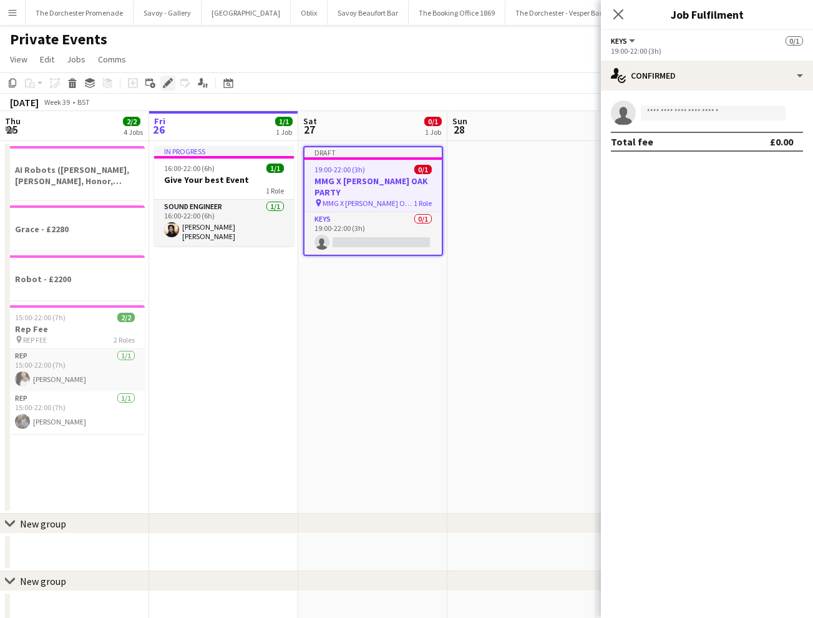
click at [172, 82] on icon "Edit" at bounding box center [168, 83] width 10 height 10
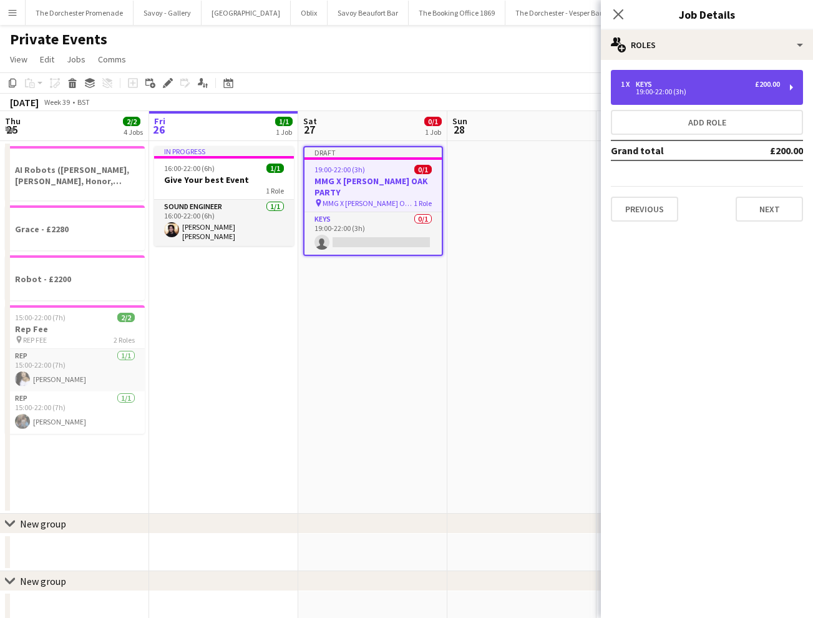
click at [707, 87] on div "1 x Keys £200.00" at bounding box center [700, 84] width 159 height 9
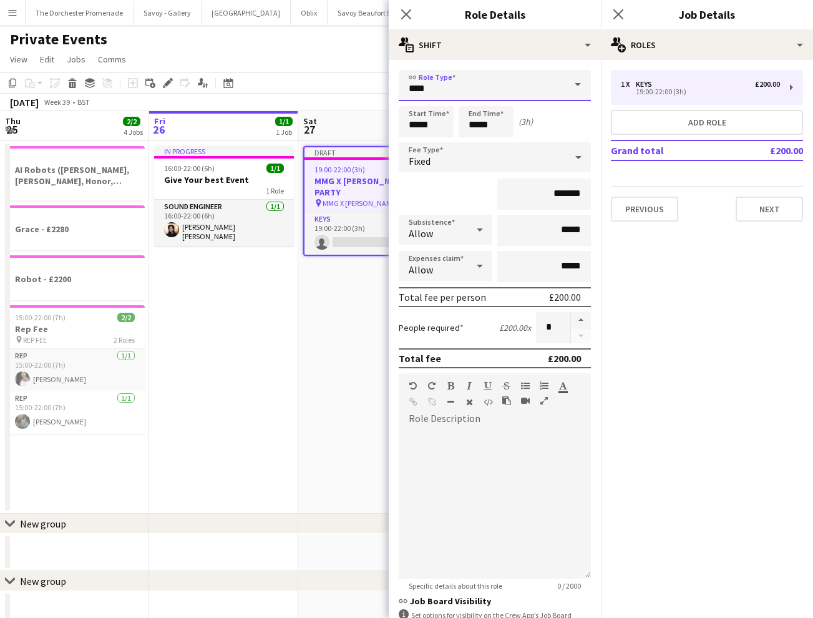
click at [508, 85] on input "****" at bounding box center [495, 85] width 192 height 31
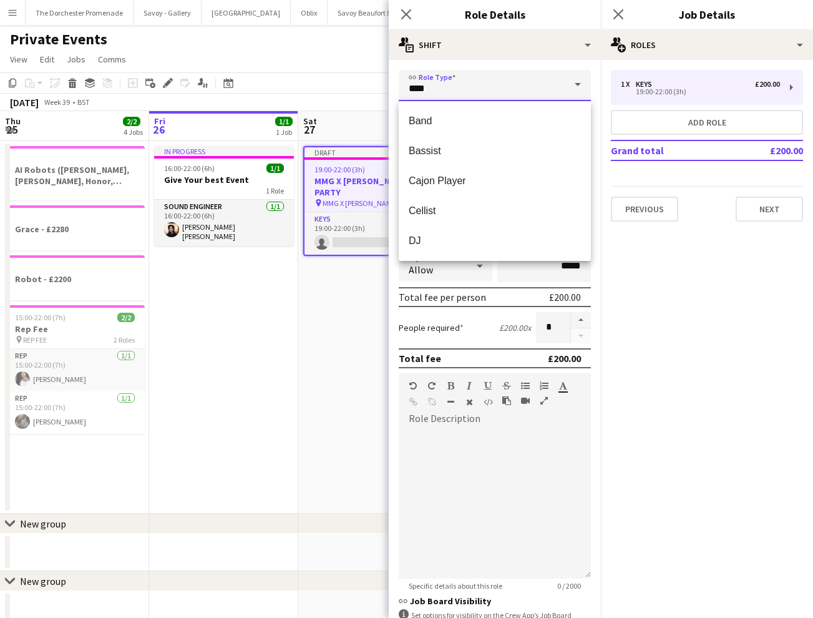
click at [508, 85] on input "****" at bounding box center [495, 85] width 192 height 31
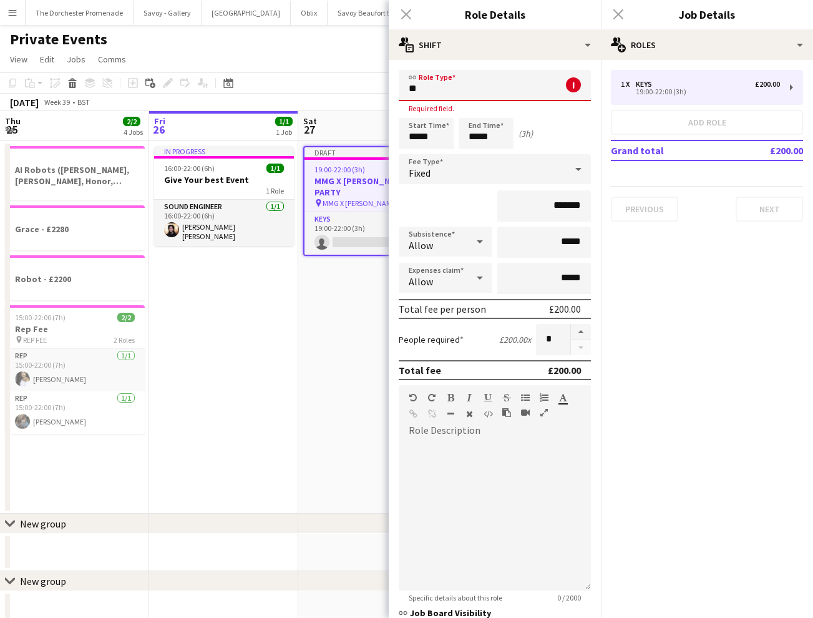
type input "*"
click at [454, 121] on span "Band" at bounding box center [495, 121] width 172 height 12
type input "****"
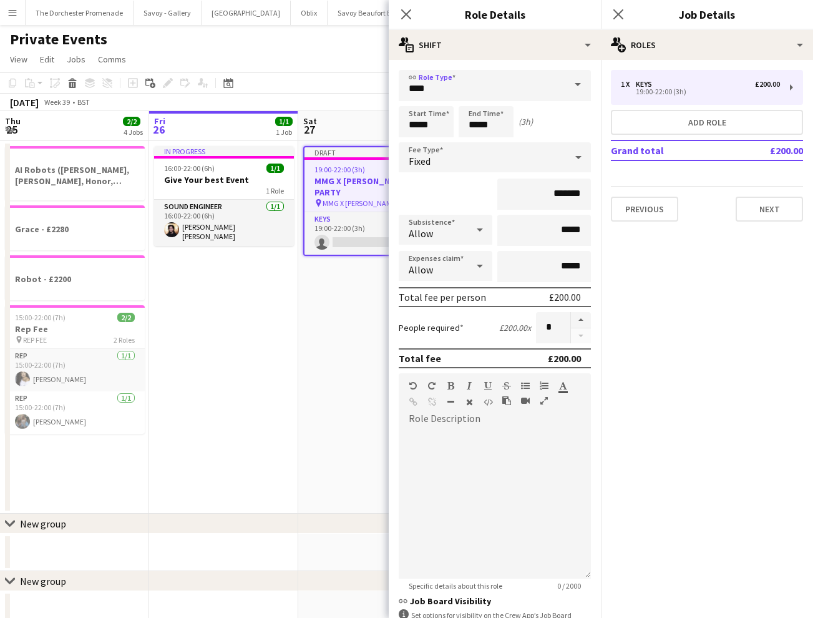
click at [335, 85] on app-toolbar "Copy Paste Paste Command V Paste with crew Command Shift V Paste linked Job Del…" at bounding box center [406, 82] width 813 height 21
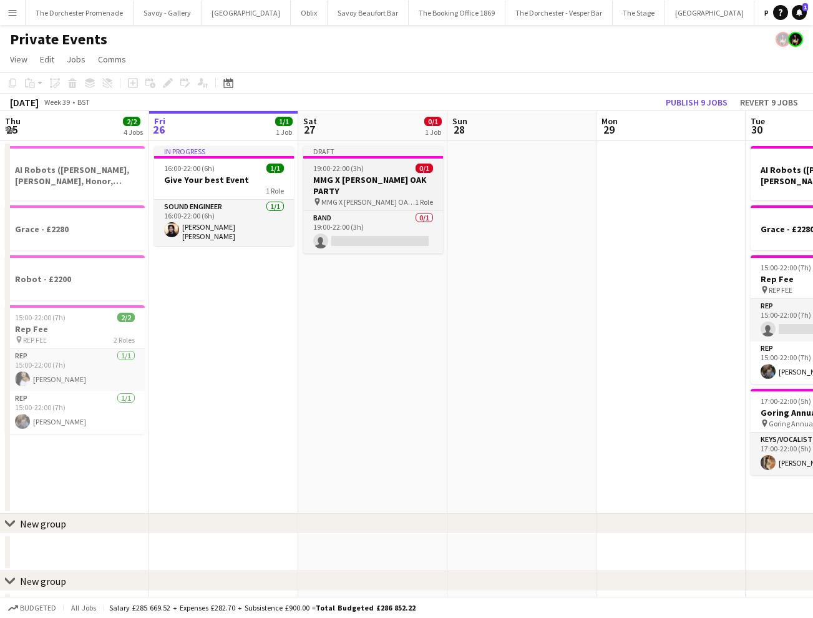
click at [365, 155] on div "Draft" at bounding box center [373, 151] width 140 height 10
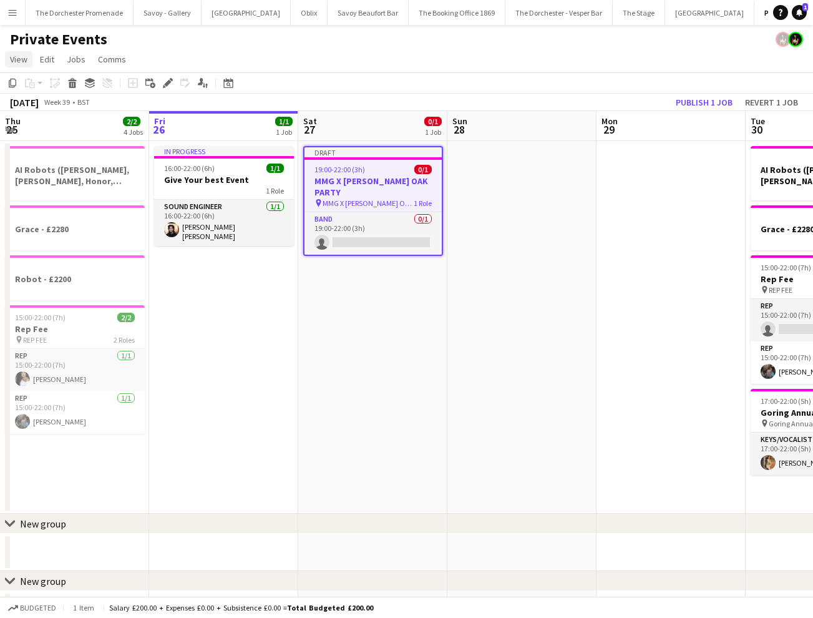
click at [26, 60] on span "View" at bounding box center [18, 59] width 17 height 11
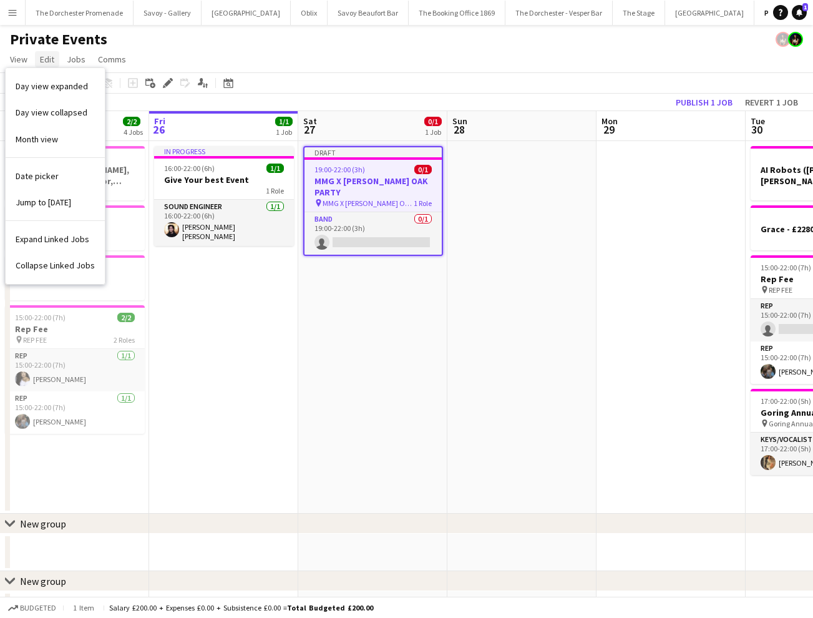
click at [54, 62] on link "Edit" at bounding box center [47, 59] width 24 height 16
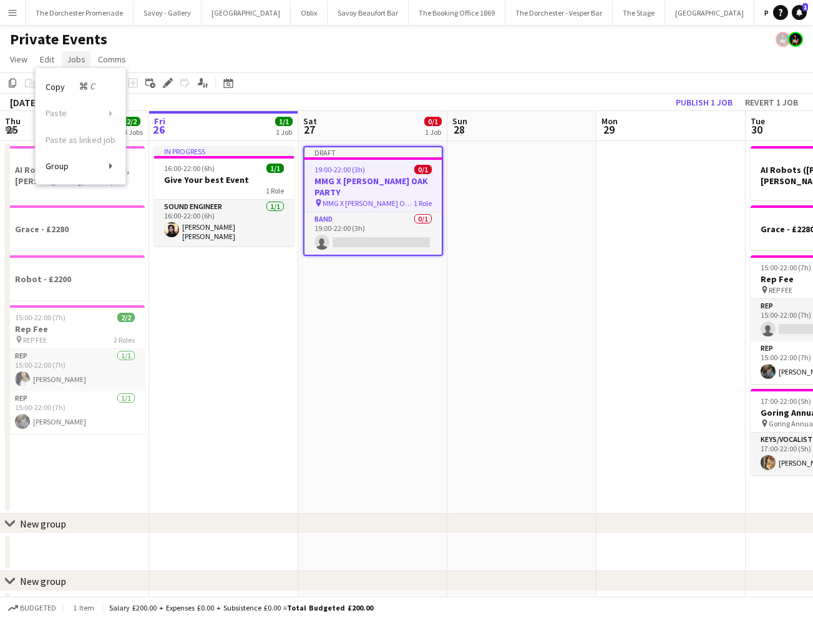
click at [79, 62] on span "Jobs" at bounding box center [76, 59] width 19 height 11
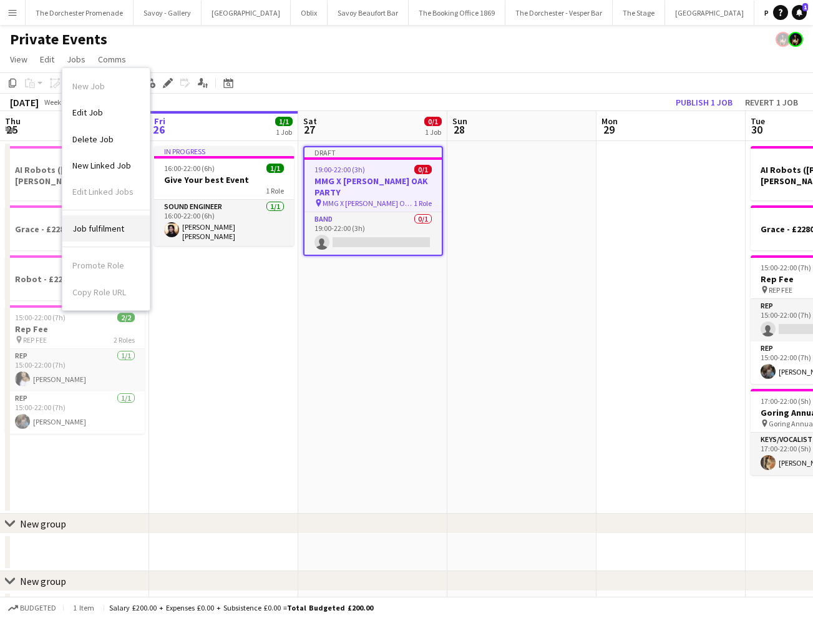
click at [114, 232] on span "Job fulfilment" at bounding box center [98, 228] width 52 height 11
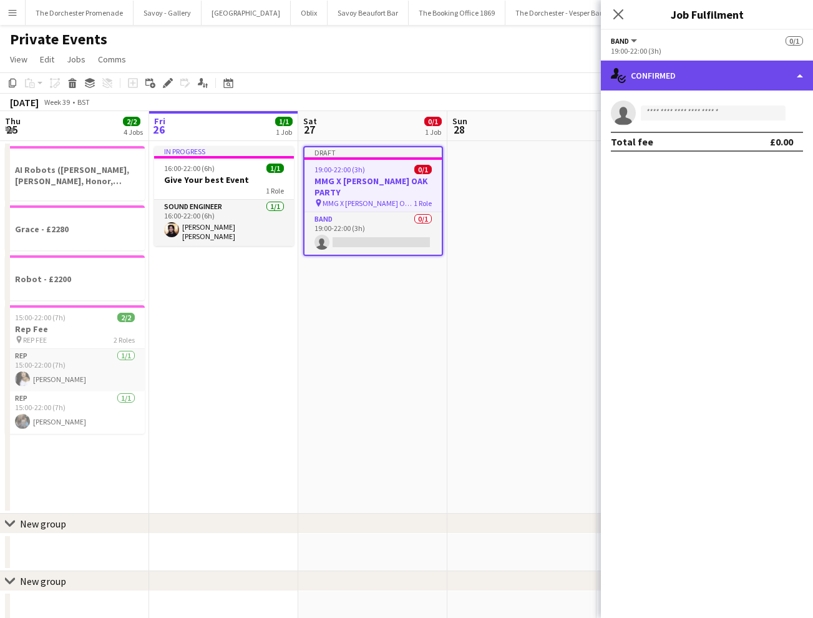
click at [720, 72] on div "single-neutral-actions-check-2 Confirmed" at bounding box center [707, 76] width 212 height 30
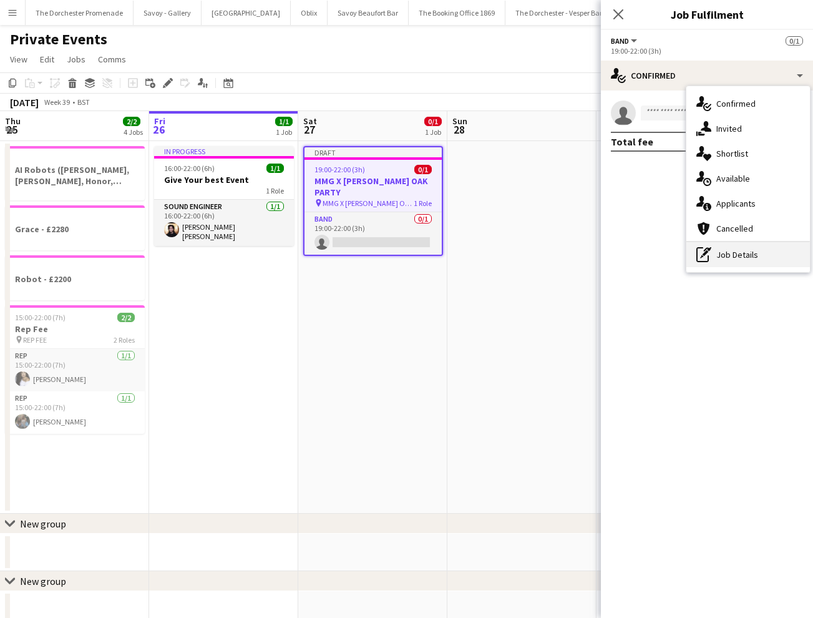
click at [751, 248] on div "pen-write Job Details" at bounding box center [749, 254] width 124 height 25
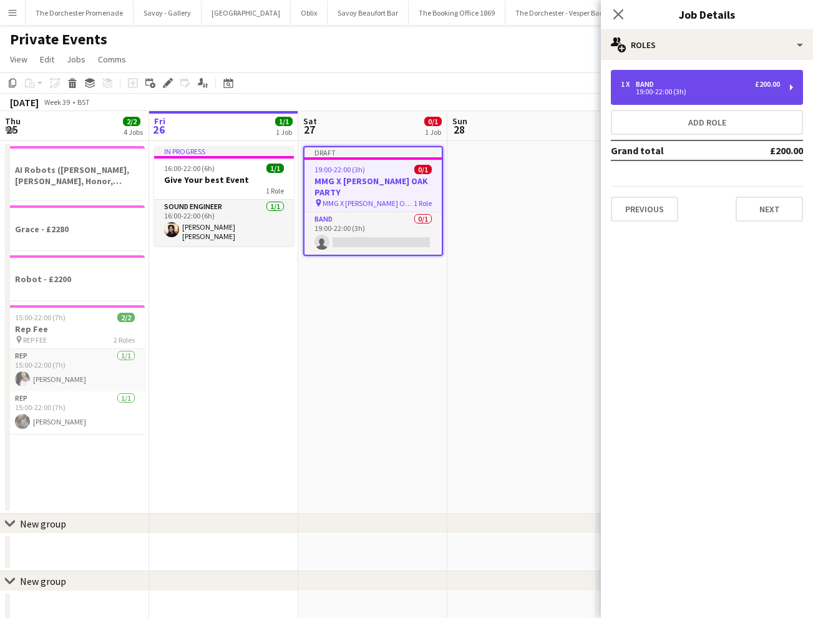
click at [707, 89] on div "19:00-22:00 (3h)" at bounding box center [700, 92] width 159 height 6
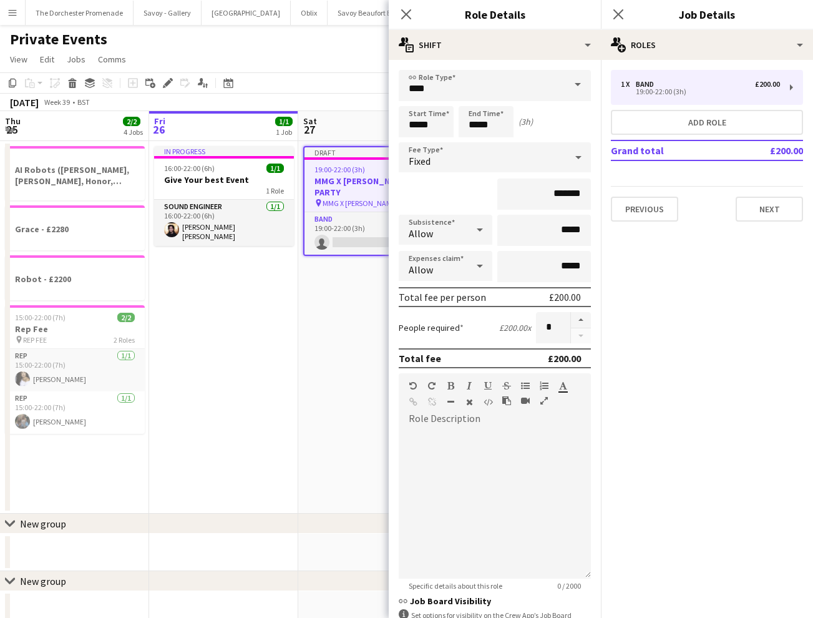
click at [581, 91] on span at bounding box center [578, 85] width 26 height 30
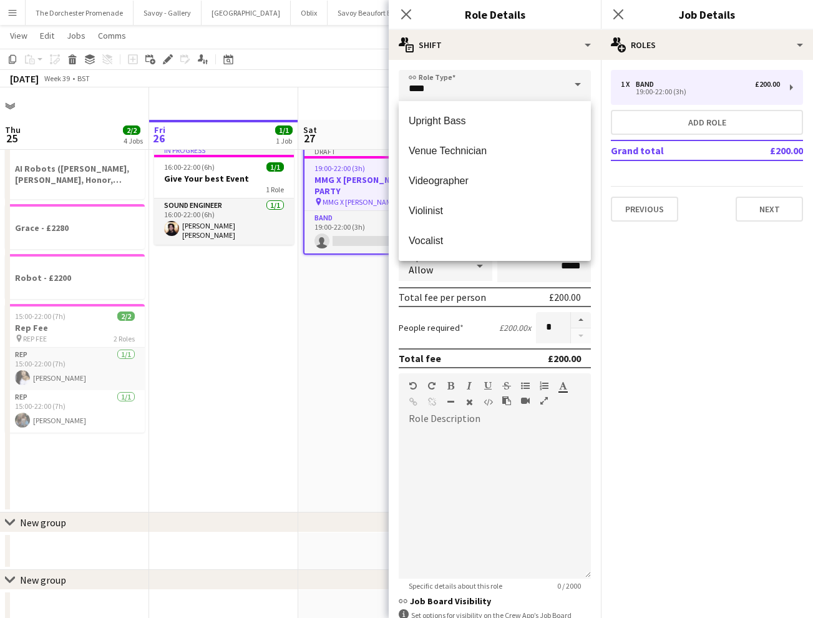
scroll to position [31, 0]
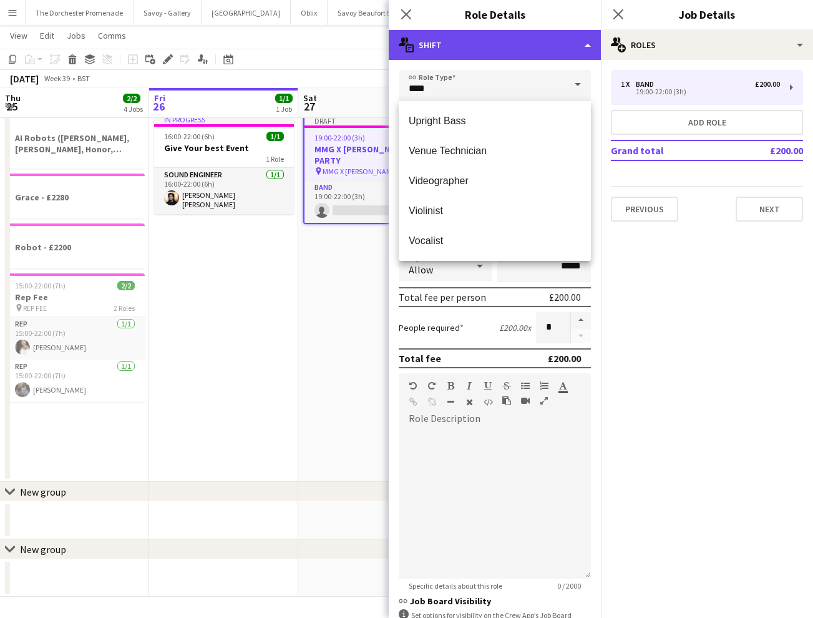
click at [470, 44] on div "multiple-actions-text Shift" at bounding box center [495, 45] width 212 height 30
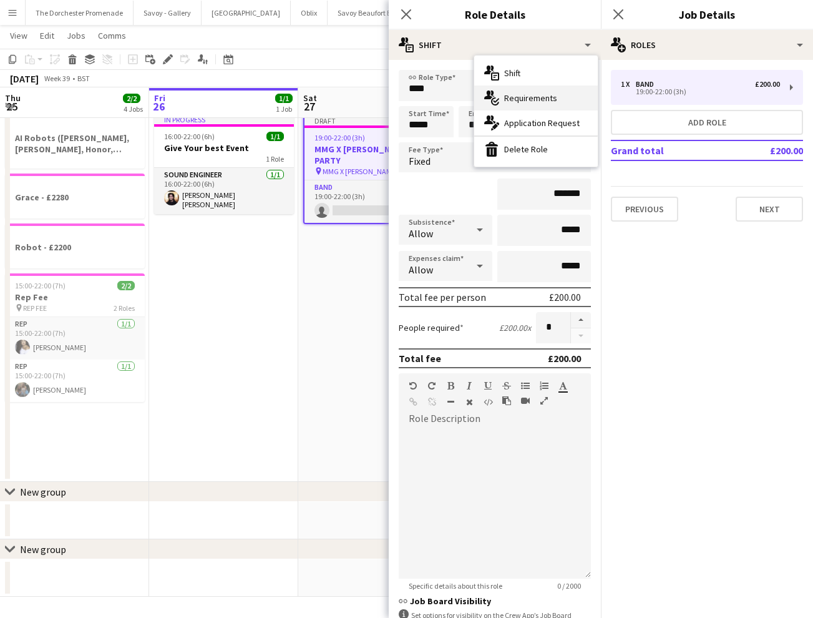
click at [539, 98] on span "Requirements" at bounding box center [530, 97] width 53 height 11
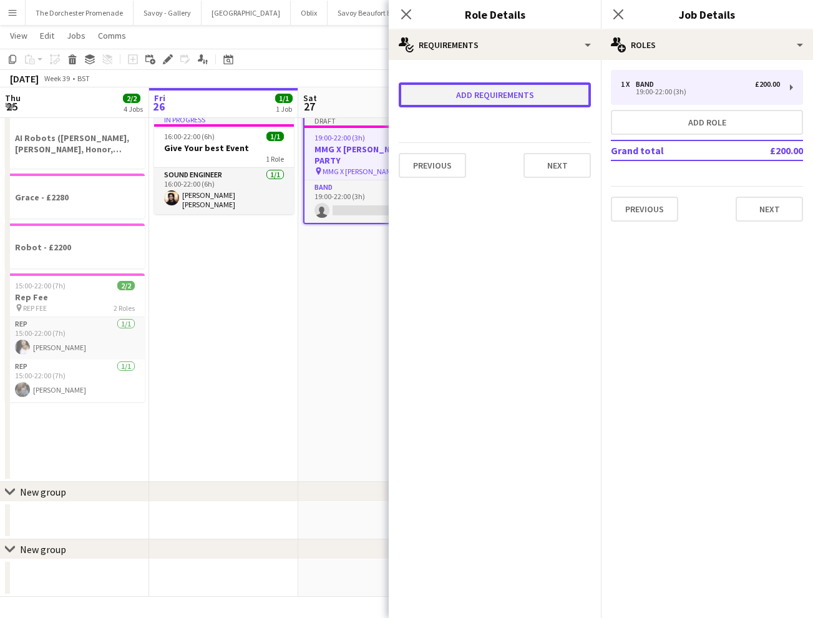
click at [529, 95] on button "Add requirements" at bounding box center [495, 94] width 192 height 25
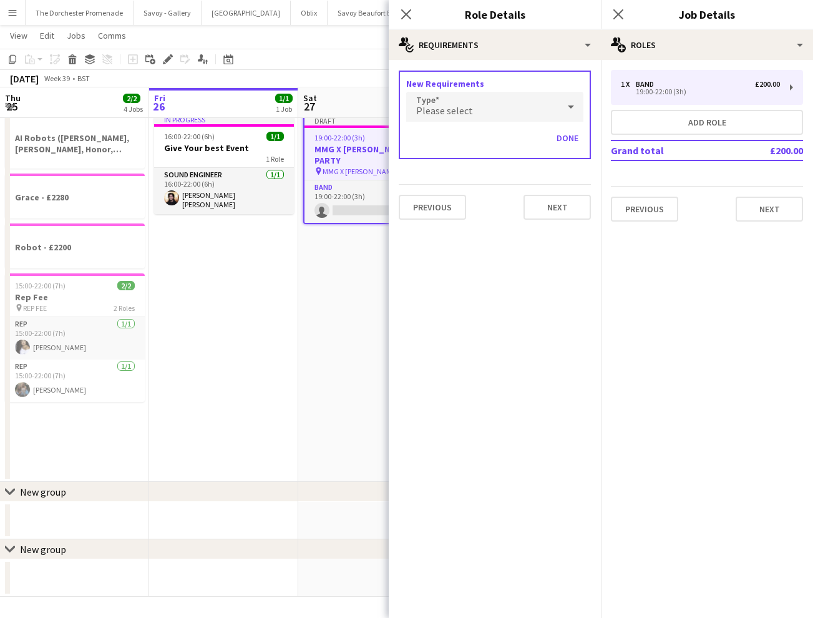
click at [476, 110] on div "Please select" at bounding box center [482, 107] width 152 height 30
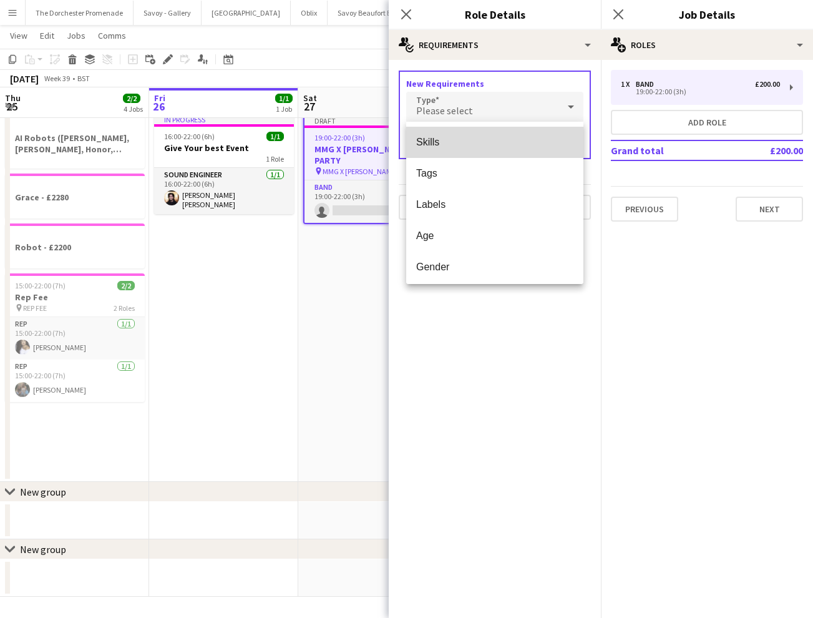
click at [470, 146] on span "Skills" at bounding box center [494, 142] width 157 height 12
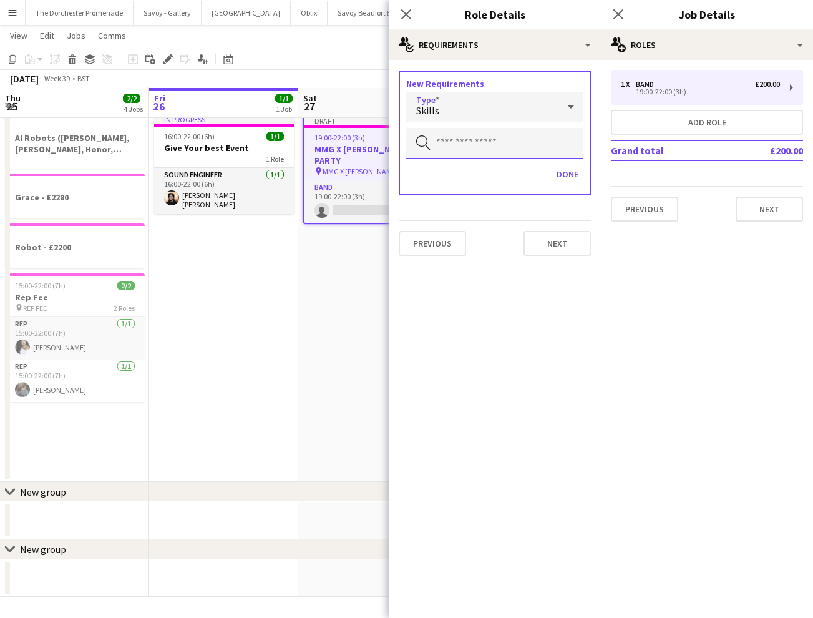
click at [468, 147] on input "text" at bounding box center [494, 143] width 177 height 31
type input "****"
click at [463, 110] on div "Skills" at bounding box center [482, 107] width 152 height 30
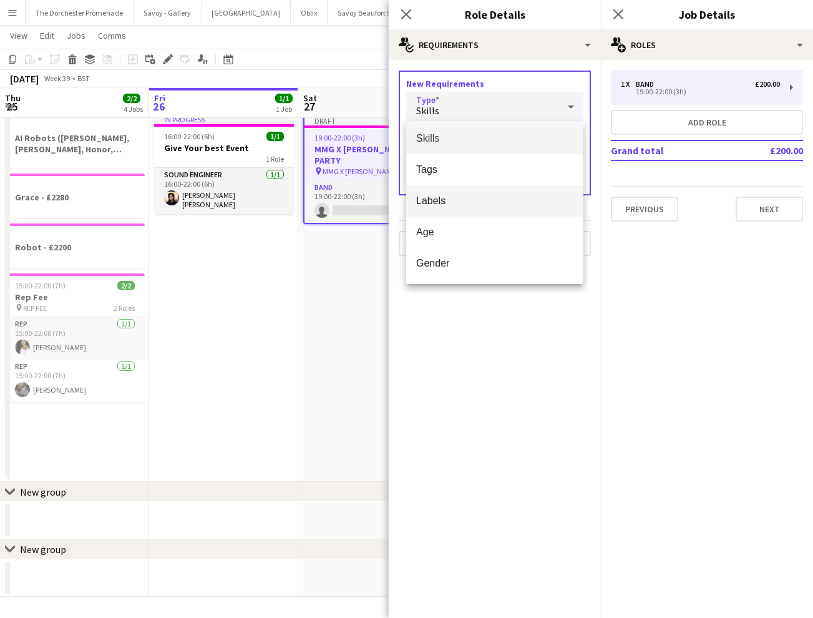
scroll to position [0, 0]
click at [488, 100] on div at bounding box center [406, 309] width 813 height 618
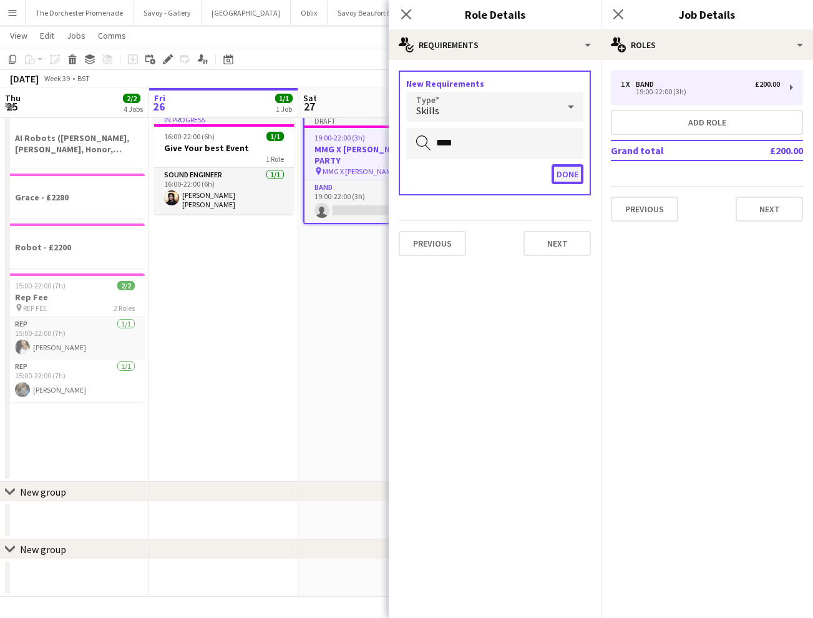
click at [572, 172] on button "Done" at bounding box center [568, 174] width 32 height 20
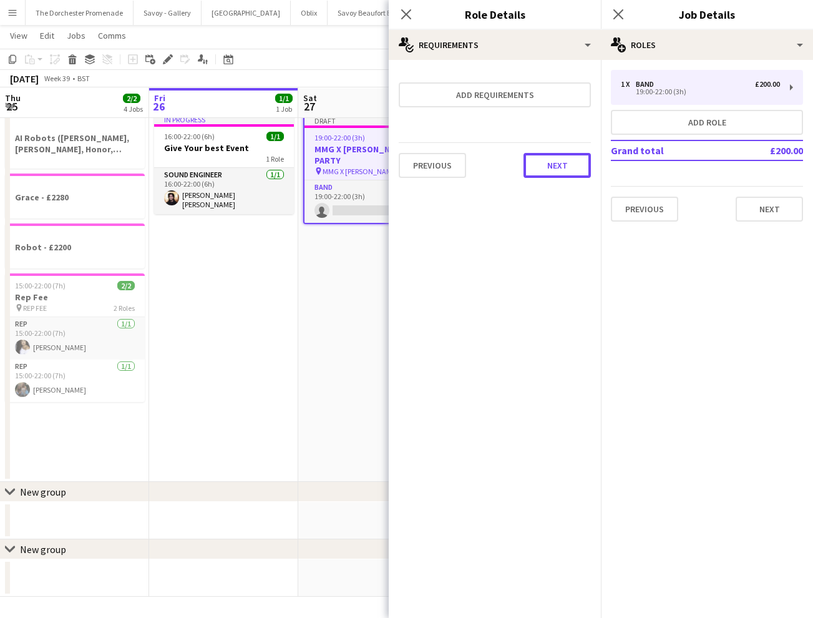
click at [572, 172] on button "Next" at bounding box center [557, 165] width 67 height 25
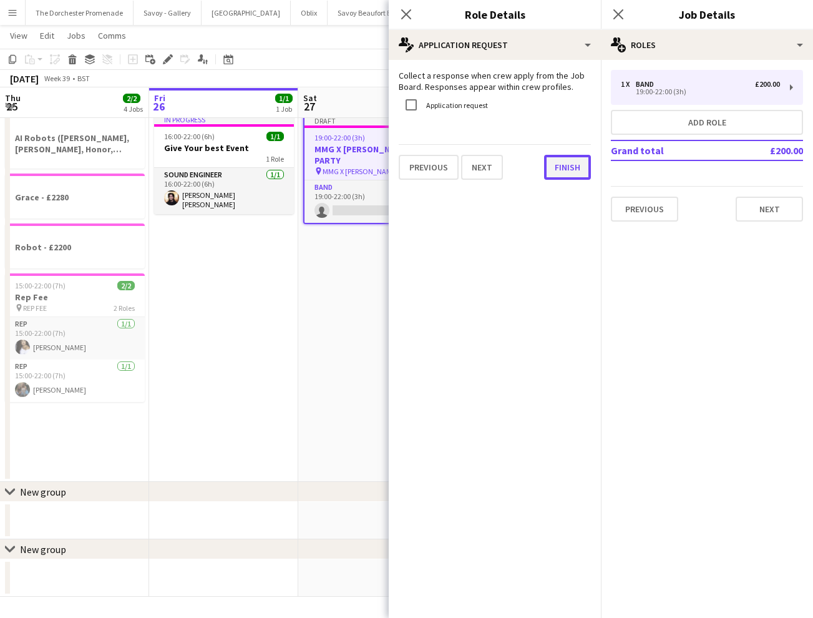
click at [572, 165] on button "Finish" at bounding box center [567, 167] width 47 height 25
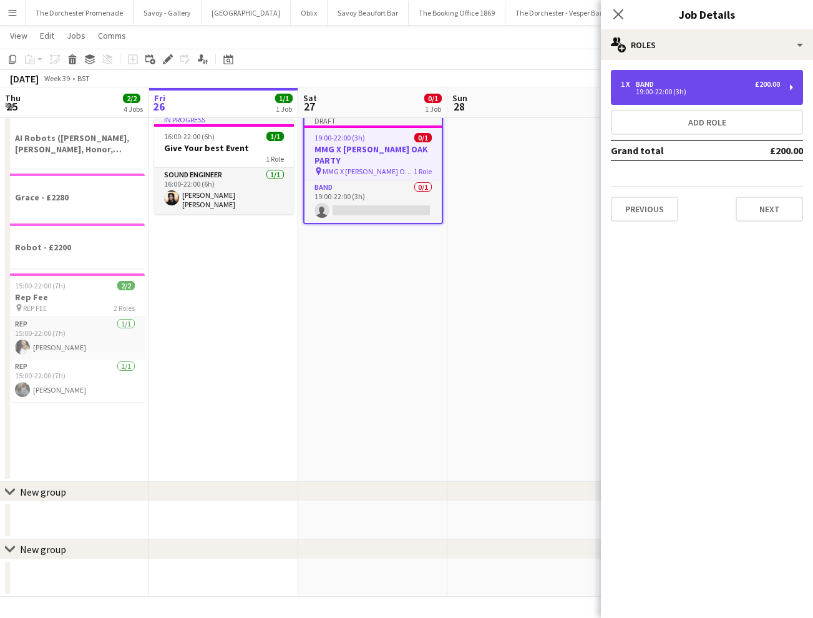
click at [670, 89] on div "19:00-22:00 (3h)" at bounding box center [700, 92] width 159 height 6
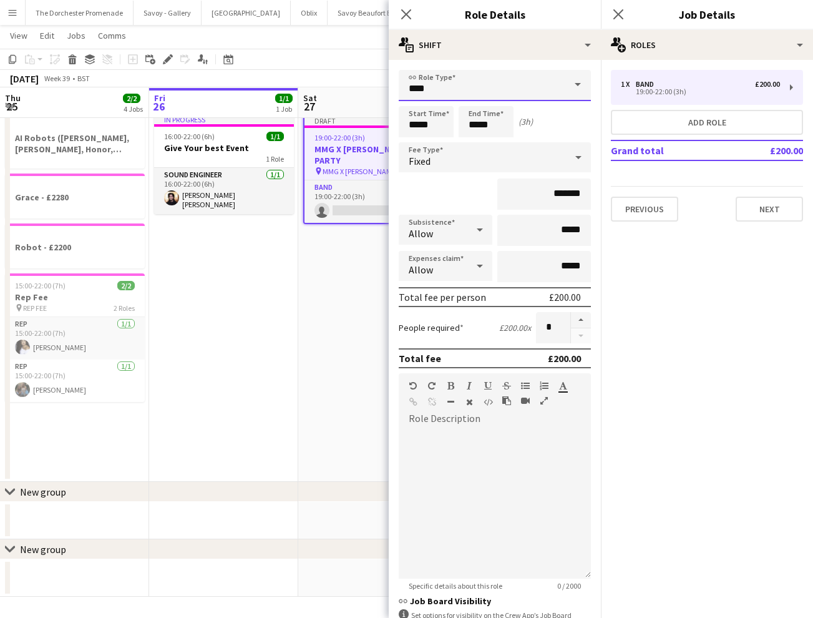
click at [462, 94] on input "****" at bounding box center [495, 85] width 192 height 31
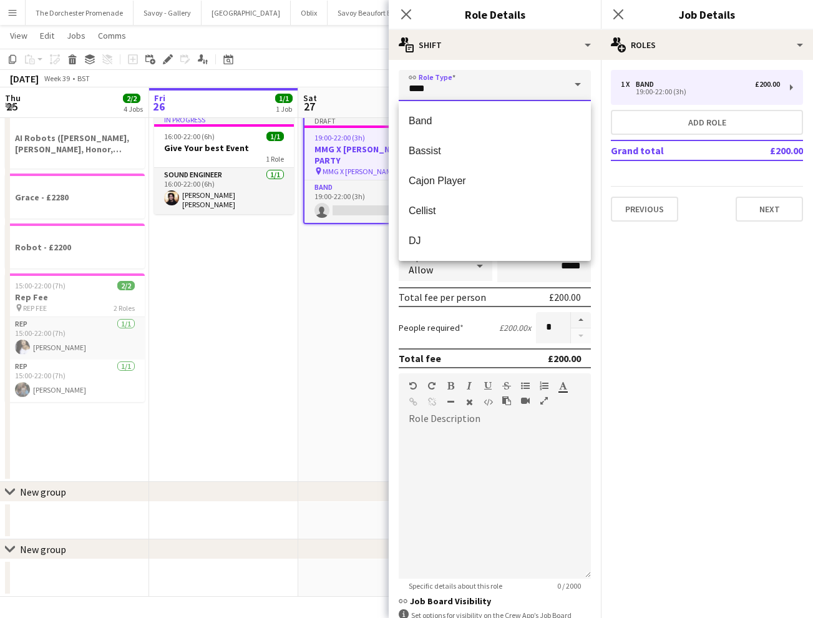
click at [462, 94] on input "****" at bounding box center [495, 85] width 192 height 31
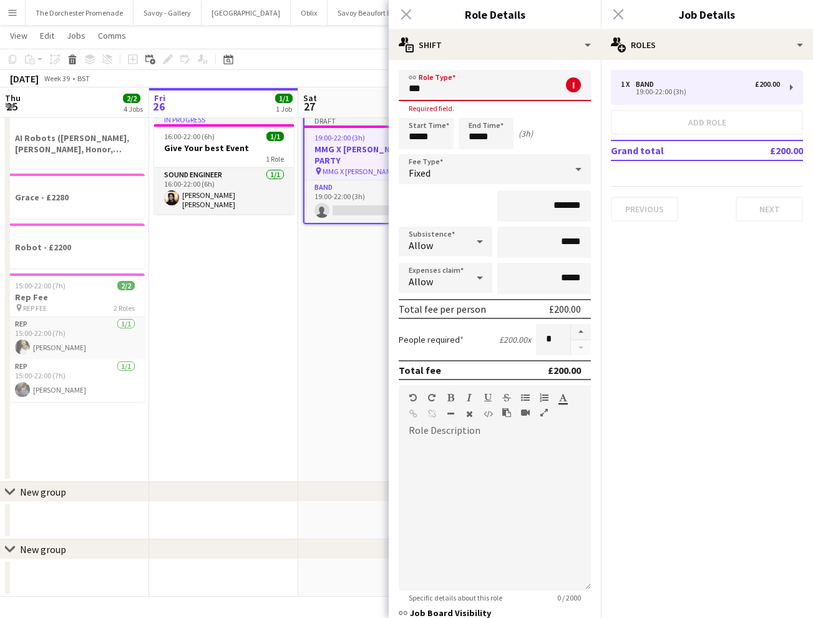
type input "****"
click at [446, 89] on input "****" at bounding box center [495, 85] width 192 height 31
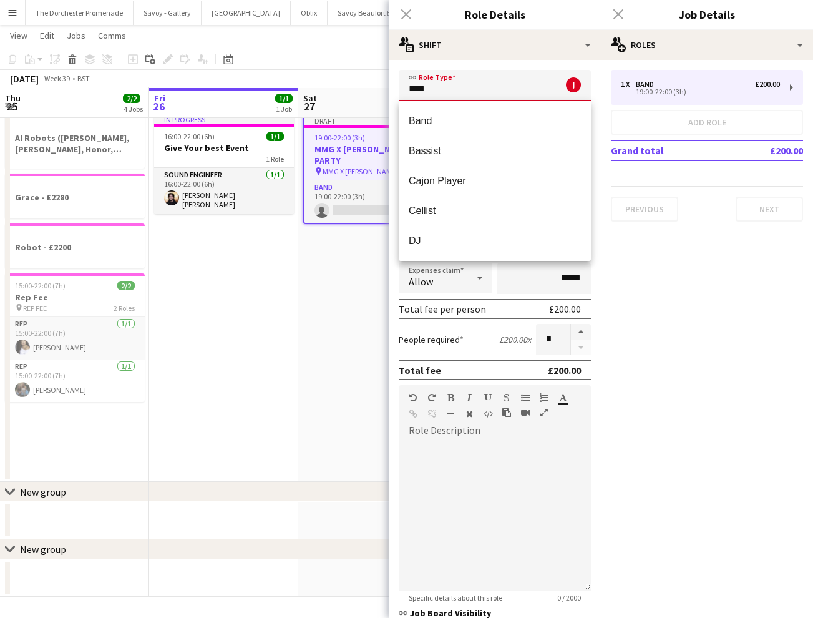
click at [446, 89] on input "****" at bounding box center [495, 85] width 192 height 31
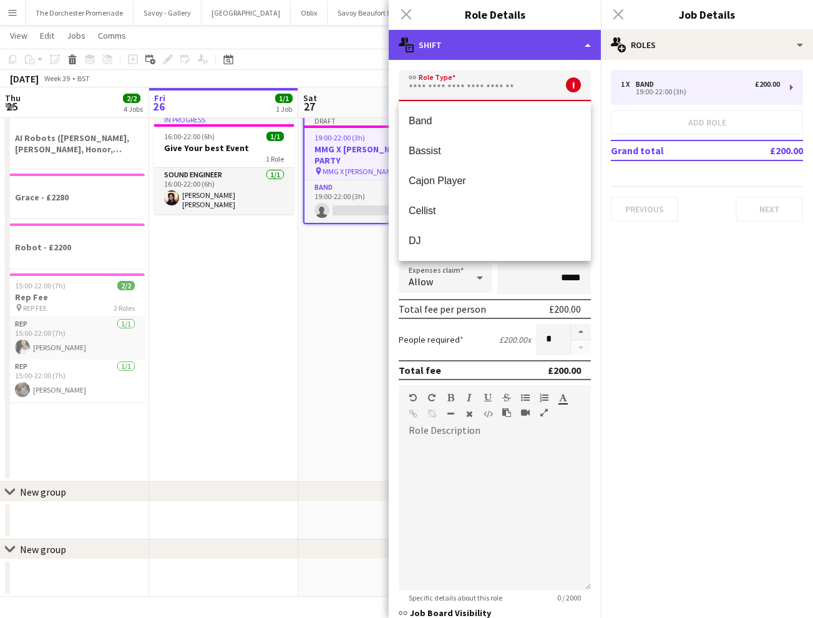
click at [483, 46] on div "multiple-actions-text Shift" at bounding box center [495, 45] width 212 height 30
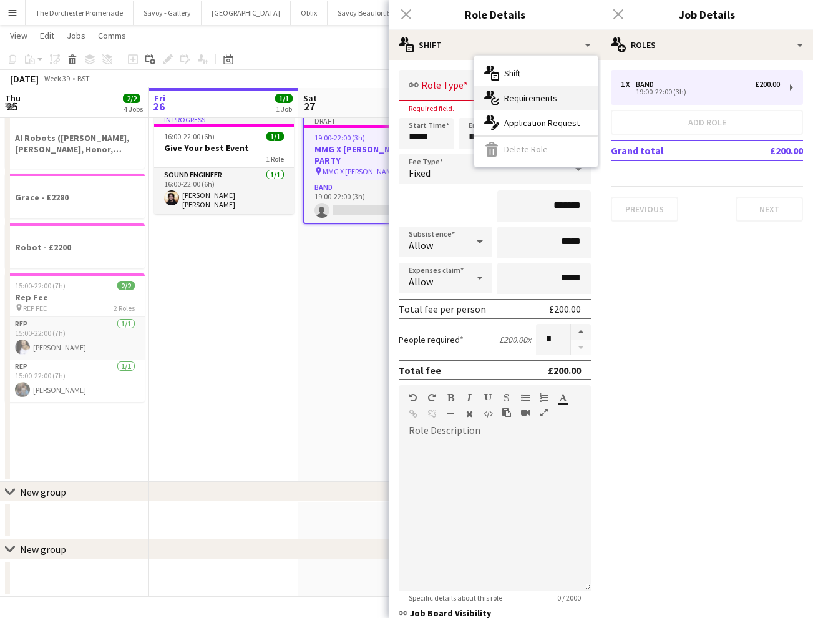
click at [549, 96] on span "Requirements" at bounding box center [530, 97] width 53 height 11
click at [507, 92] on input "text" at bounding box center [495, 85] width 192 height 31
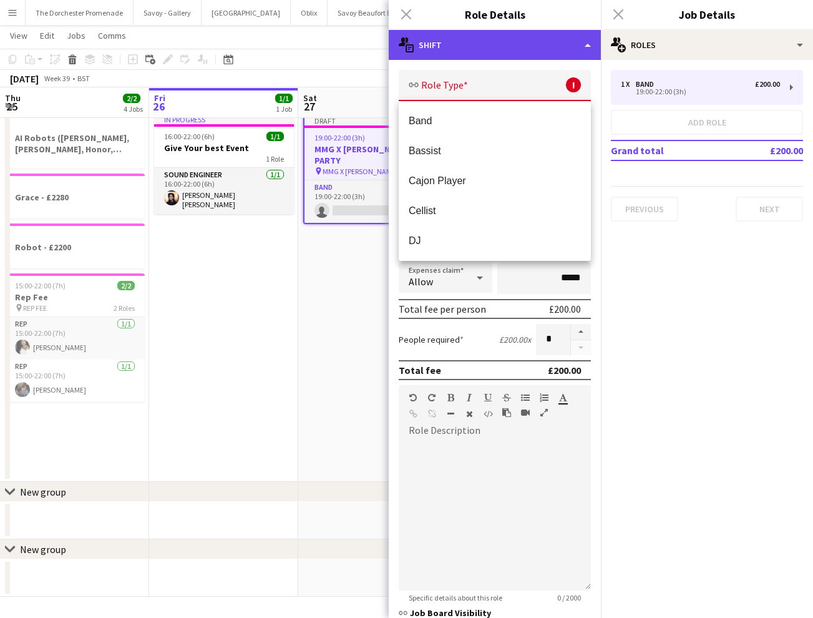
click at [478, 47] on div "multiple-actions-text Shift" at bounding box center [495, 45] width 212 height 30
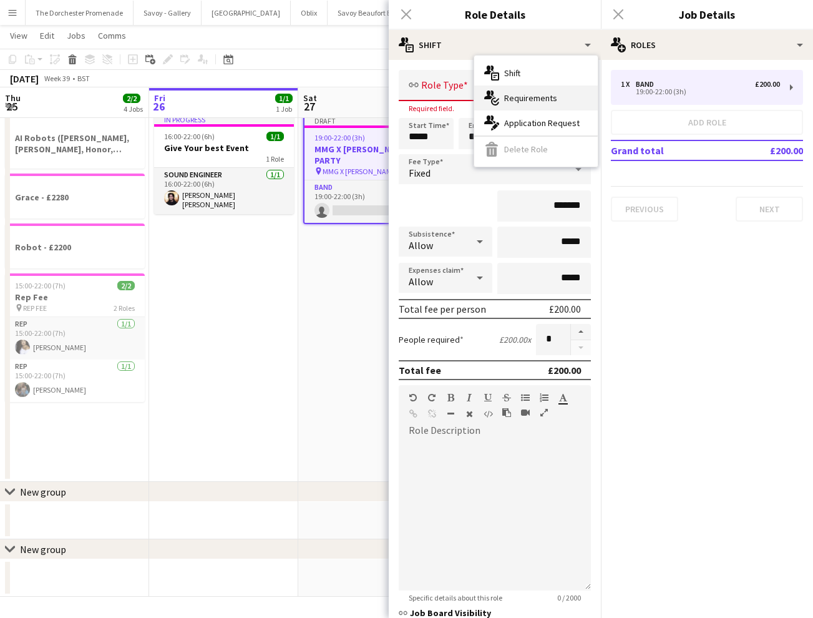
click at [534, 96] on span "Requirements" at bounding box center [530, 97] width 53 height 11
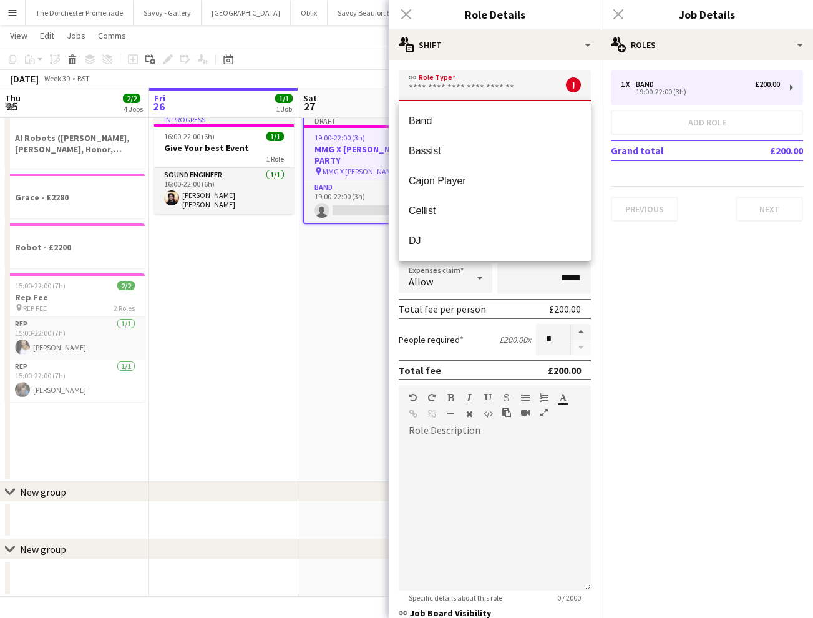
click at [546, 89] on input "text" at bounding box center [495, 85] width 192 height 31
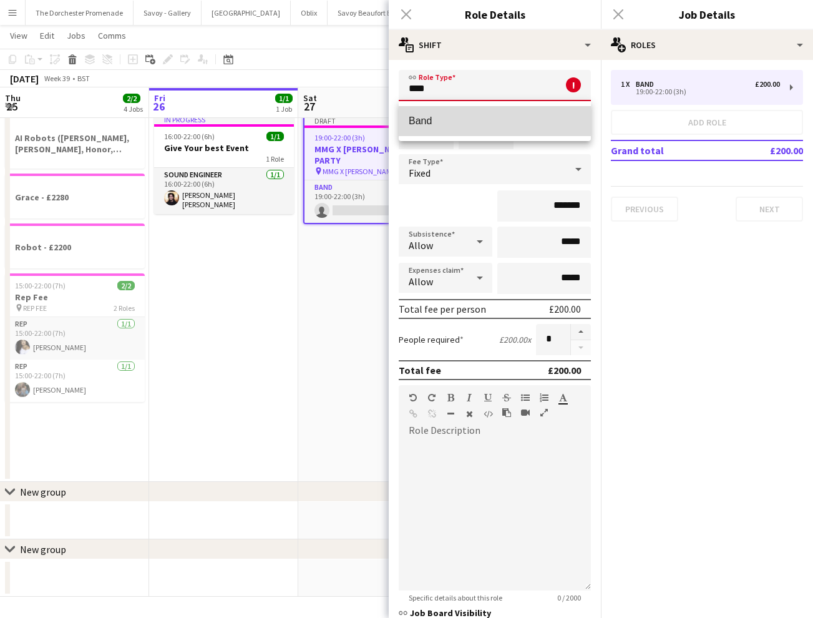
click at [526, 119] on span "Band" at bounding box center [495, 121] width 172 height 12
type input "****"
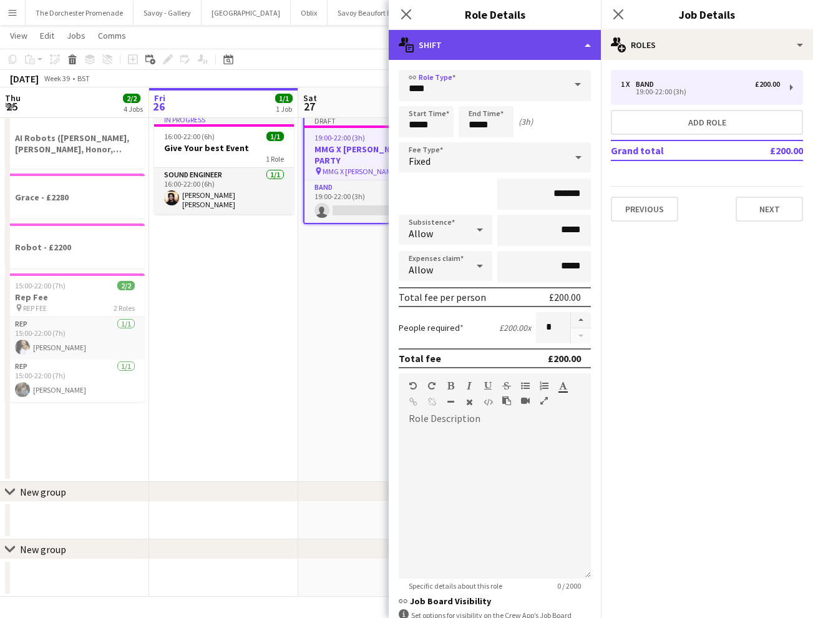
click at [478, 44] on div "multiple-actions-text Shift" at bounding box center [495, 45] width 212 height 30
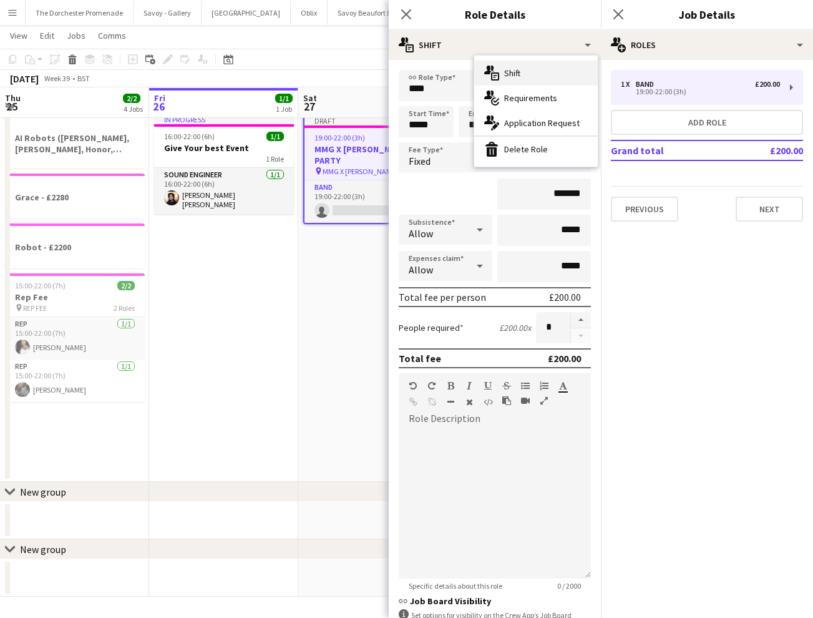
click at [556, 75] on div "multiple-actions-text Shift" at bounding box center [536, 73] width 124 height 25
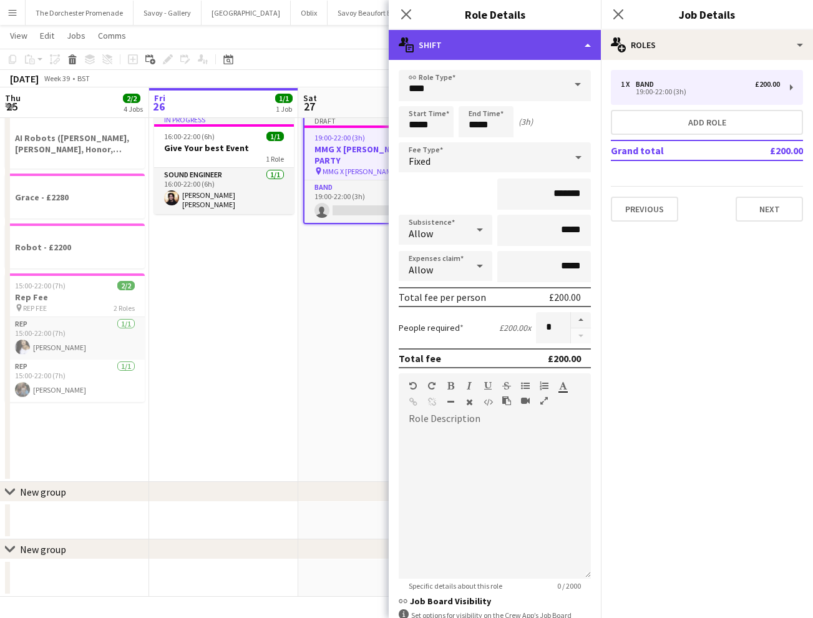
click at [537, 55] on div "multiple-actions-text Shift" at bounding box center [495, 45] width 212 height 30
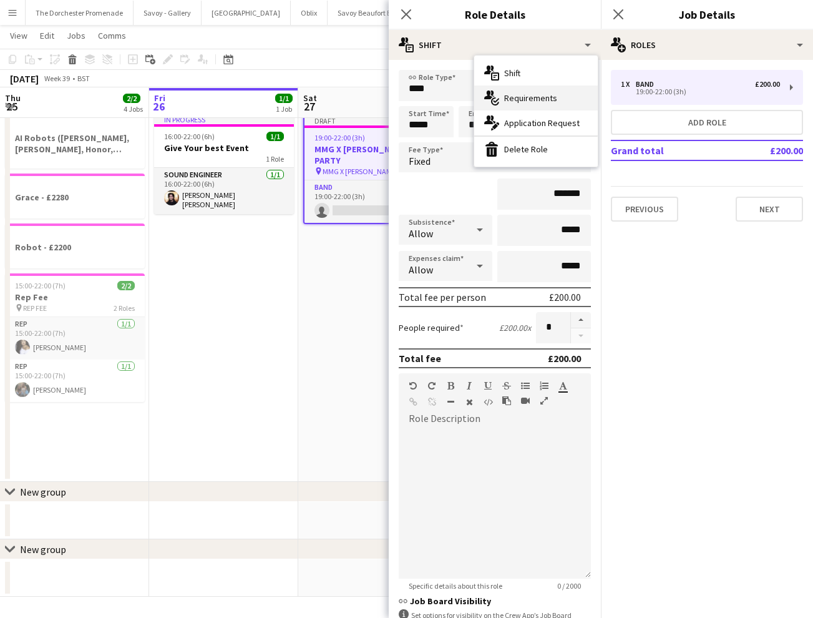
click at [554, 93] on span "Requirements" at bounding box center [530, 97] width 53 height 11
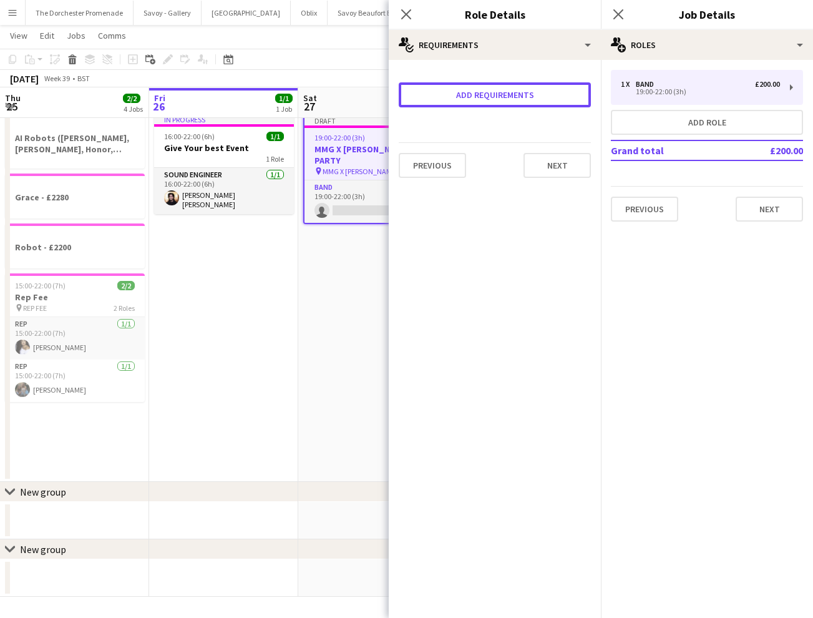
click at [554, 93] on button "Add requirements" at bounding box center [495, 94] width 192 height 25
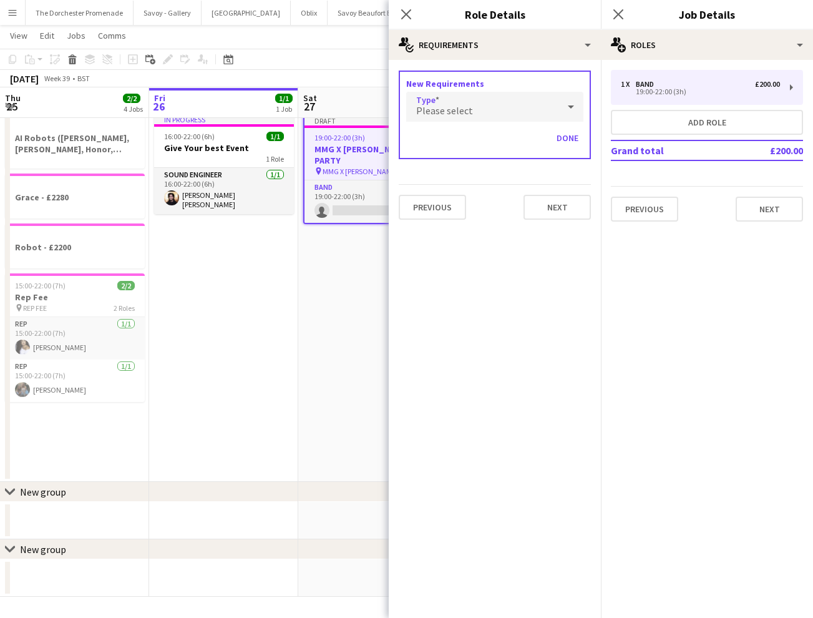
click at [575, 104] on icon at bounding box center [571, 106] width 15 height 25
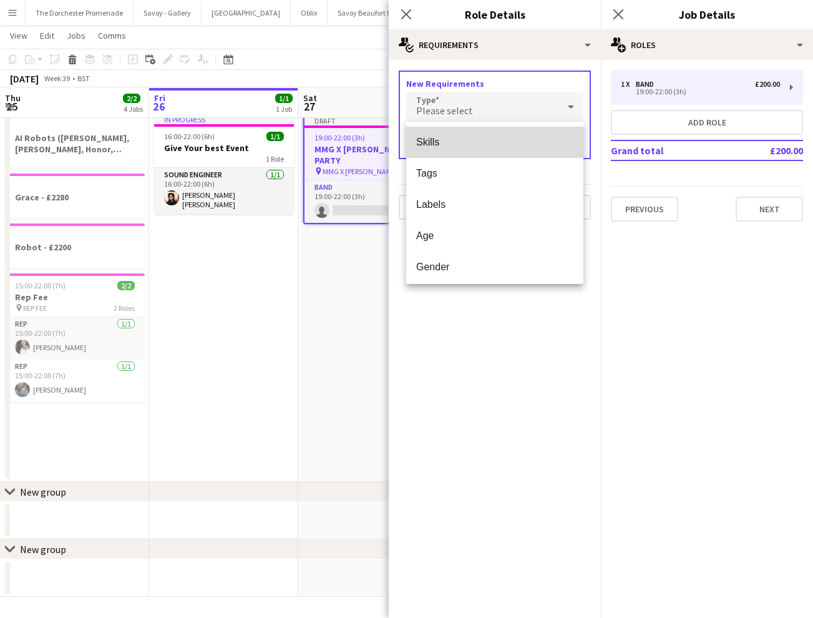
click at [507, 146] on span "Skills" at bounding box center [494, 142] width 157 height 12
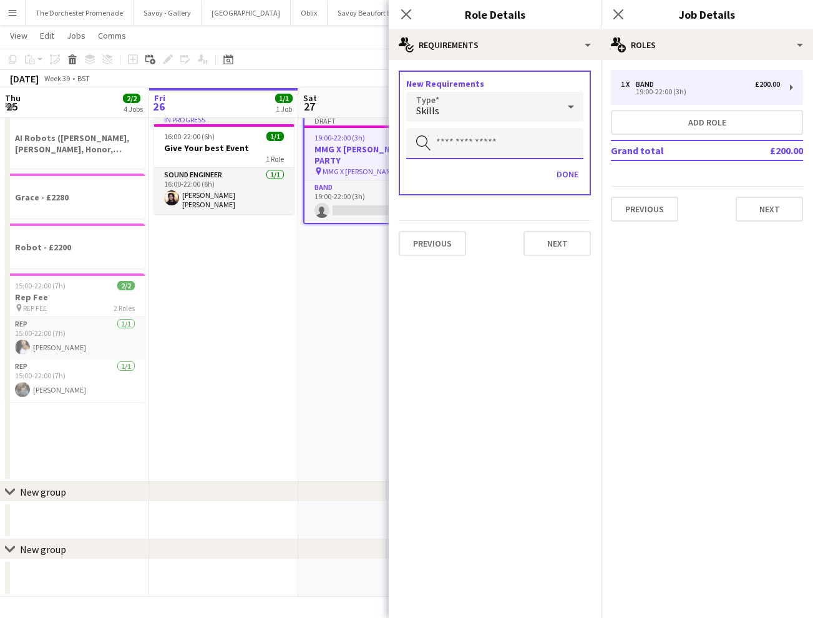
click at [507, 146] on input "text" at bounding box center [494, 143] width 177 height 31
type input "*"
type input "***"
click at [568, 179] on button "Done" at bounding box center [568, 174] width 32 height 20
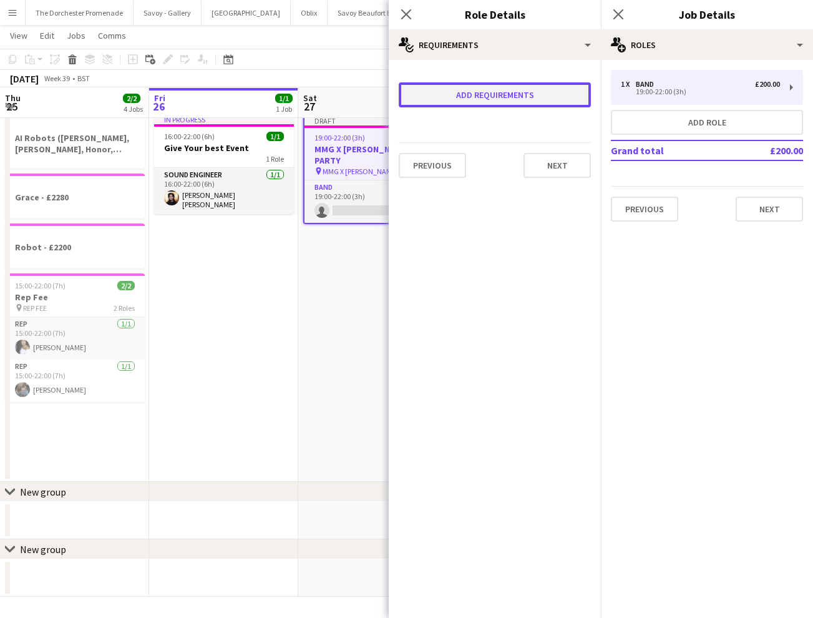
click at [491, 92] on button "Add requirements" at bounding box center [495, 94] width 192 height 25
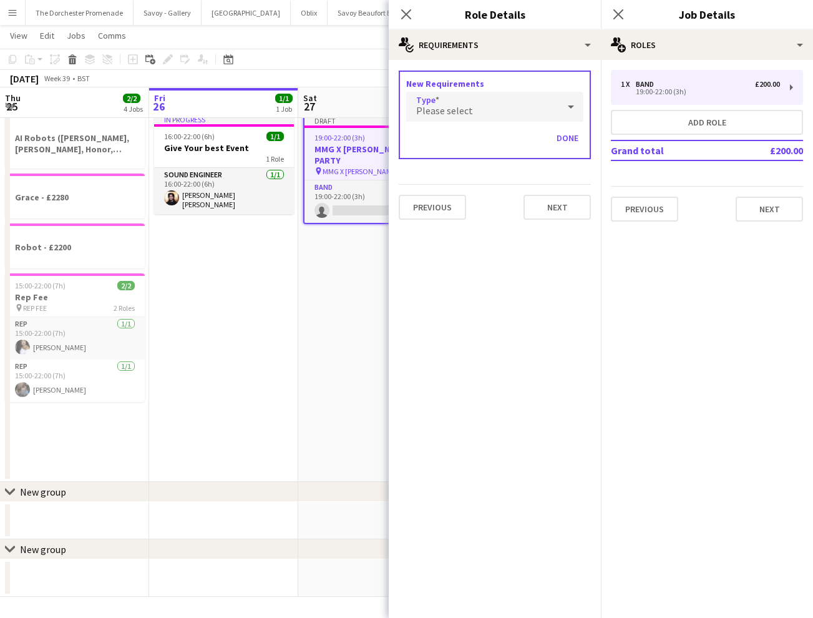
click at [486, 104] on div "Please select" at bounding box center [482, 107] width 152 height 30
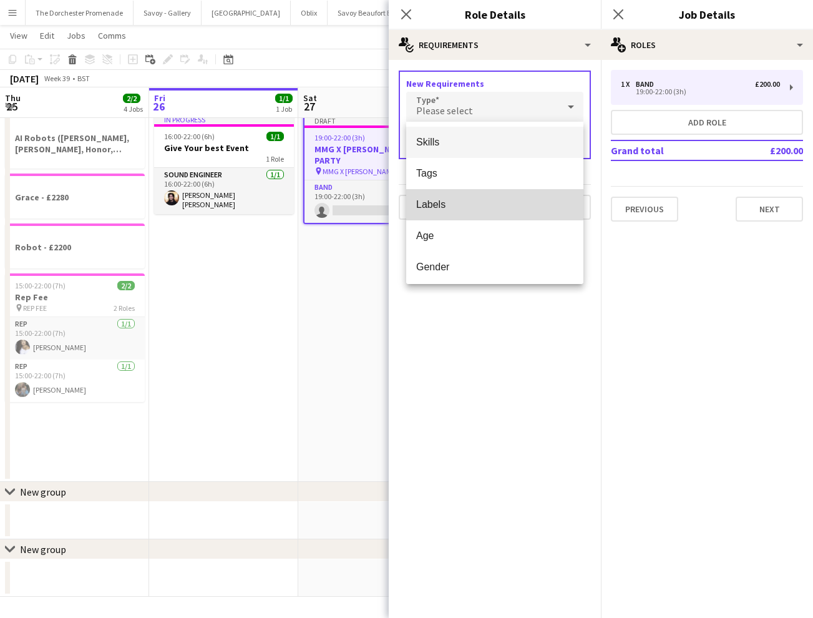
click at [475, 202] on span "Labels" at bounding box center [494, 204] width 157 height 12
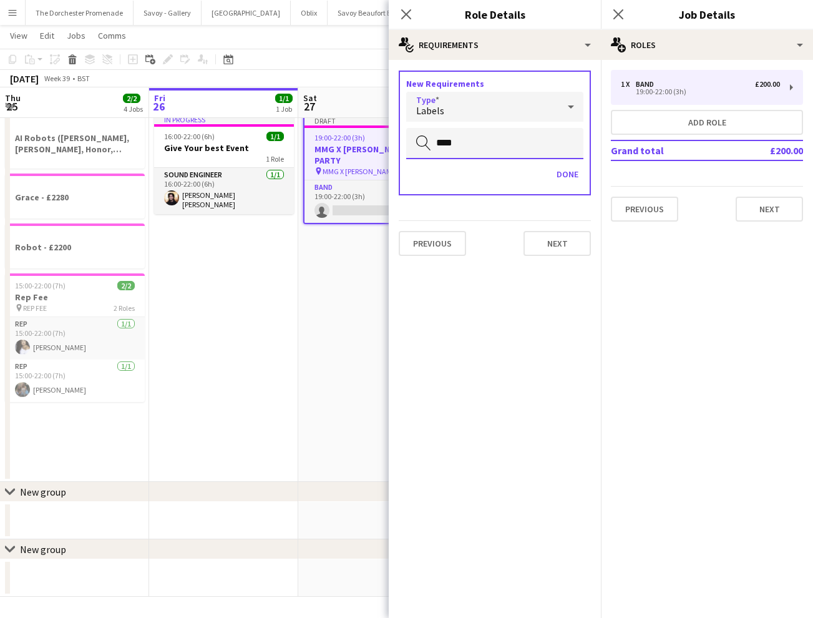
click at [475, 142] on input "***" at bounding box center [494, 143] width 177 height 31
click at [480, 97] on div "Labels" at bounding box center [482, 107] width 152 height 30
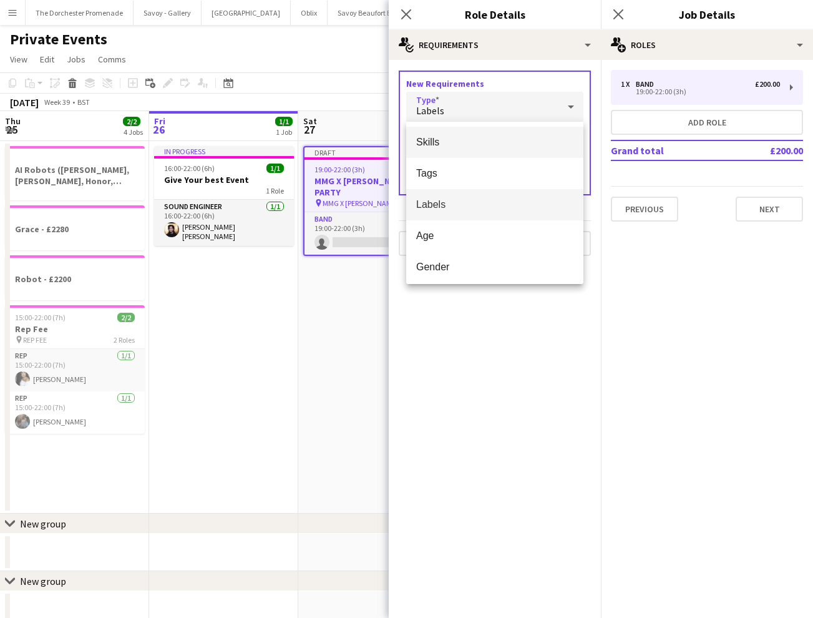
scroll to position [1, 0]
click at [473, 145] on span "Skills" at bounding box center [494, 141] width 157 height 12
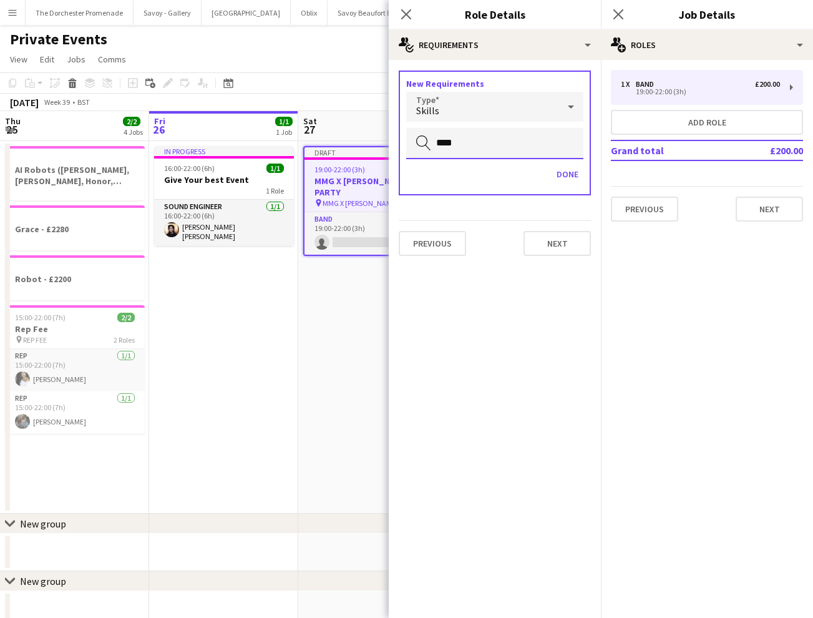
click at [473, 145] on input "***" at bounding box center [494, 143] width 177 height 31
type input "**"
click at [21, 61] on span "View" at bounding box center [18, 59] width 17 height 11
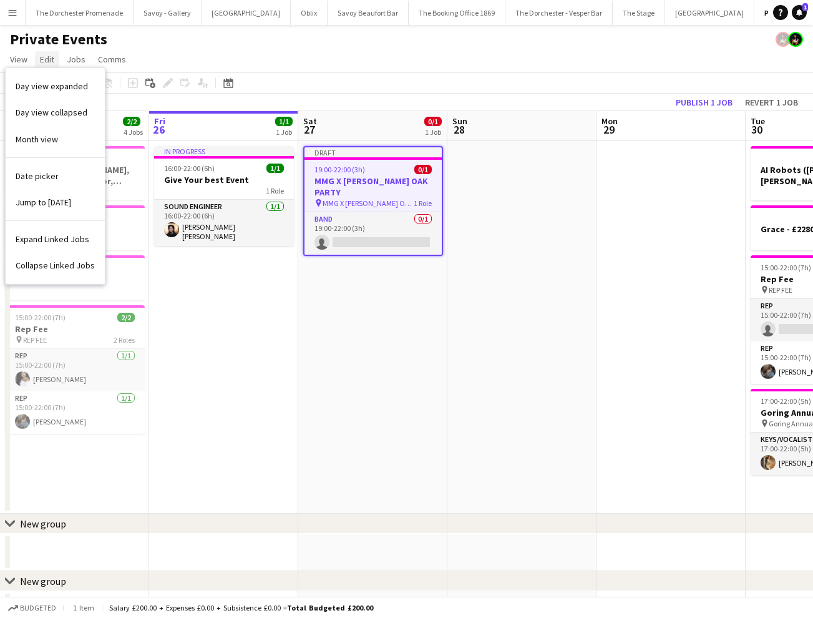
click at [46, 56] on span "Edit" at bounding box center [47, 59] width 14 height 11
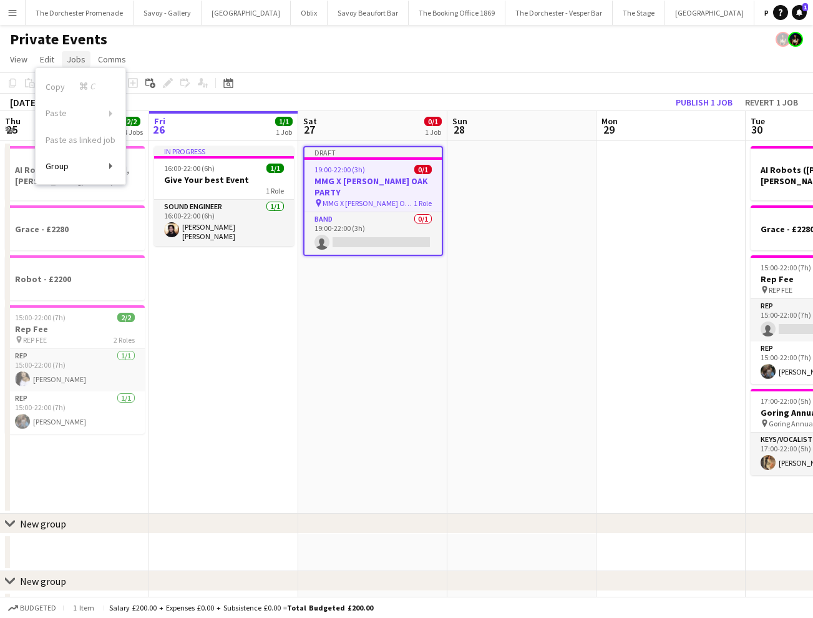
click at [74, 62] on span "Jobs" at bounding box center [76, 59] width 19 height 11
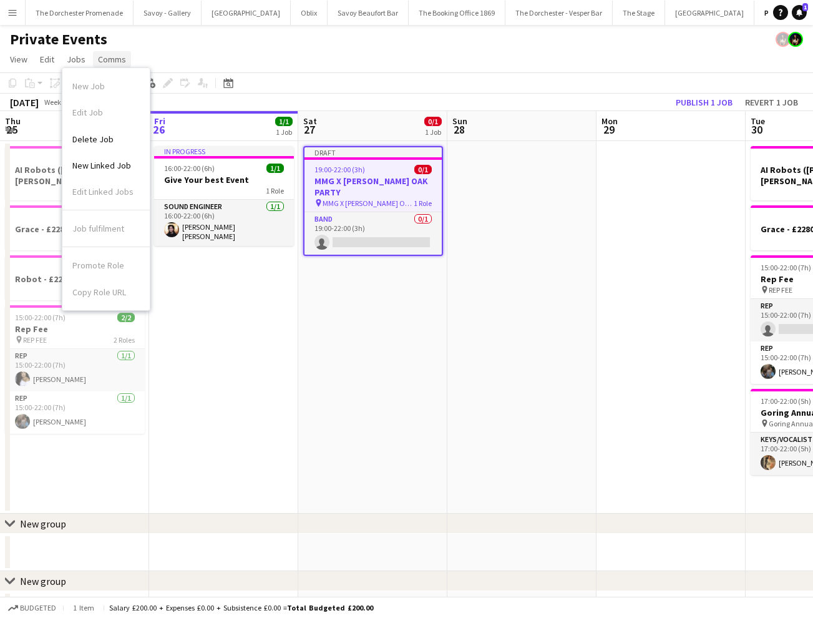
click at [110, 59] on span "Comms" at bounding box center [112, 59] width 28 height 11
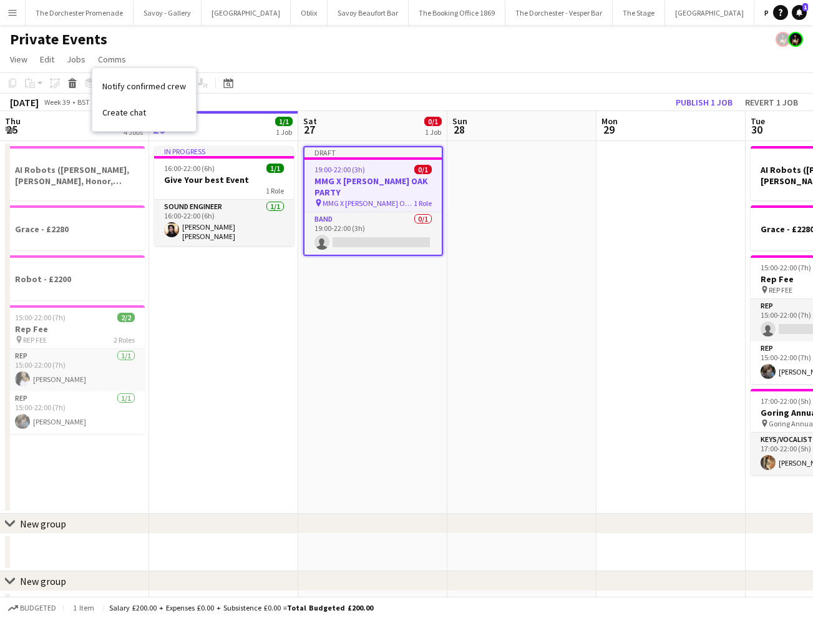
click at [184, 42] on div "Private Events" at bounding box center [406, 37] width 813 height 24
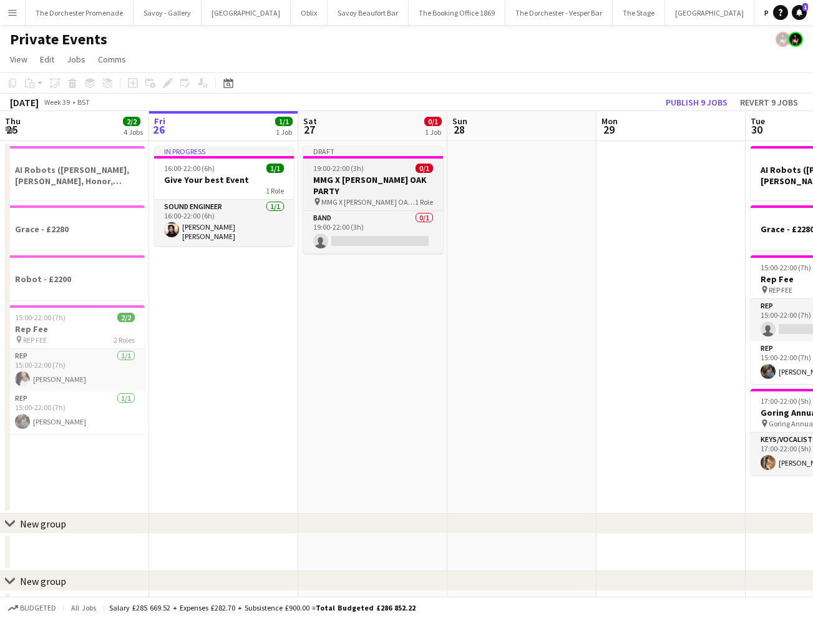
click at [366, 170] on div "19:00-22:00 (3h) 0/1" at bounding box center [373, 168] width 140 height 9
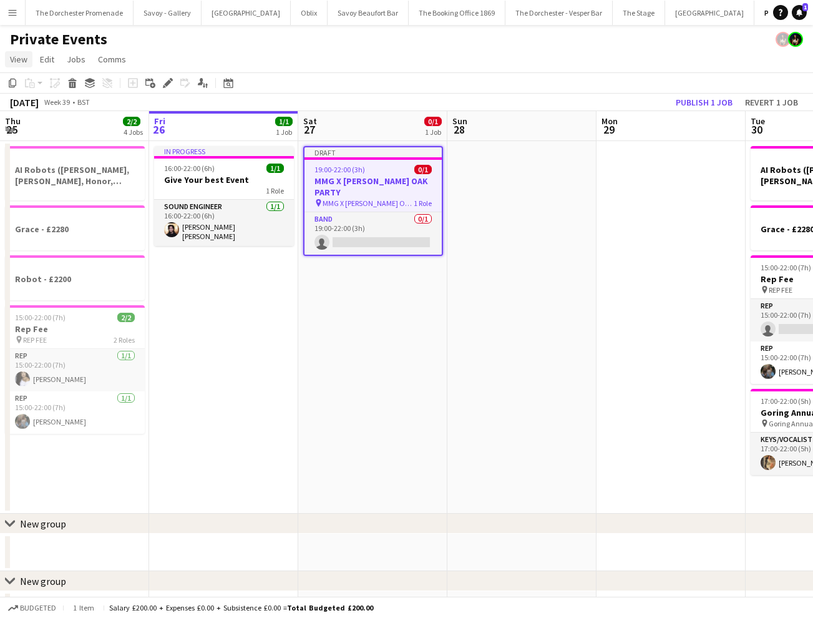
click at [14, 54] on span "View" at bounding box center [18, 59] width 17 height 11
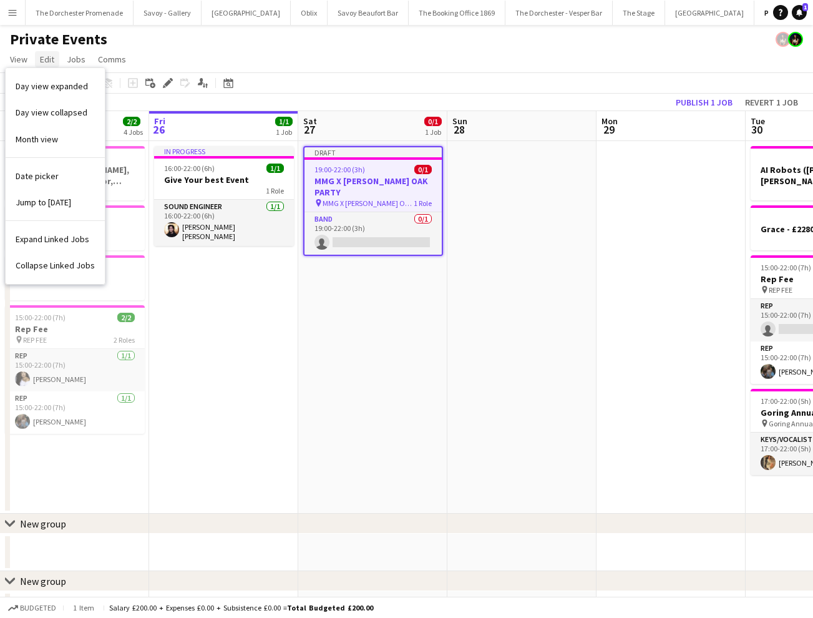
click at [48, 52] on link "Edit" at bounding box center [47, 59] width 24 height 16
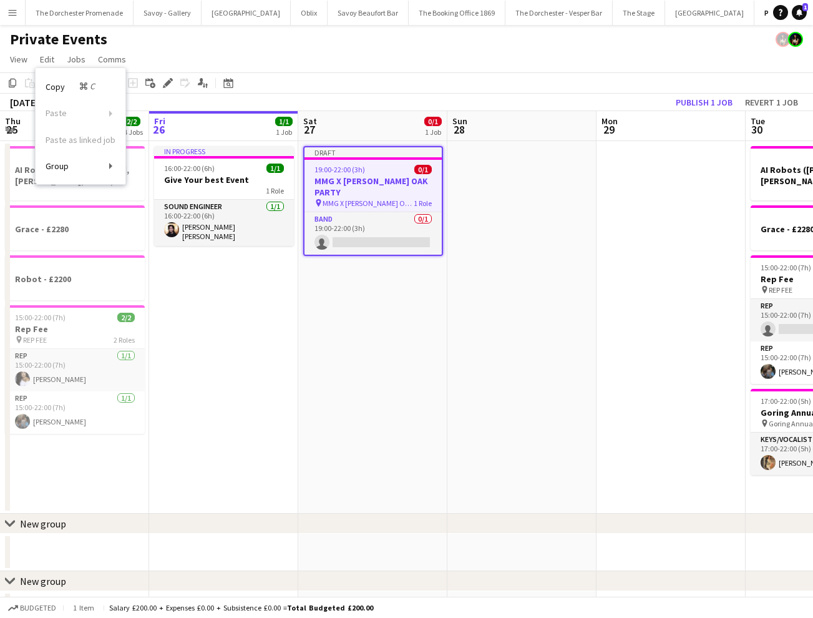
click at [19, 5] on button "Menu" at bounding box center [12, 12] width 25 height 25
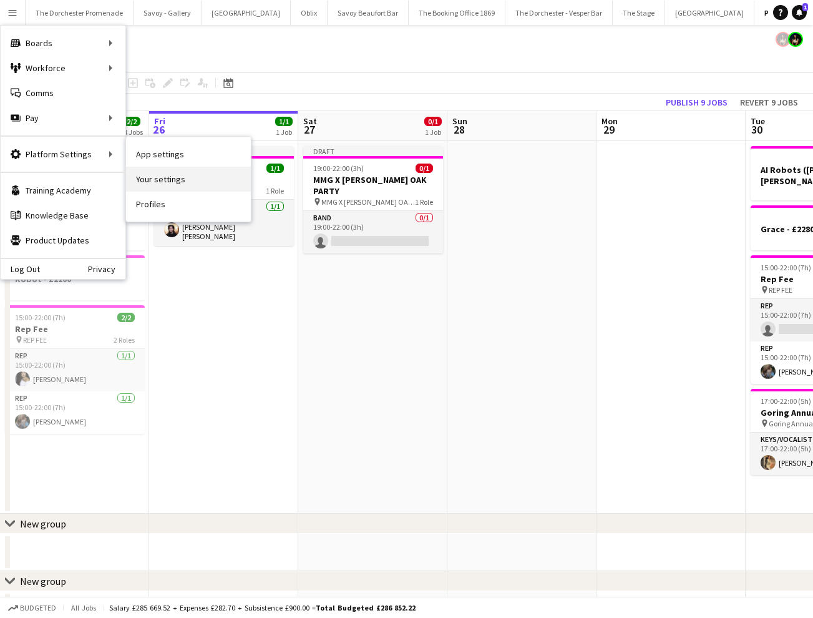
click at [174, 179] on link "Your settings" at bounding box center [188, 179] width 125 height 25
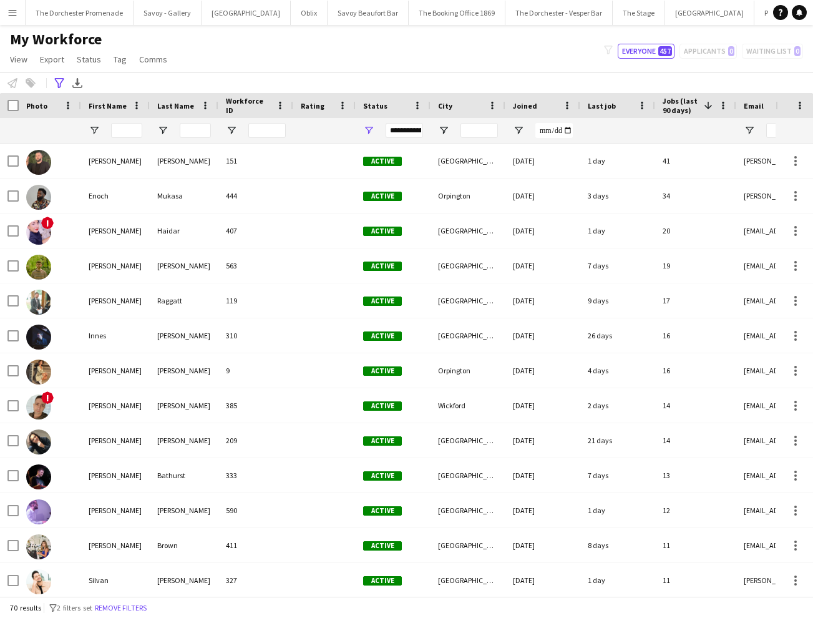
click at [10, 12] on app-icon "Menu" at bounding box center [12, 12] width 10 height 10
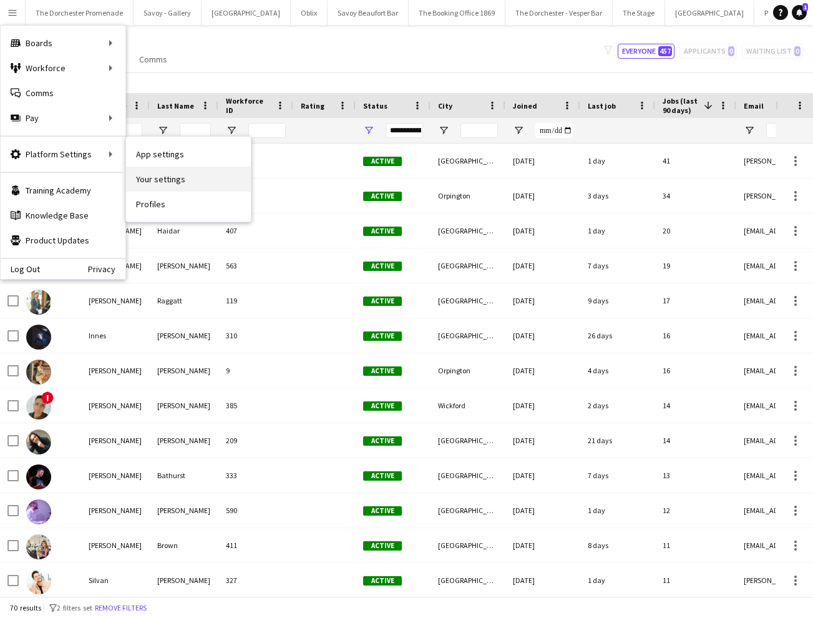
click at [196, 179] on link "Your settings" at bounding box center [188, 179] width 125 height 25
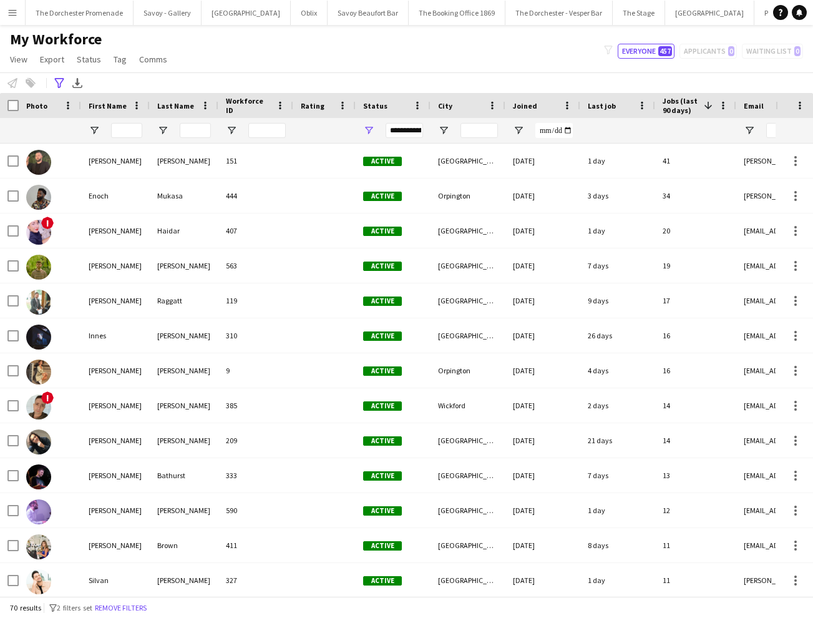
click at [12, 11] on app-icon "Menu" at bounding box center [12, 12] width 10 height 10
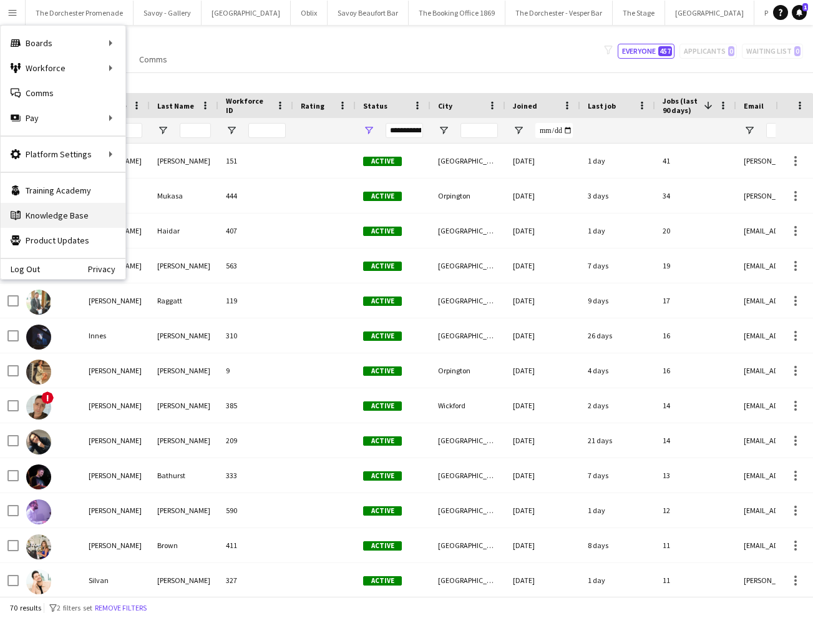
click at [87, 216] on link "Knowledge Base Knowledge Base" at bounding box center [63, 215] width 125 height 25
click at [278, 63] on div "My Workforce View Views Default view New view Update view Delete view Edit name…" at bounding box center [406, 51] width 813 height 42
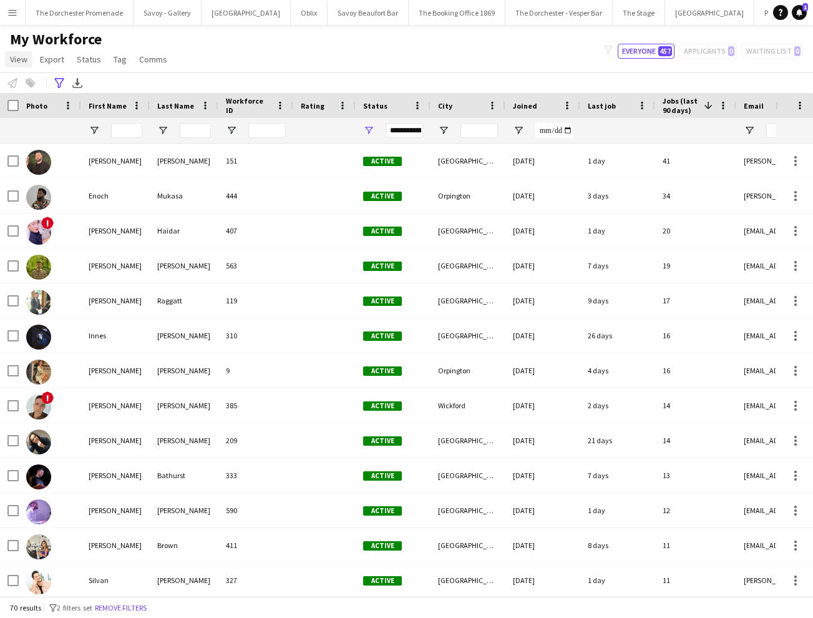
click at [10, 59] on span "View" at bounding box center [18, 59] width 17 height 11
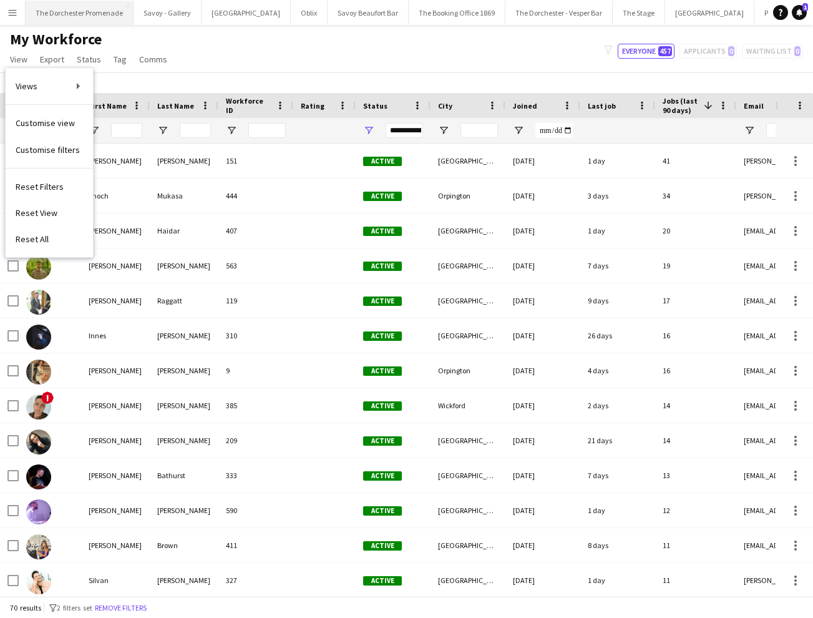
click at [99, 19] on button "The Dorchester Promenade Close" at bounding box center [80, 13] width 108 height 24
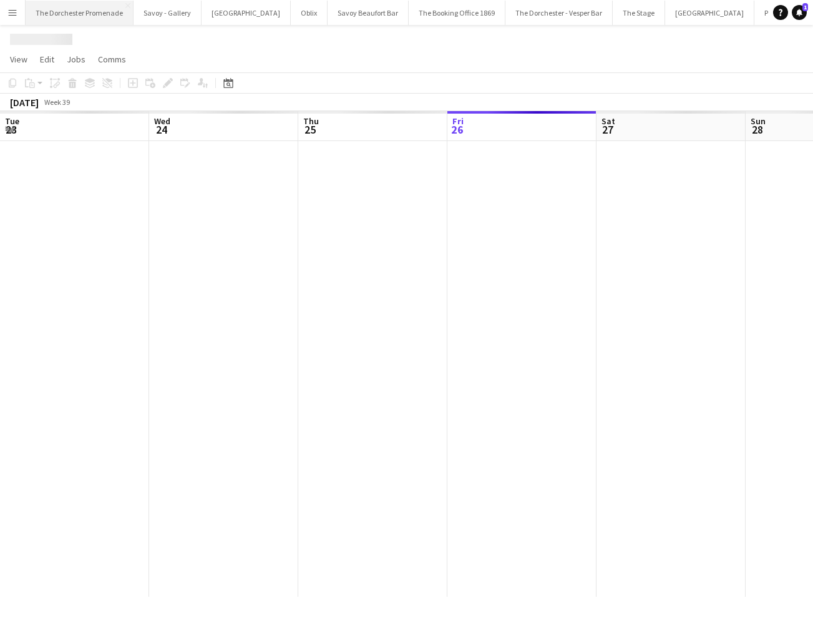
scroll to position [0, 298]
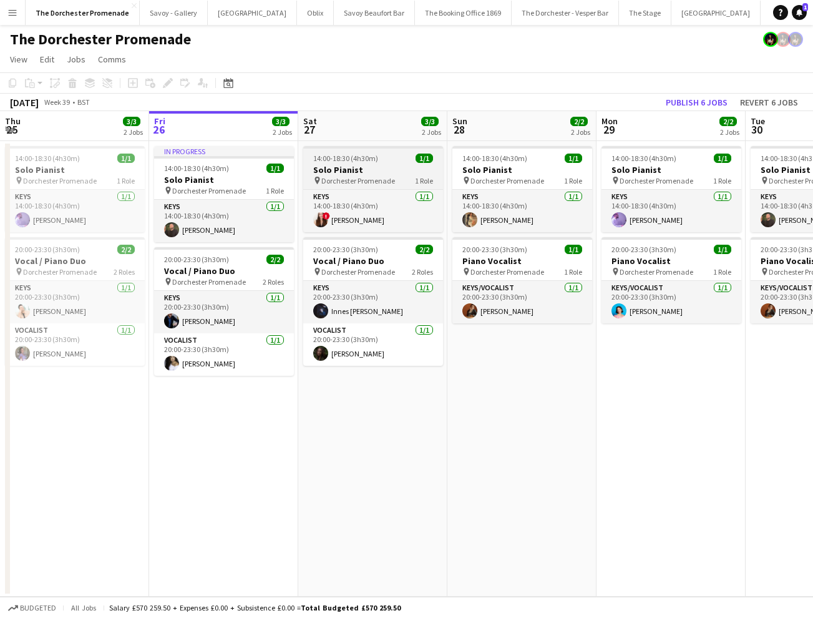
click at [313, 170] on h3 "Solo Pianist" at bounding box center [373, 169] width 140 height 11
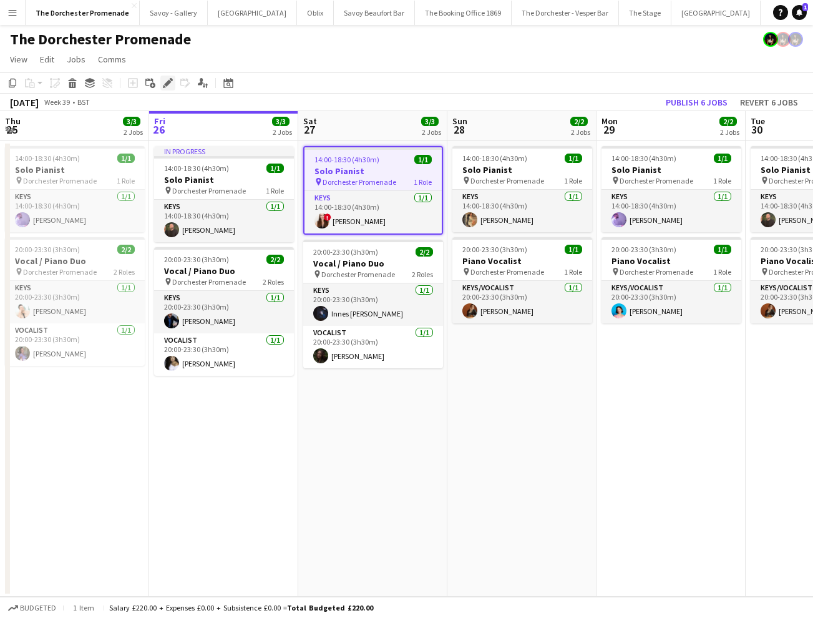
click at [167, 86] on icon at bounding box center [167, 83] width 7 height 7
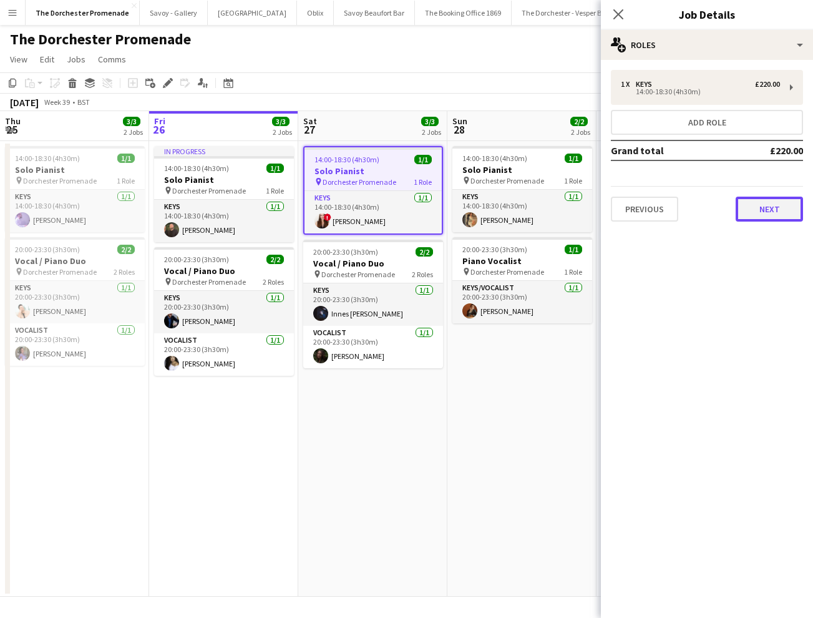
click at [777, 213] on button "Next" at bounding box center [769, 209] width 67 height 25
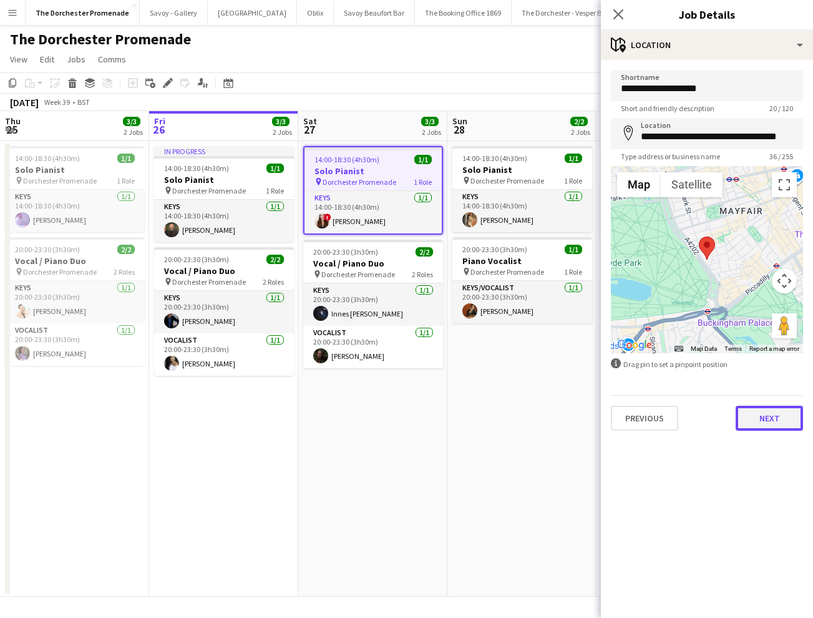
click at [765, 422] on button "Next" at bounding box center [769, 418] width 67 height 25
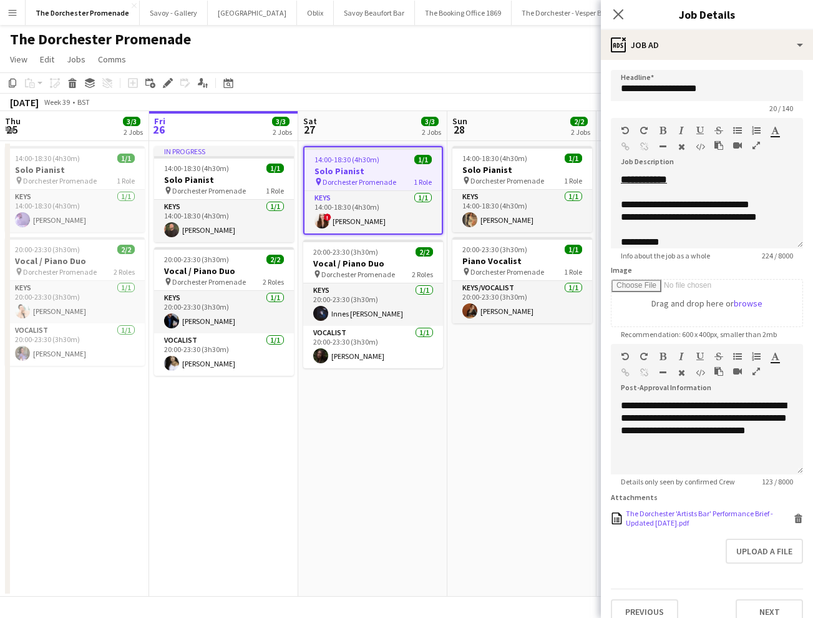
click at [683, 514] on div "The Dorchester 'Artists Bar' Performance Brief - Updated May 2025.pdf" at bounding box center [708, 518] width 165 height 19
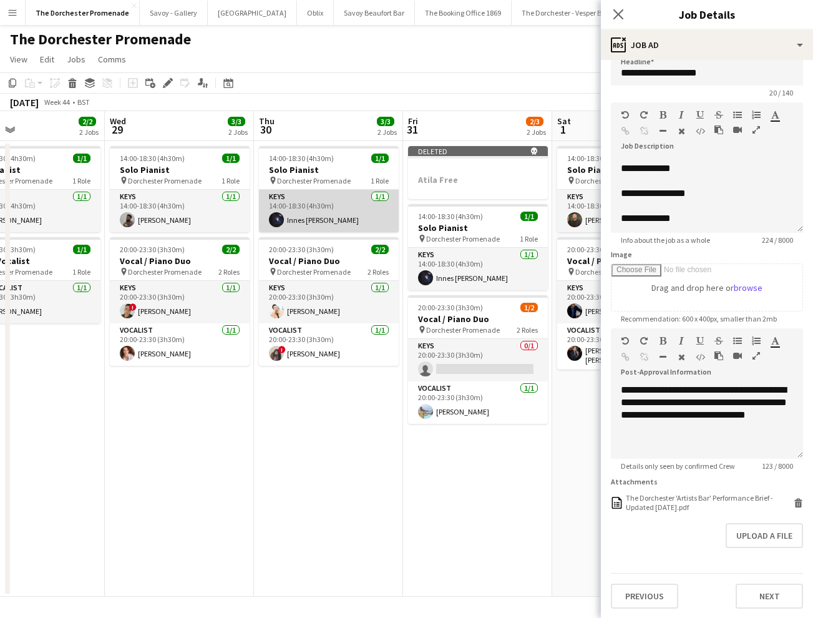
scroll to position [0, 494]
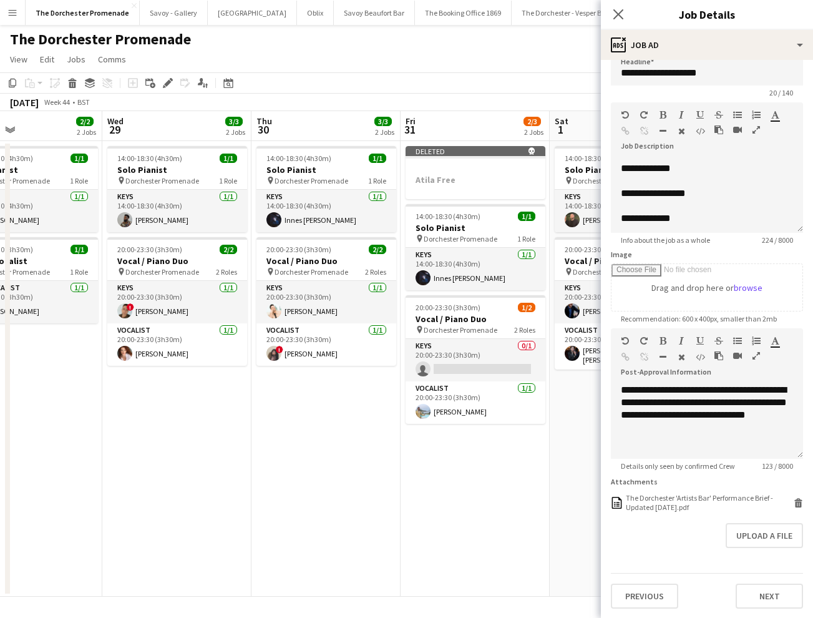
click at [17, 13] on button "Menu" at bounding box center [12, 12] width 25 height 25
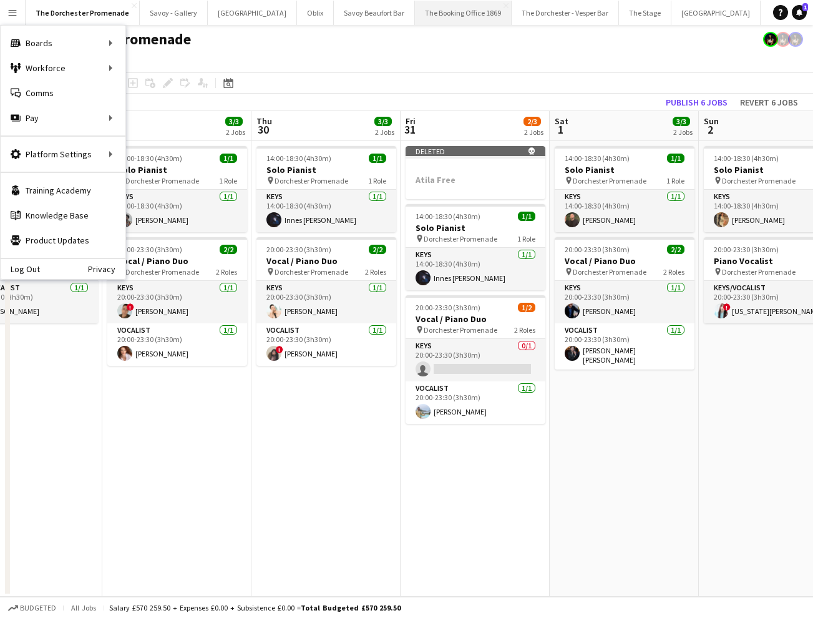
click at [419, 16] on button "The Booking Office 1869 Close" at bounding box center [463, 13] width 97 height 24
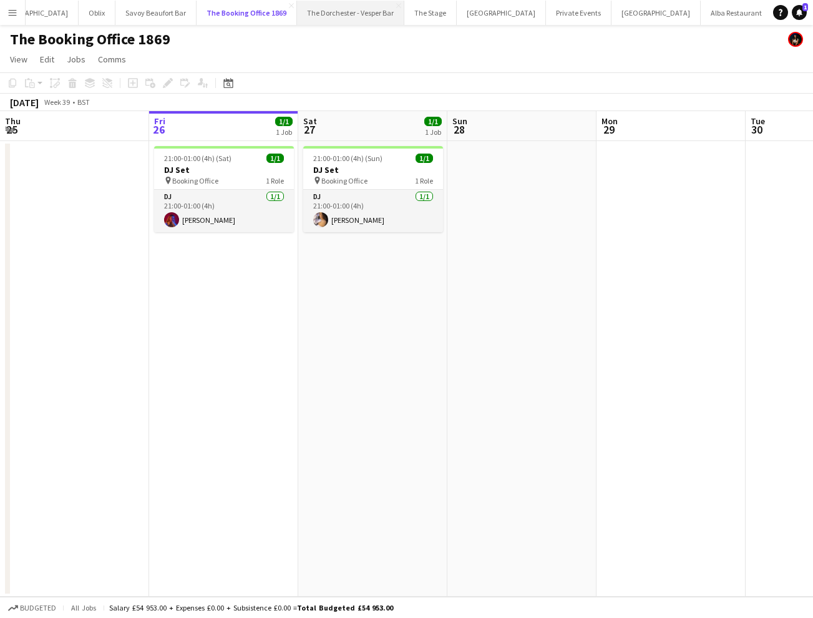
scroll to position [0, 270]
click at [554, 16] on button "NYX Hotel Close" at bounding box center [598, 13] width 89 height 24
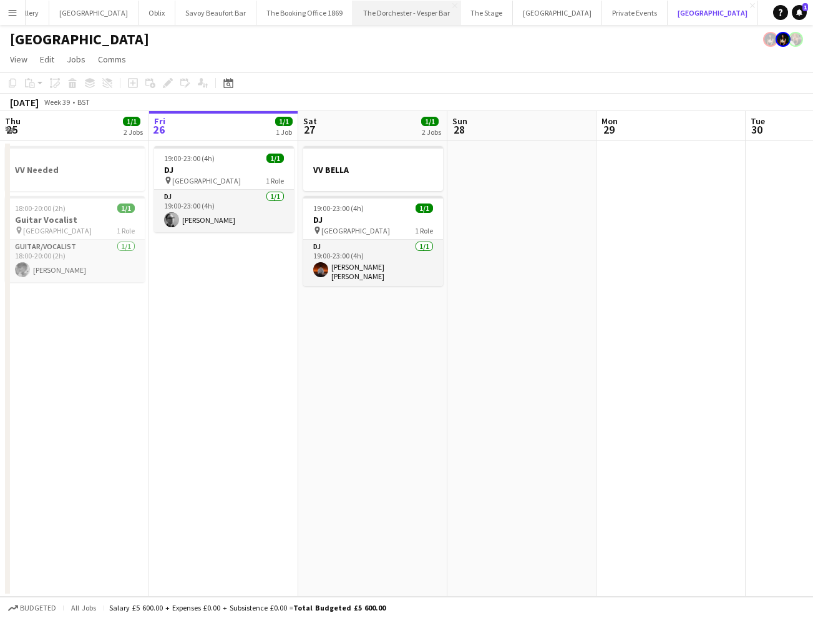
scroll to position [0, 126]
click at [283, 16] on button "The Booking Office 1869 Close" at bounding box center [331, 13] width 97 height 24
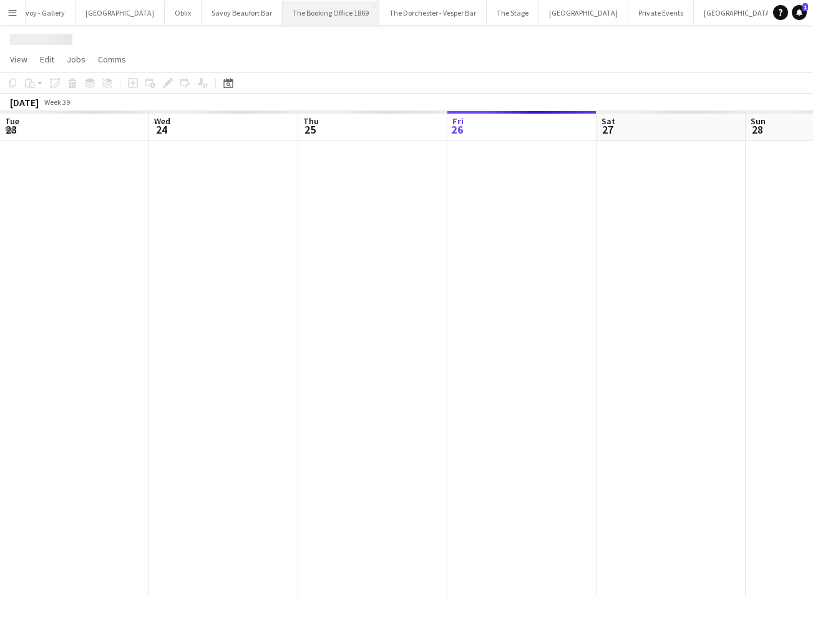
scroll to position [0, 298]
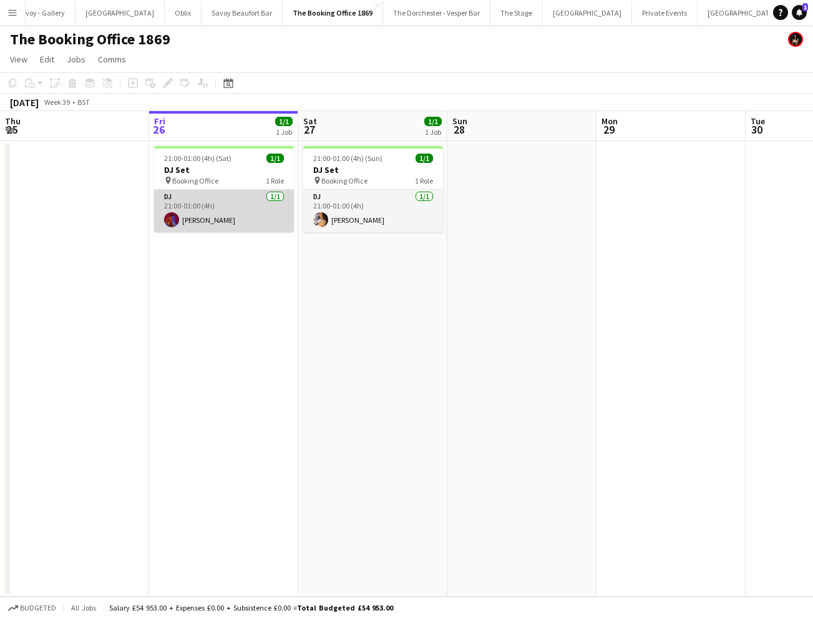
click at [228, 212] on app-card-role "DJ [DATE] 21:00-01:00 (4h) [PERSON_NAME]" at bounding box center [224, 211] width 140 height 42
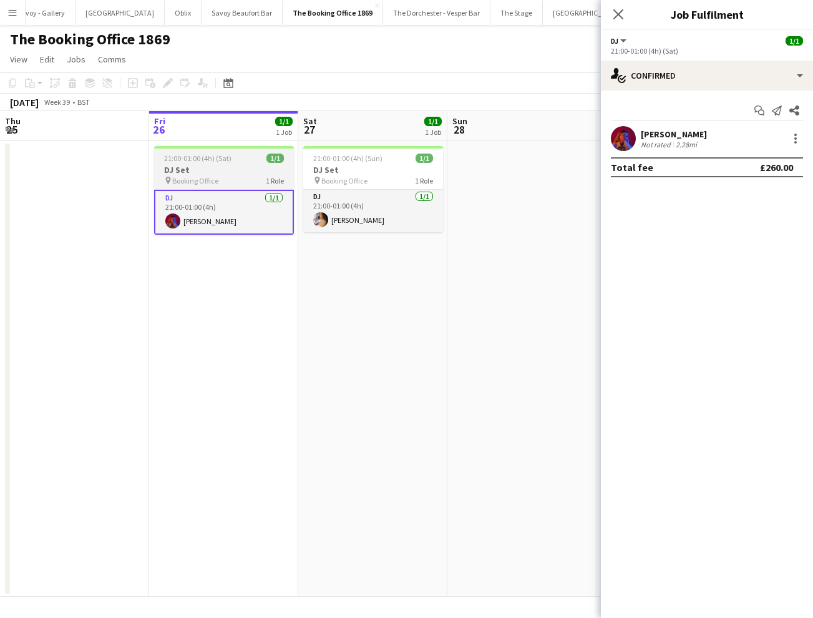
click at [220, 170] on h3 "DJ Set" at bounding box center [224, 169] width 140 height 11
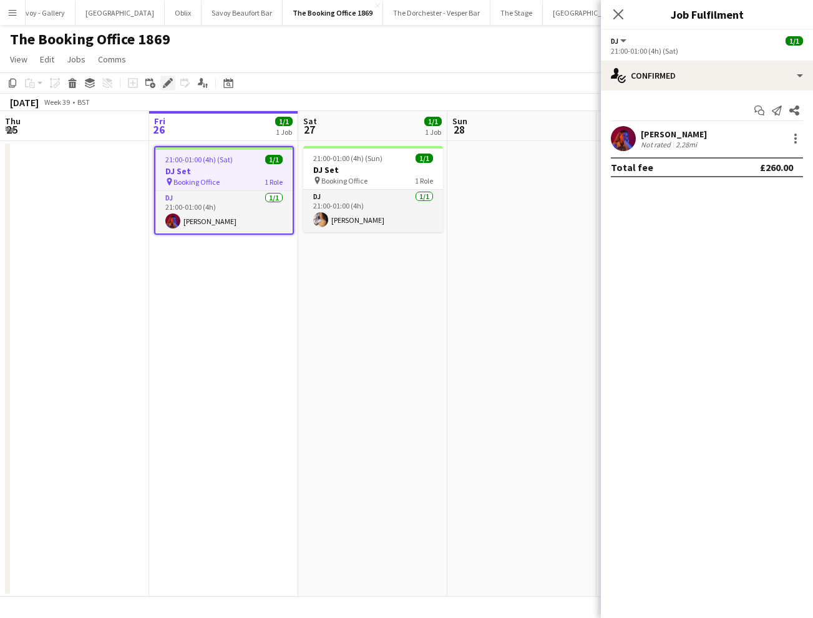
click at [166, 86] on icon at bounding box center [167, 83] width 7 height 7
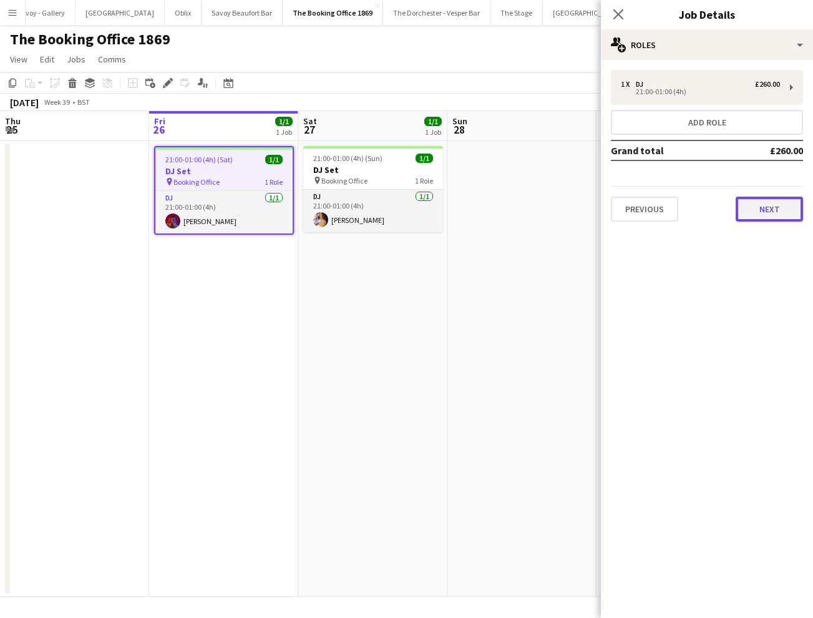
click at [771, 202] on button "Next" at bounding box center [769, 209] width 67 height 25
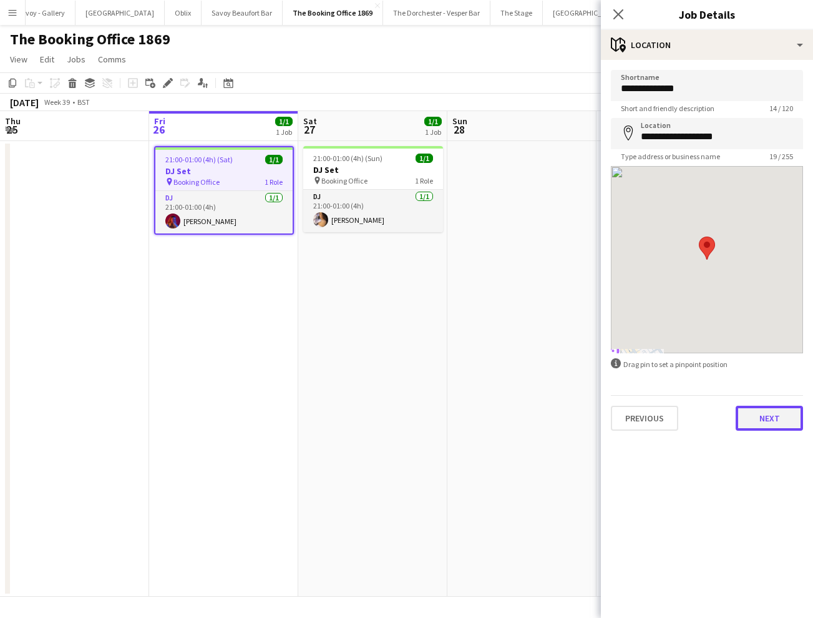
click at [772, 425] on button "Next" at bounding box center [769, 418] width 67 height 25
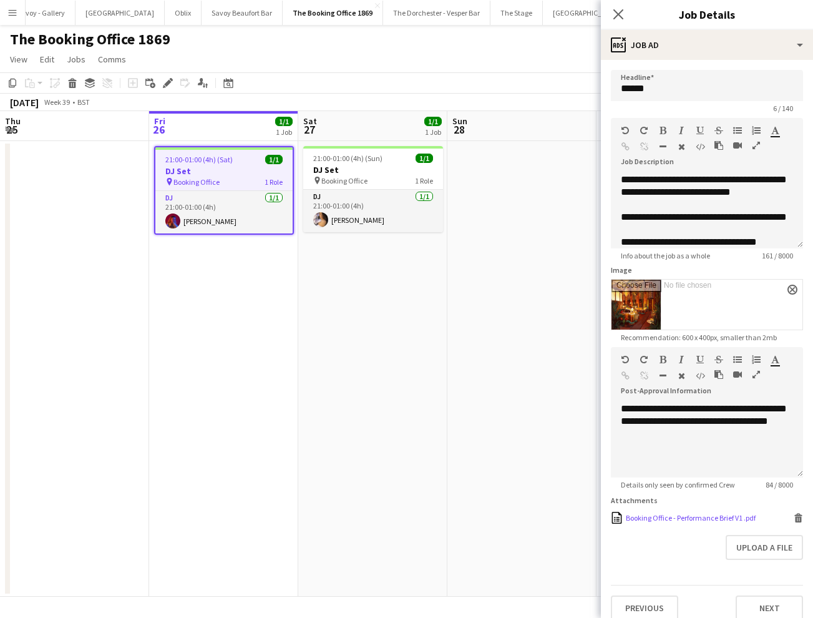
click at [702, 517] on div "Booking Office - Performance Brief V1 .pdf" at bounding box center [691, 517] width 130 height 9
click at [266, 301] on app-date-cell "21:00-01:00 (4h) (Sat) 1/1 DJ Set pin Booking Office 1 Role DJ [DATE] 21:00-01:…" at bounding box center [223, 369] width 149 height 456
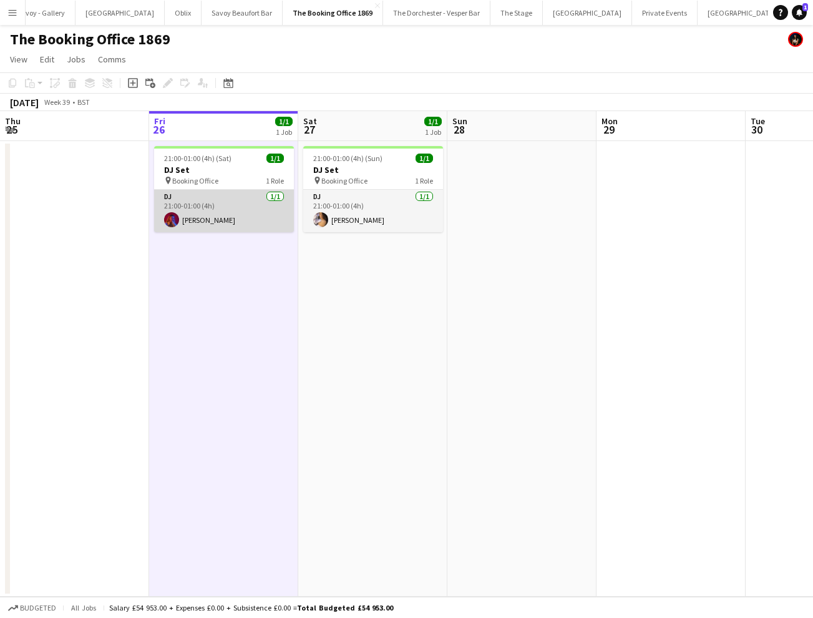
click at [235, 200] on app-card-role "DJ [DATE] 21:00-01:00 (4h) [PERSON_NAME]" at bounding box center [224, 211] width 140 height 42
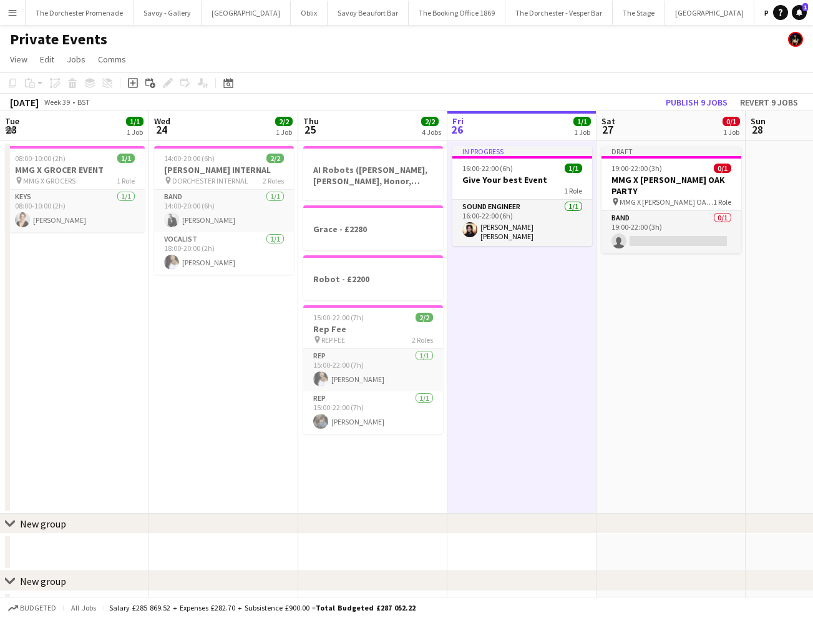
scroll to position [0, 298]
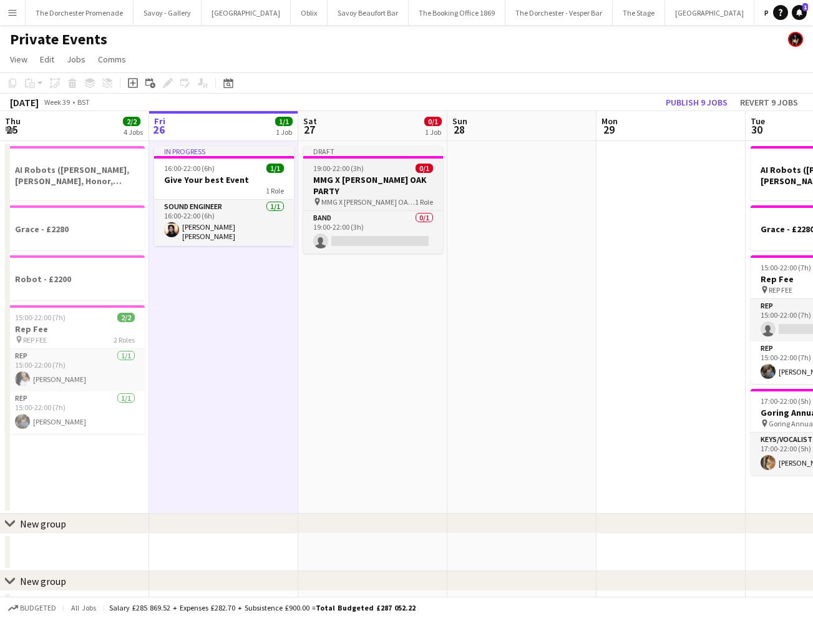
click at [375, 197] on span "MMG X [PERSON_NAME] OAK PARTY" at bounding box center [368, 201] width 94 height 9
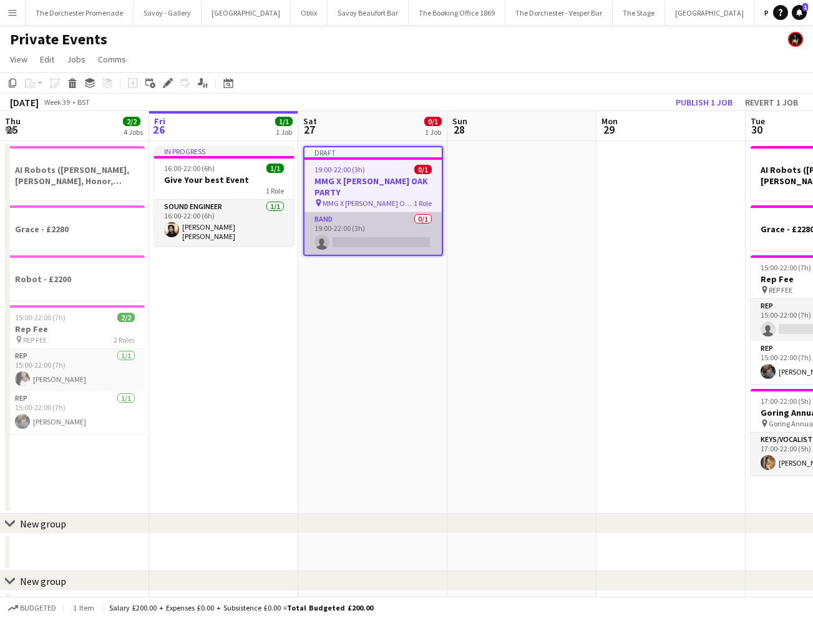
click at [372, 212] on app-card-role "Band 0/1 19:00-22:00 (3h) single-neutral-actions" at bounding box center [373, 233] width 137 height 42
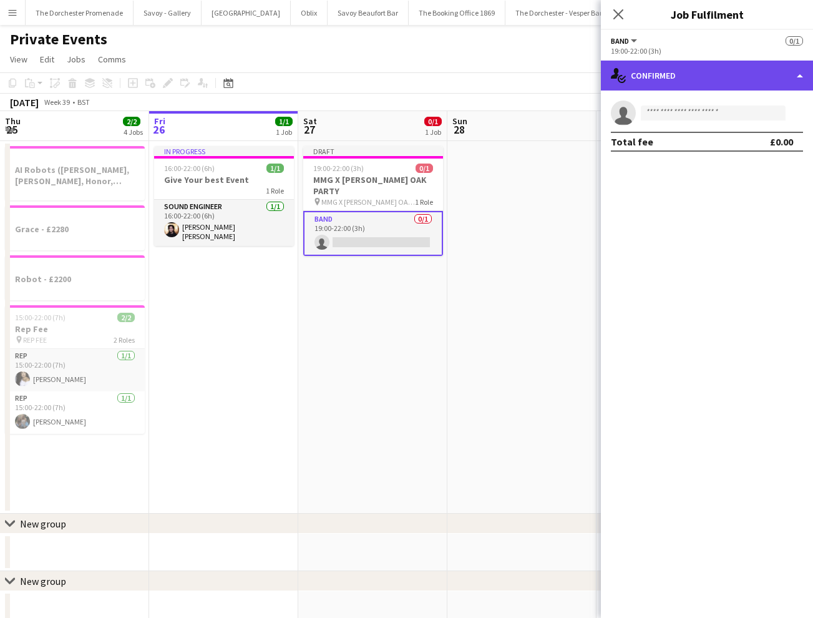
click at [687, 78] on div "single-neutral-actions-check-2 Confirmed" at bounding box center [707, 76] width 212 height 30
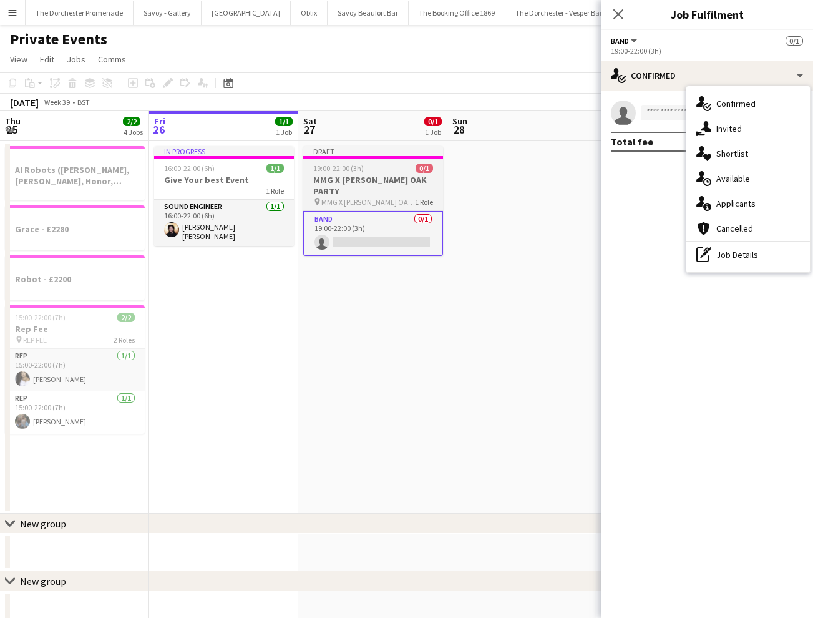
click at [396, 177] on h3 "MMG X [PERSON_NAME] OAK PARTY" at bounding box center [373, 185] width 140 height 22
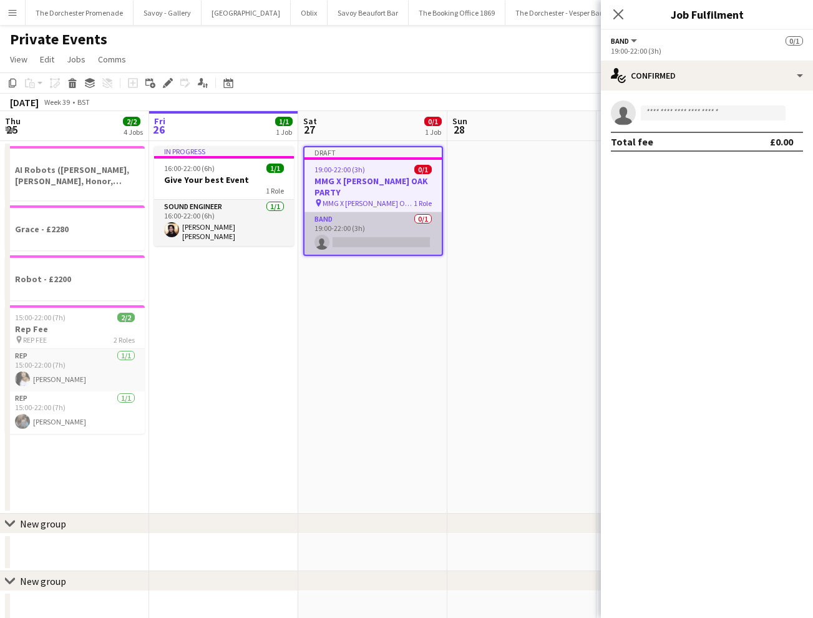
click at [393, 212] on app-card-role "Band 0/1 19:00-22:00 (3h) single-neutral-actions" at bounding box center [373, 233] width 137 height 42
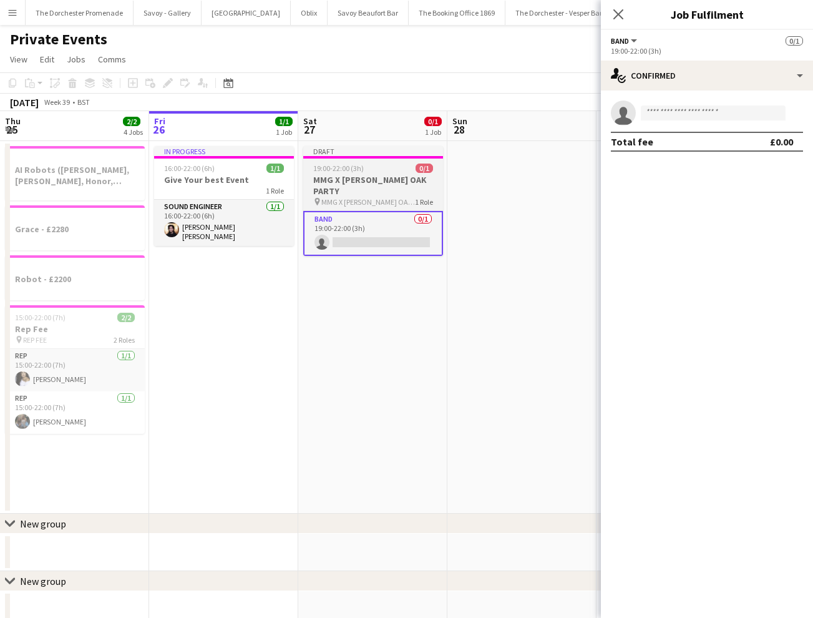
click at [343, 166] on span "19:00-22:00 (3h)" at bounding box center [338, 168] width 51 height 9
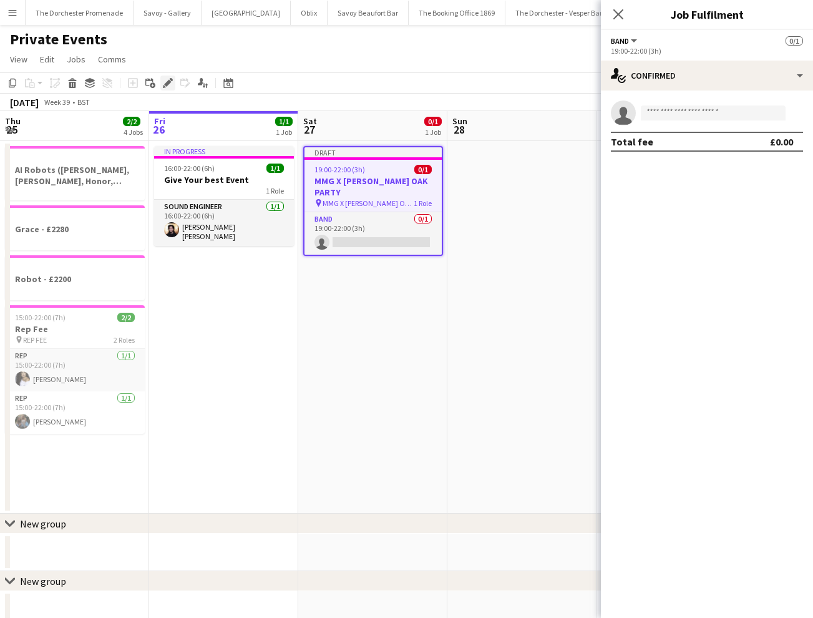
click at [164, 81] on icon "Edit" at bounding box center [168, 83] width 10 height 10
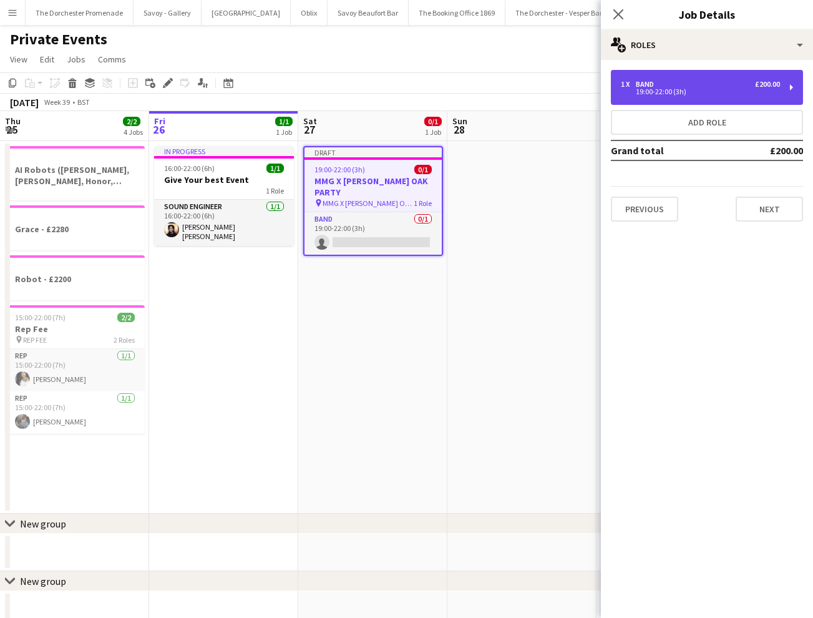
click at [728, 83] on div "1 x Band £200.00" at bounding box center [700, 84] width 159 height 9
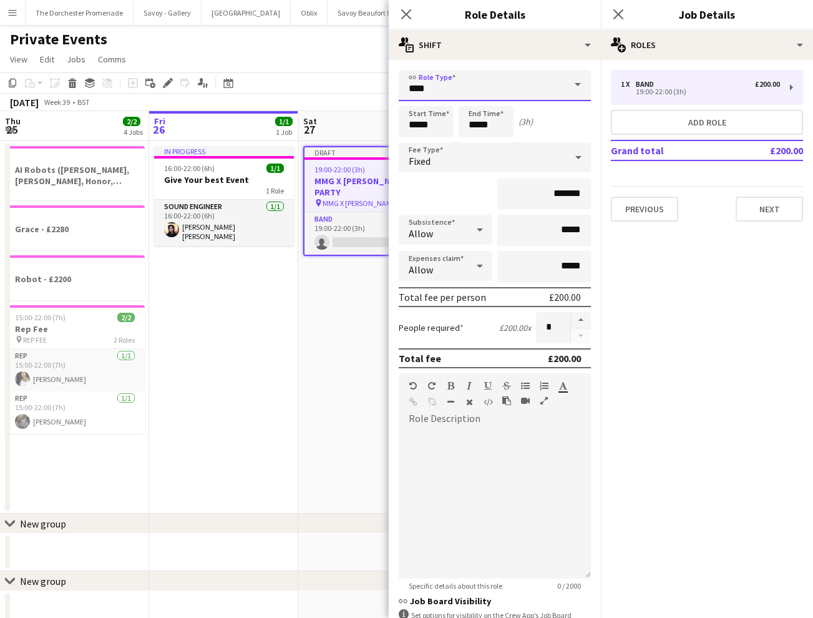
click at [453, 87] on input "****" at bounding box center [495, 85] width 192 height 31
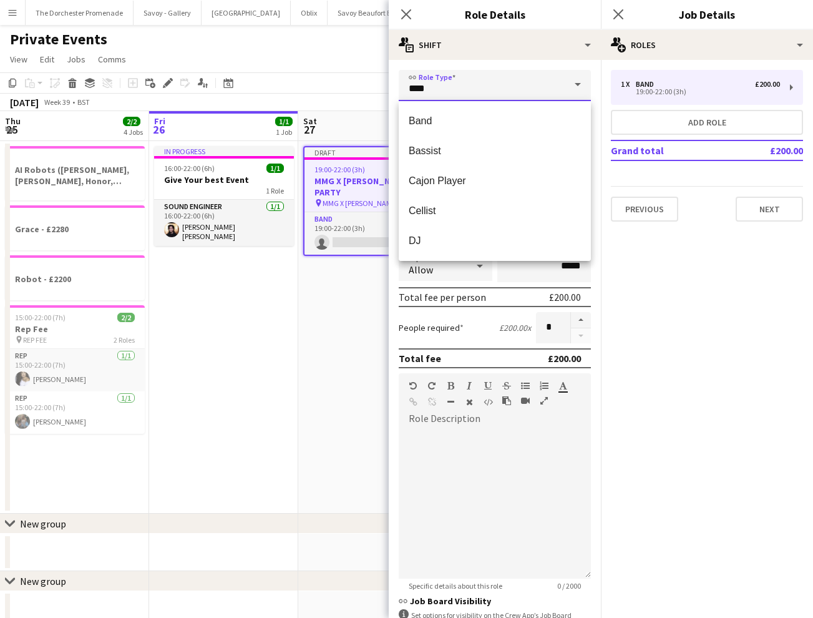
click at [453, 87] on input "****" at bounding box center [495, 85] width 192 height 31
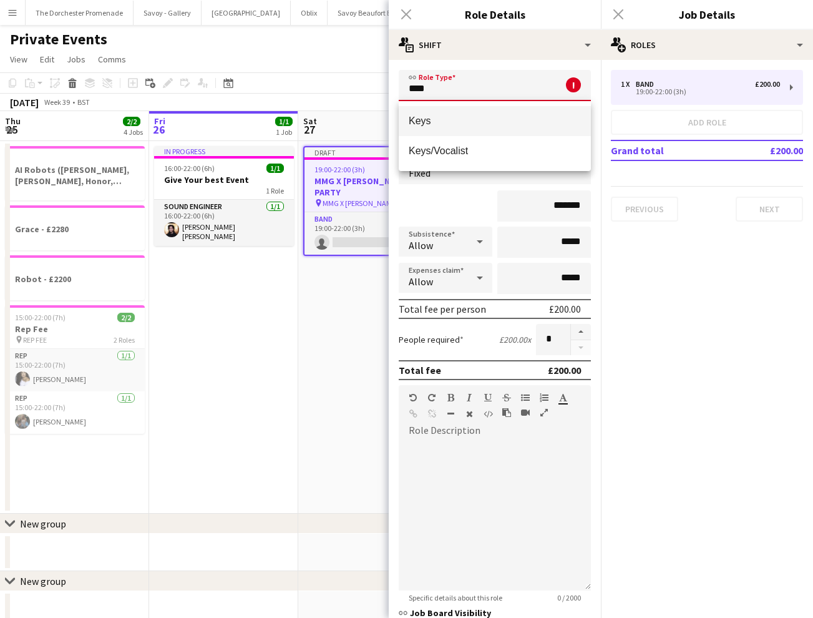
click at [445, 119] on span "Keys" at bounding box center [495, 121] width 172 height 12
type input "****"
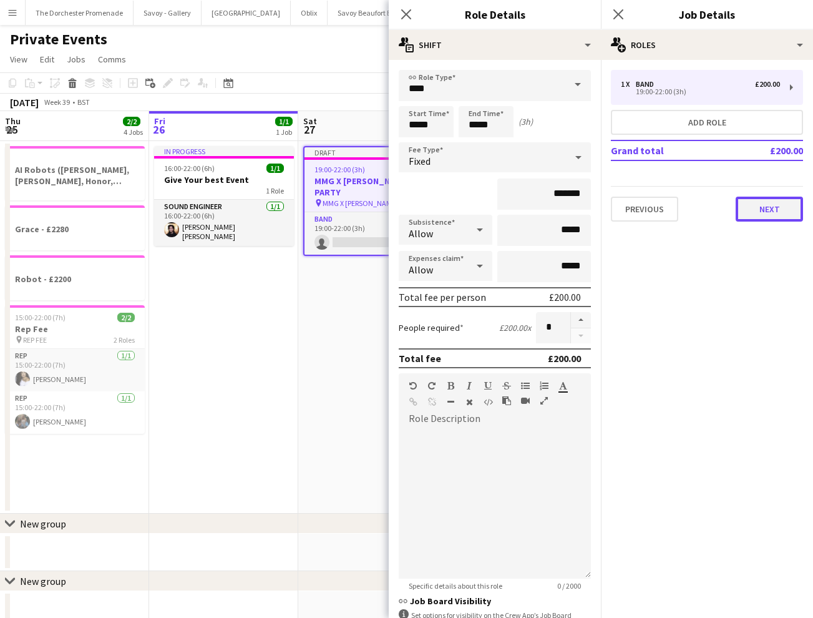
click at [755, 212] on button "Next" at bounding box center [769, 209] width 67 height 25
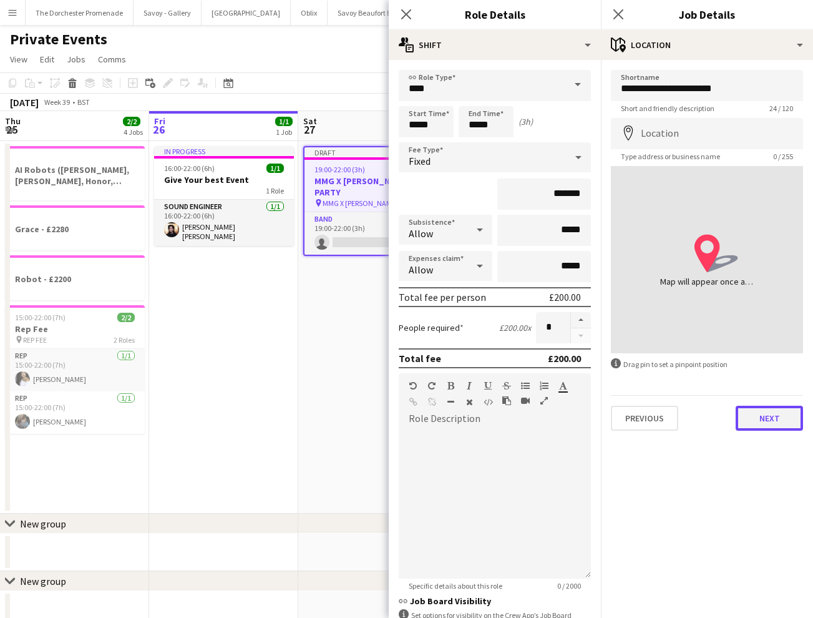
click at [765, 414] on button "Next" at bounding box center [769, 418] width 67 height 25
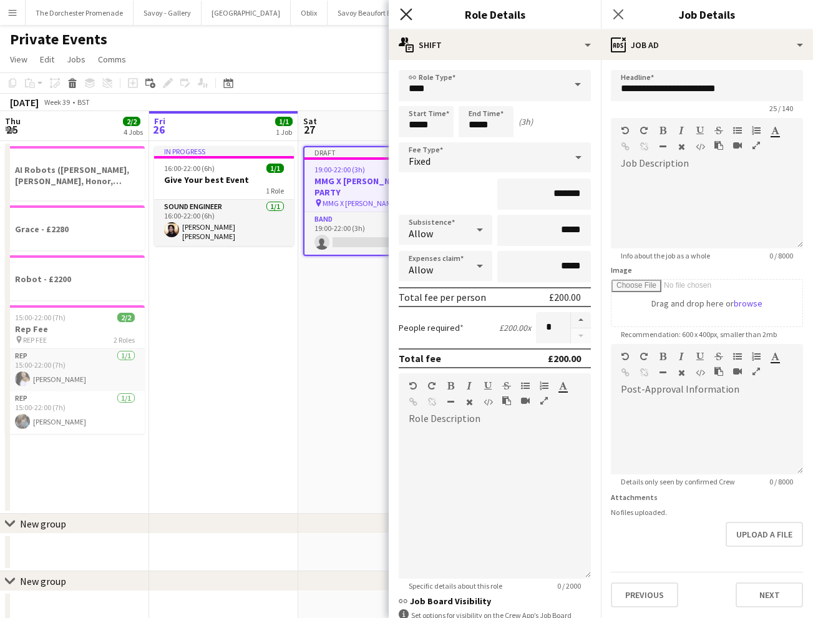
click at [406, 16] on icon "Close pop-in" at bounding box center [406, 14] width 12 height 12
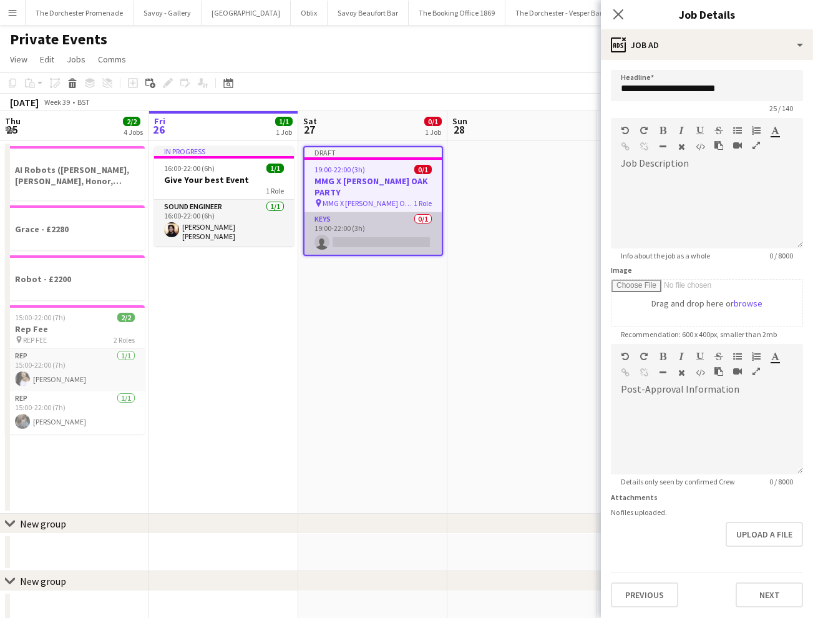
click at [378, 212] on app-card-role "Keys 0/1 19:00-22:00 (3h) single-neutral-actions" at bounding box center [373, 233] width 137 height 42
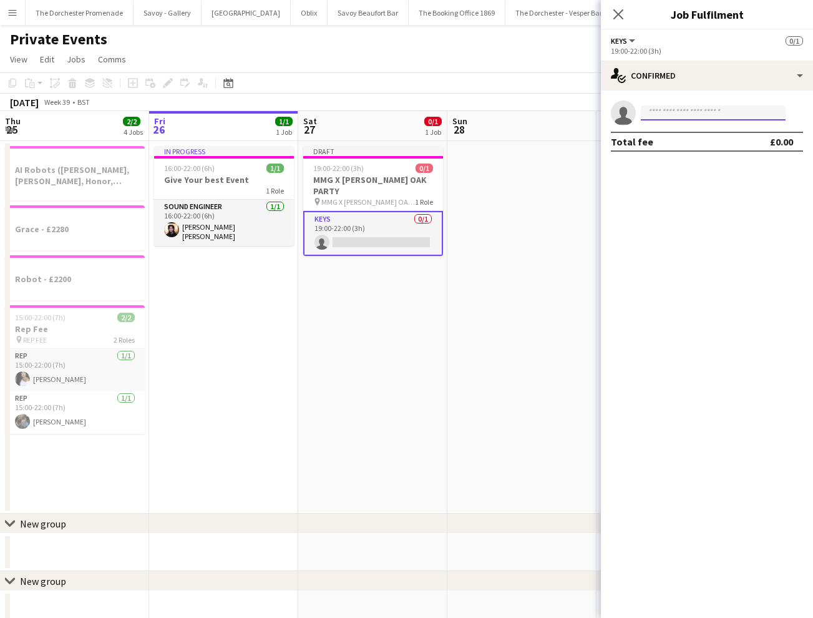
click at [682, 119] on input at bounding box center [713, 112] width 145 height 15
type input "******"
click at [662, 146] on span "[PHONE_NUMBER]" at bounding box center [713, 151] width 125 height 10
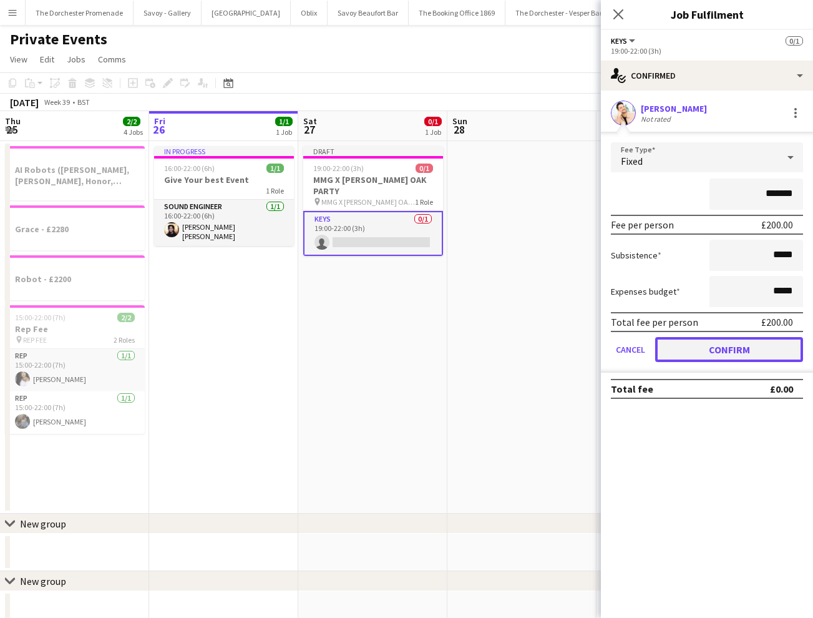
click at [693, 355] on button "Confirm" at bounding box center [729, 349] width 148 height 25
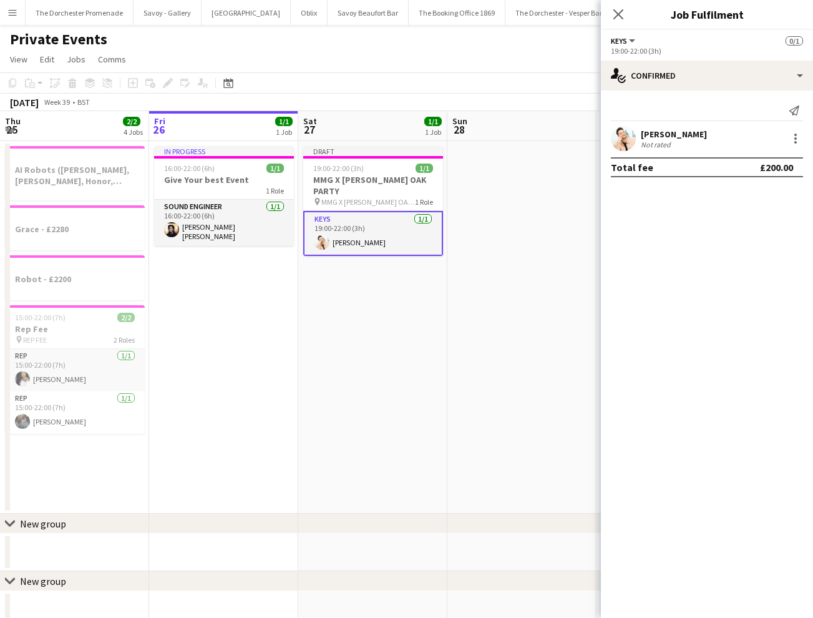
click at [242, 321] on app-date-cell "In progress 16:00-22:00 (6h) 1/1 Give Your best Event 1 Role Sound Engineer [DA…" at bounding box center [223, 327] width 149 height 373
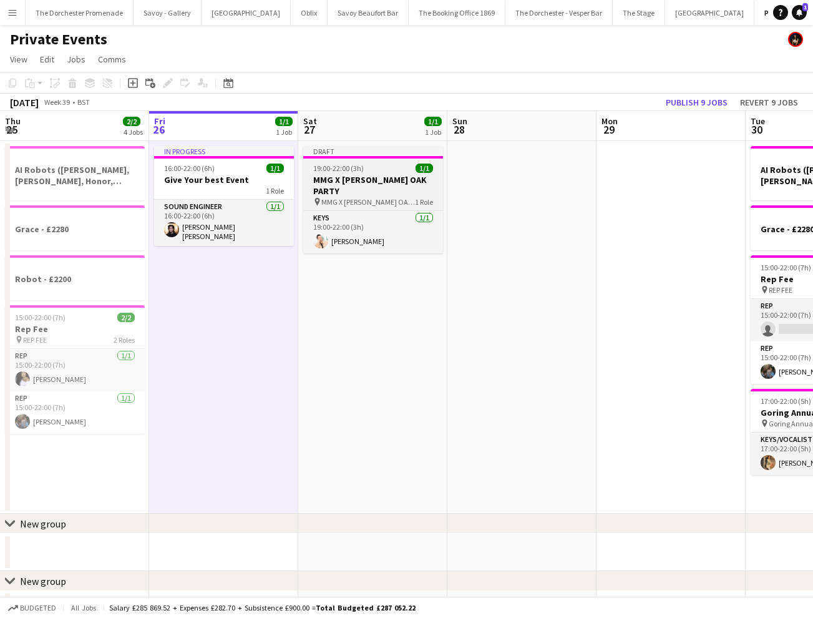
click at [387, 197] on span "MMG X [PERSON_NAME] OAK PARTY" at bounding box center [368, 201] width 94 height 9
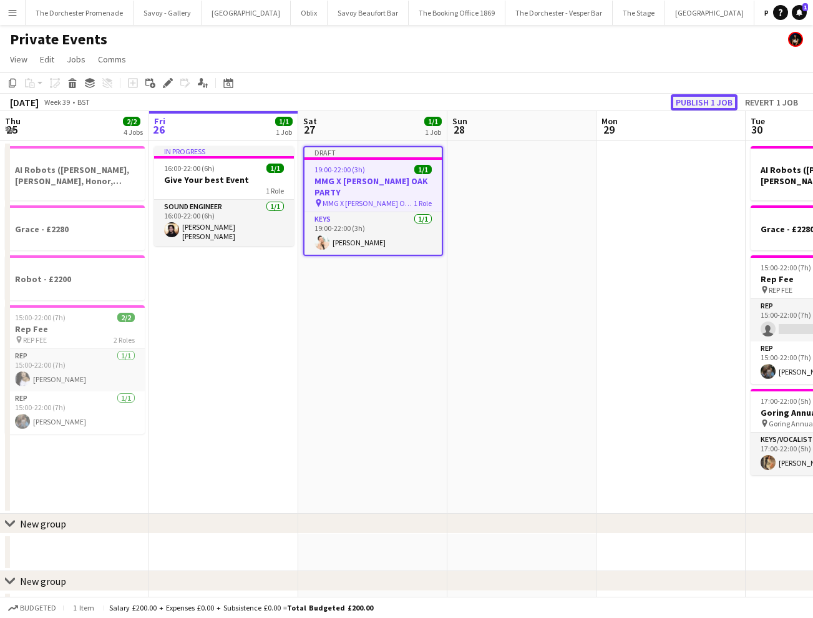
click at [710, 103] on button "Publish 1 job" at bounding box center [704, 102] width 67 height 16
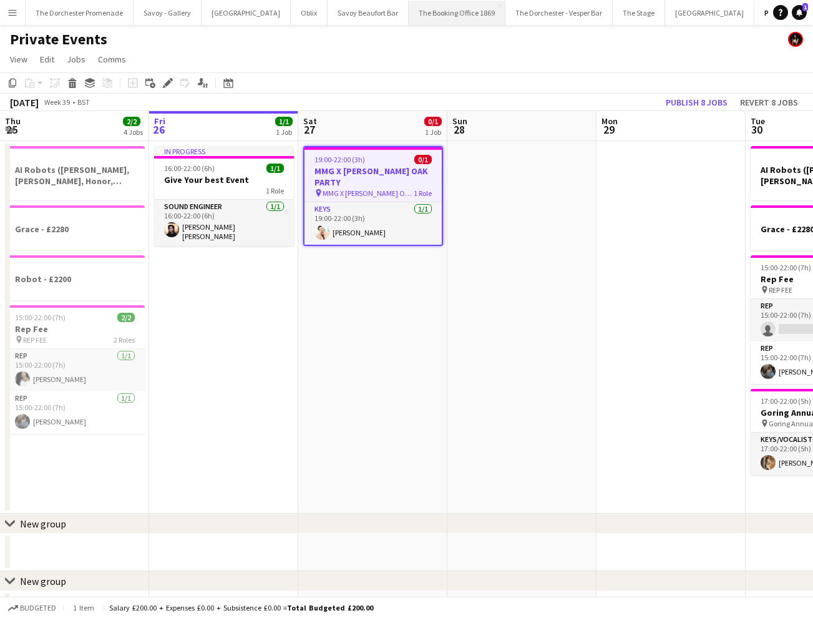
click at [438, 12] on button "The Booking Office 1869 Close" at bounding box center [457, 13] width 97 height 24
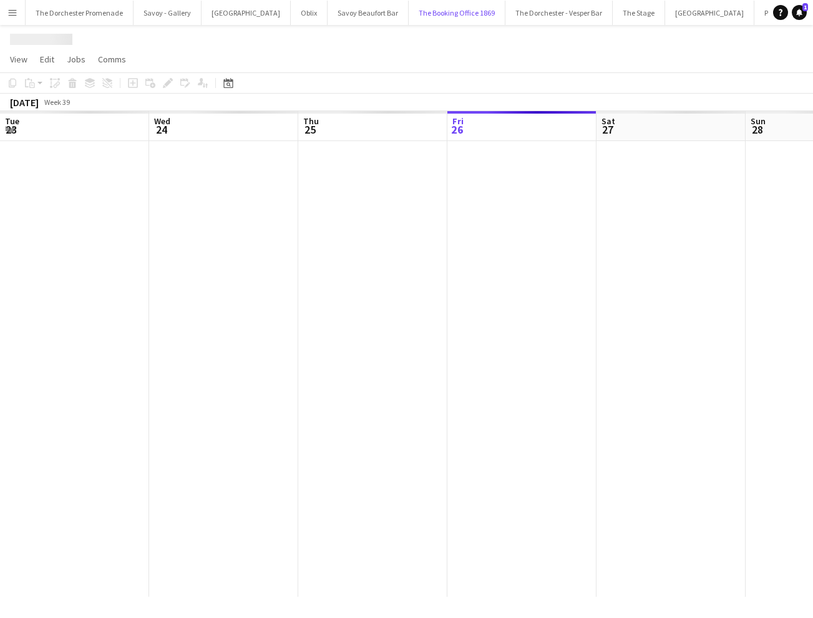
scroll to position [0, 298]
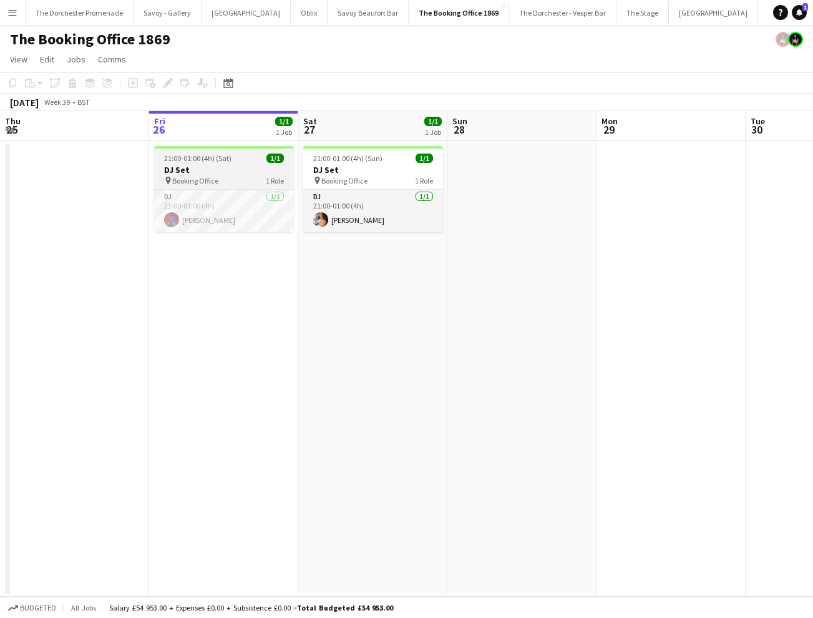
click at [211, 180] on span "Booking Office" at bounding box center [195, 180] width 46 height 9
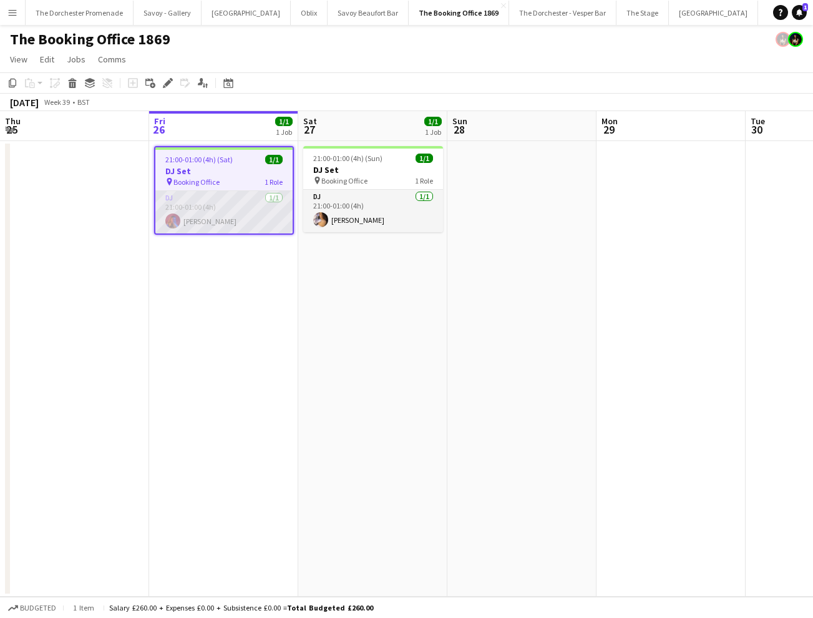
click at [209, 196] on app-card-role "DJ [DATE] 21:00-01:00 (4h) [PERSON_NAME]" at bounding box center [223, 212] width 137 height 42
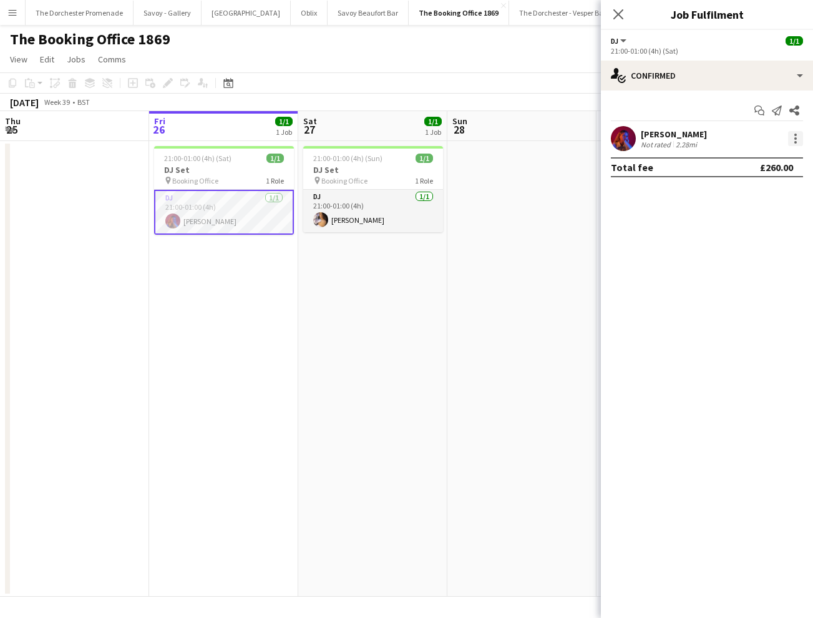
click at [799, 139] on div at bounding box center [795, 138] width 15 height 15
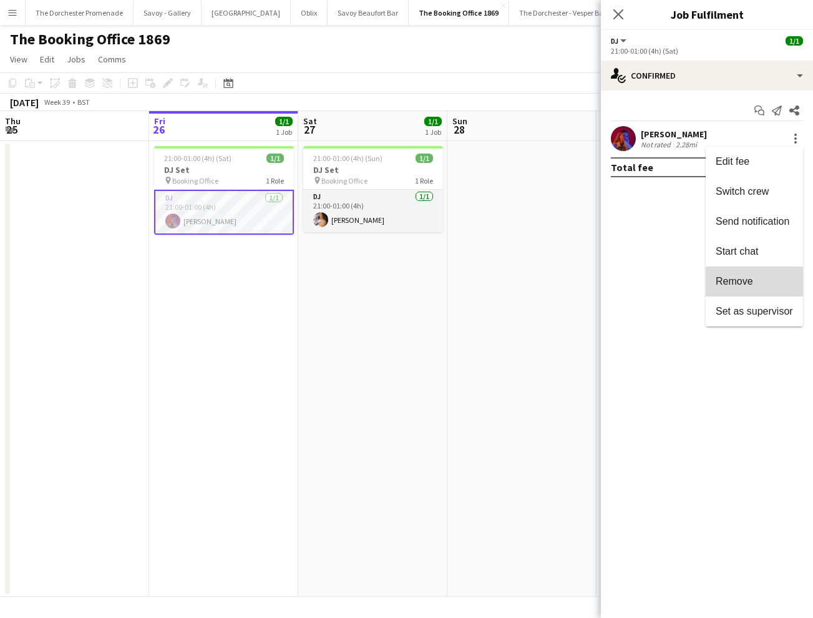
click at [749, 276] on span "Remove" at bounding box center [734, 281] width 37 height 11
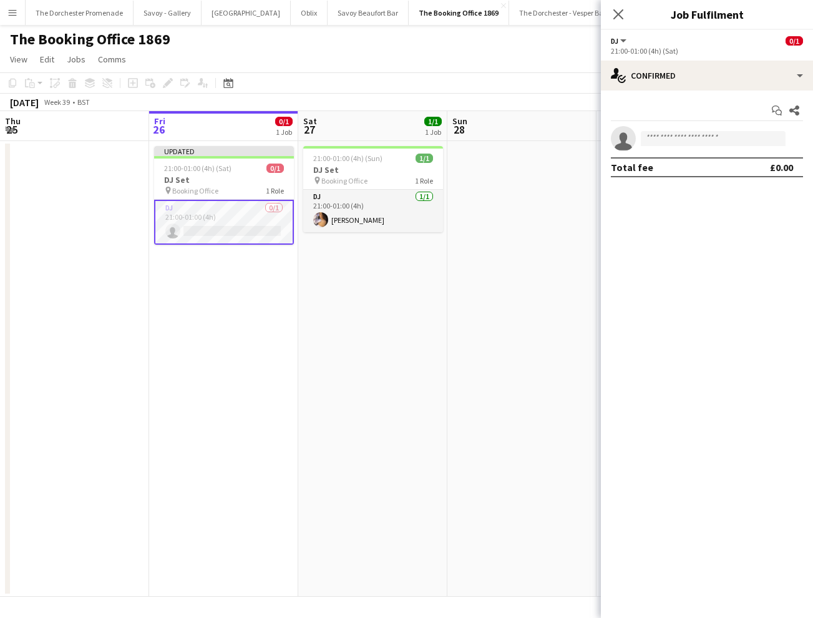
click at [233, 292] on app-date-cell "Updated 21:00-01:00 (4h) (Sat) 0/1 DJ Set pin Booking Office 1 Role DJ 0/1 21:0…" at bounding box center [223, 369] width 149 height 456
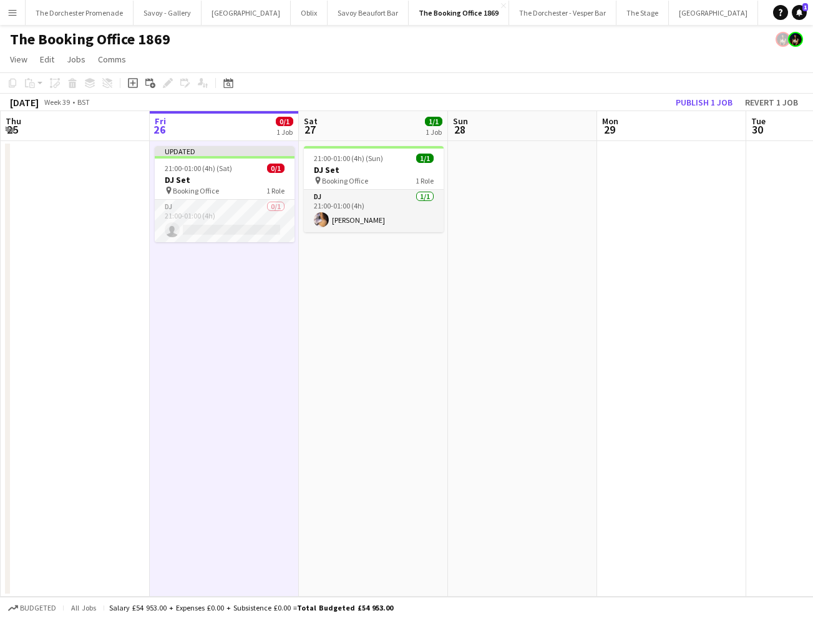
click at [247, 284] on app-date-cell "Updated 21:00-01:00 (4h) (Sat) 0/1 DJ Set pin Booking Office 1 Role DJ 0/1 21:0…" at bounding box center [224, 369] width 149 height 456
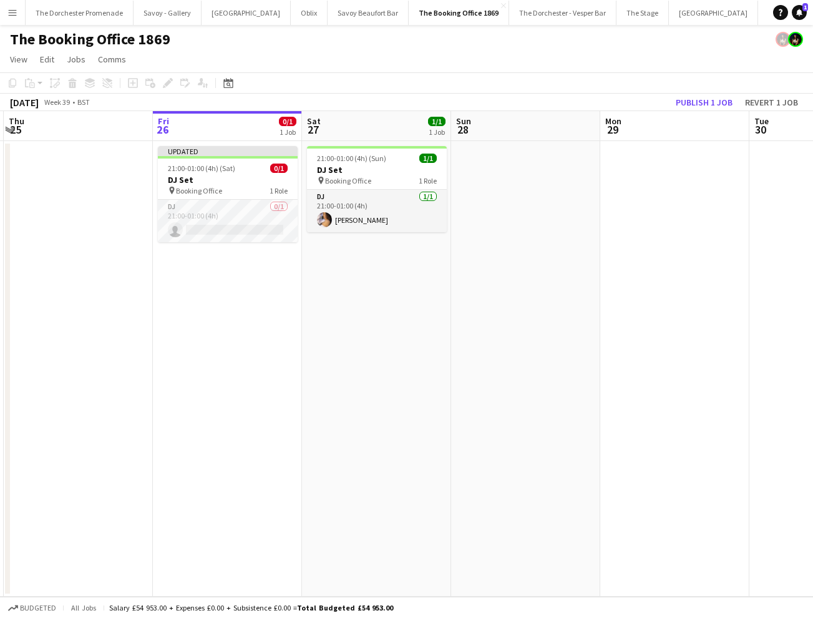
click at [240, 258] on app-date-cell "Updated 21:00-01:00 (4h) (Sat) 0/1 DJ Set pin Booking Office 1 Role DJ 0/1 21:0…" at bounding box center [227, 369] width 149 height 456
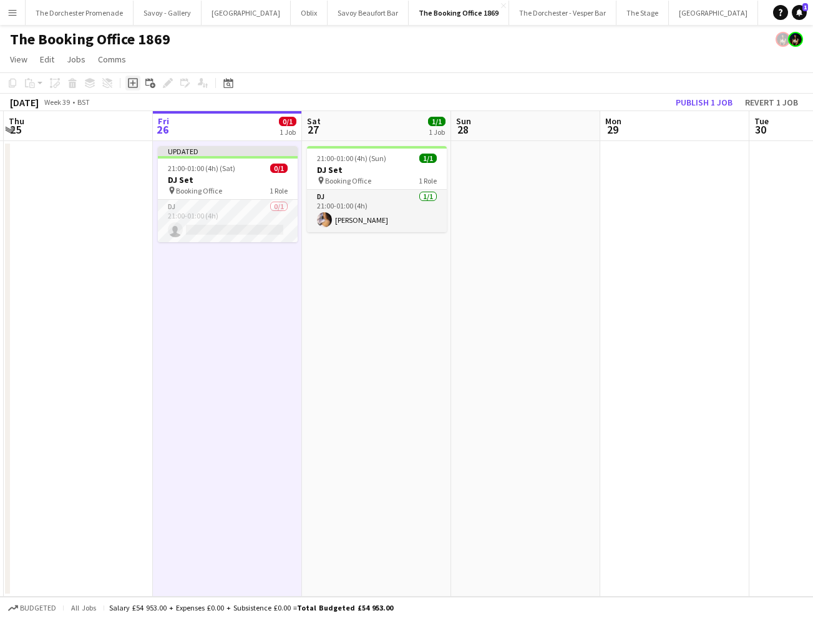
click at [131, 82] on icon "Add job" at bounding box center [133, 83] width 10 height 10
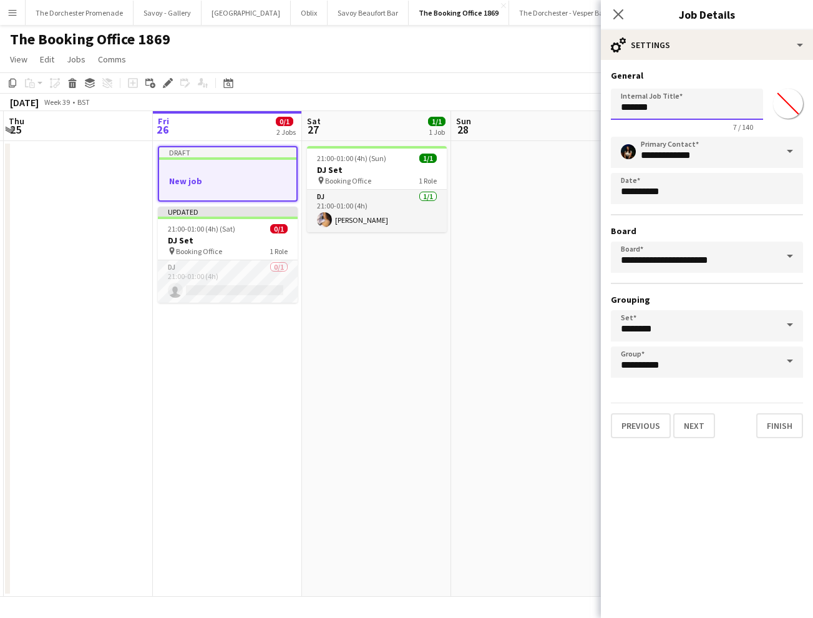
click at [679, 112] on input "*******" at bounding box center [687, 104] width 152 height 31
click at [676, 114] on input "*******" at bounding box center [687, 104] width 152 height 31
type input "*******"
click button "Next" at bounding box center [695, 425] width 42 height 25
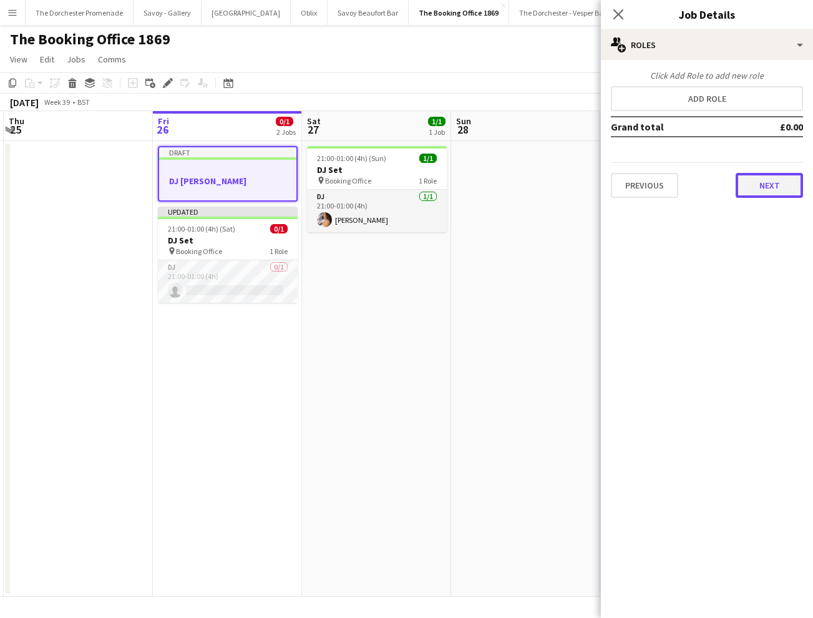
click at [780, 186] on button "Next" at bounding box center [769, 185] width 67 height 25
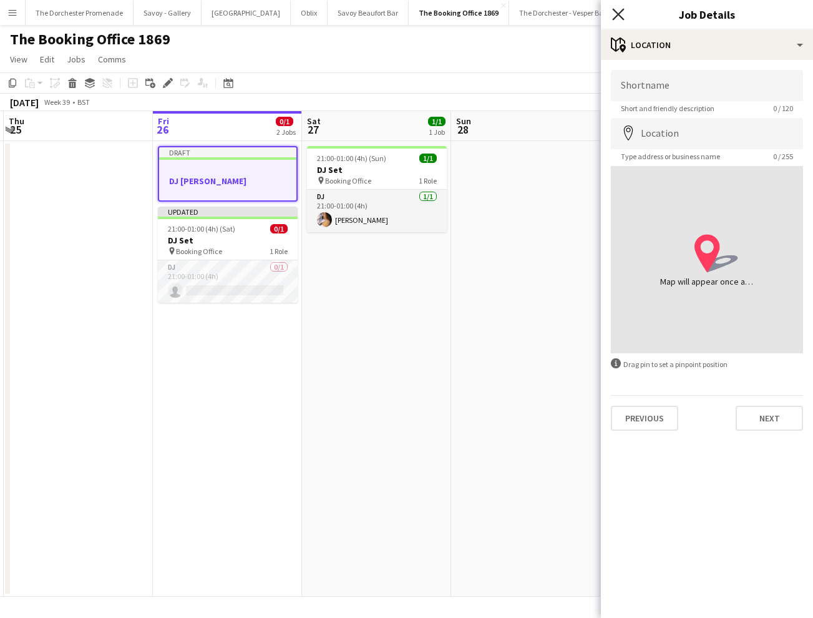
click at [616, 17] on icon "Close pop-in" at bounding box center [618, 14] width 12 height 12
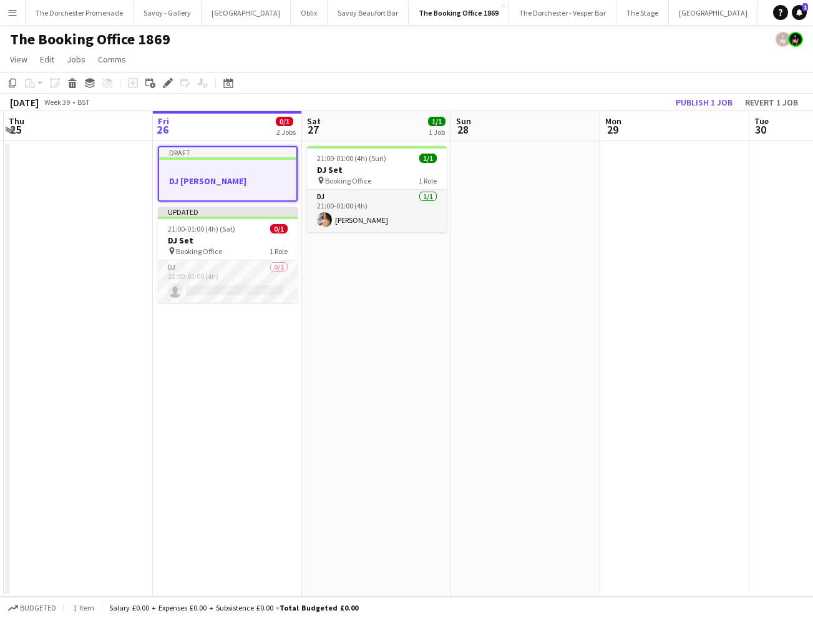
drag, startPoint x: 393, startPoint y: 343, endPoint x: 66, endPoint y: 358, distance: 328.1
click at [393, 343] on app-date-cell "21:00-01:00 (4h) (Sun) 1/1 DJ Set pin Booking Office 1 Role DJ [DATE] 21:00-01:…" at bounding box center [376, 369] width 149 height 456
